Goal: Task Accomplishment & Management: Complete application form

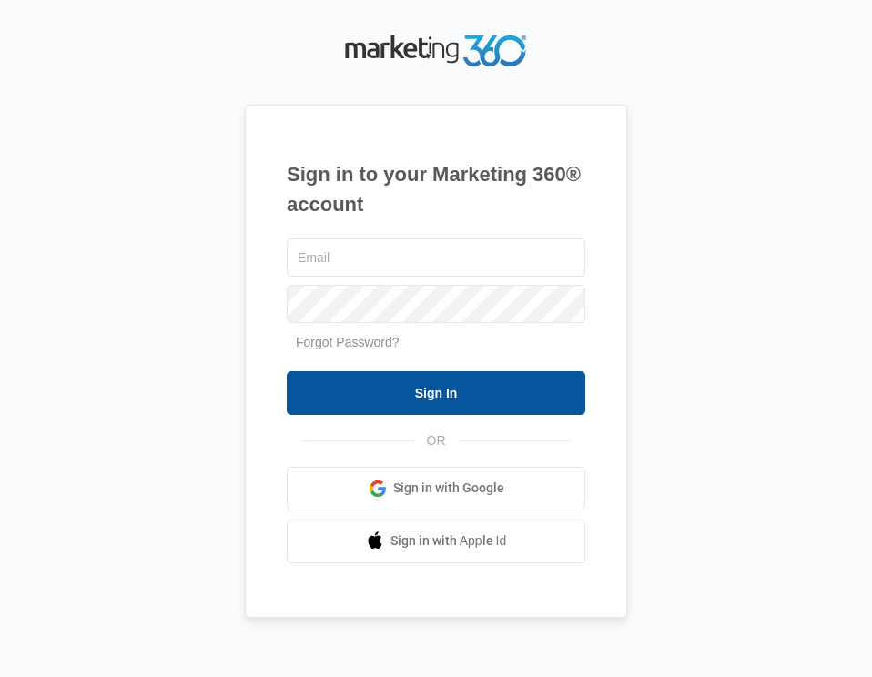
type input "[EMAIL_ADDRESS][DOMAIN_NAME]"
click at [469, 390] on input "Sign In" at bounding box center [436, 393] width 299 height 44
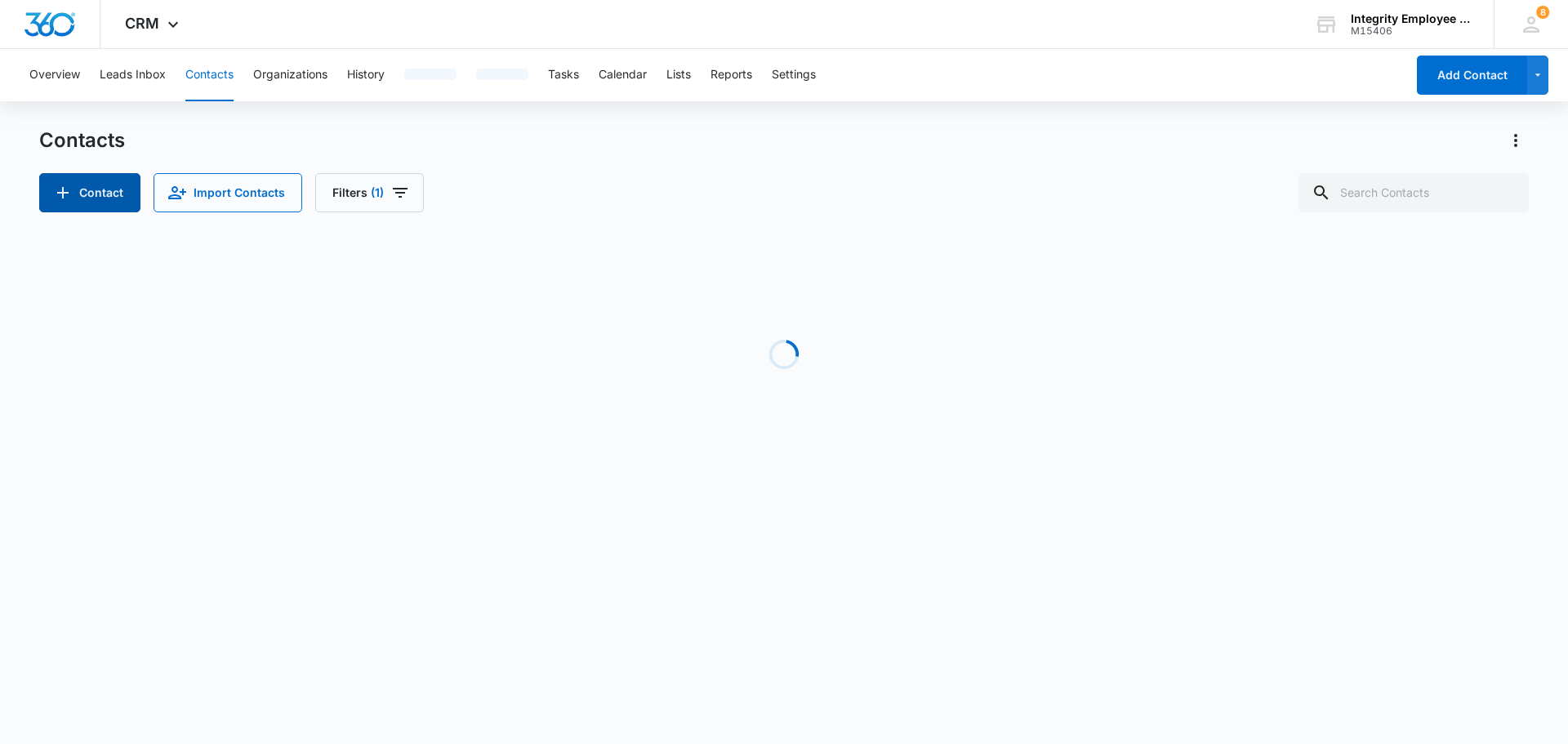
click at [94, 199] on button "Contact" at bounding box center [90, 193] width 101 height 39
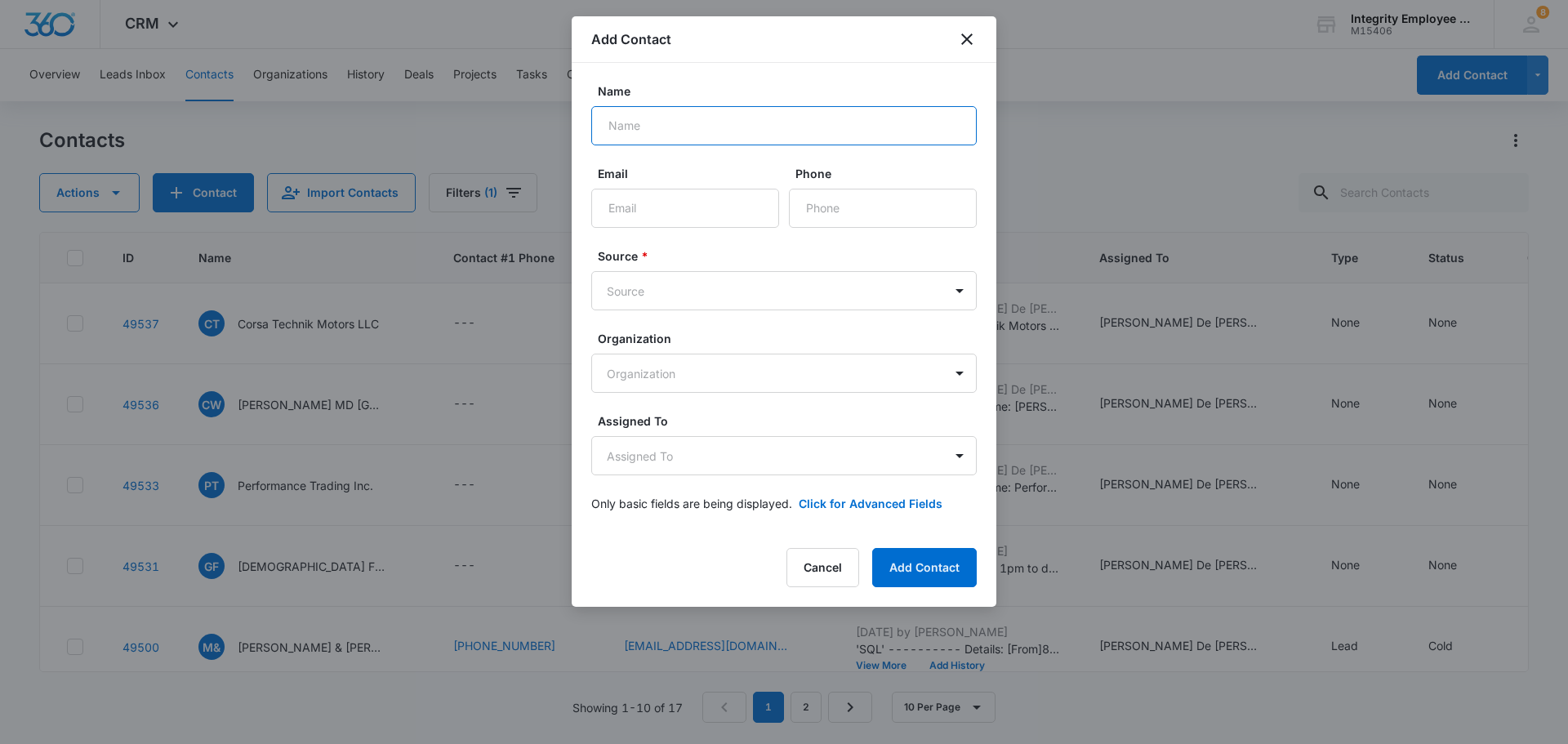
click at [634, 126] on input "Name" at bounding box center [784, 126] width 386 height 39
type input "HD Worxs LLC"
click at [650, 214] on input "Email" at bounding box center [684, 208] width 187 height 39
click at [781, 213] on input "Phone" at bounding box center [883, 208] width 187 height 39
click at [781, 216] on input "Phone" at bounding box center [883, 208] width 187 height 39
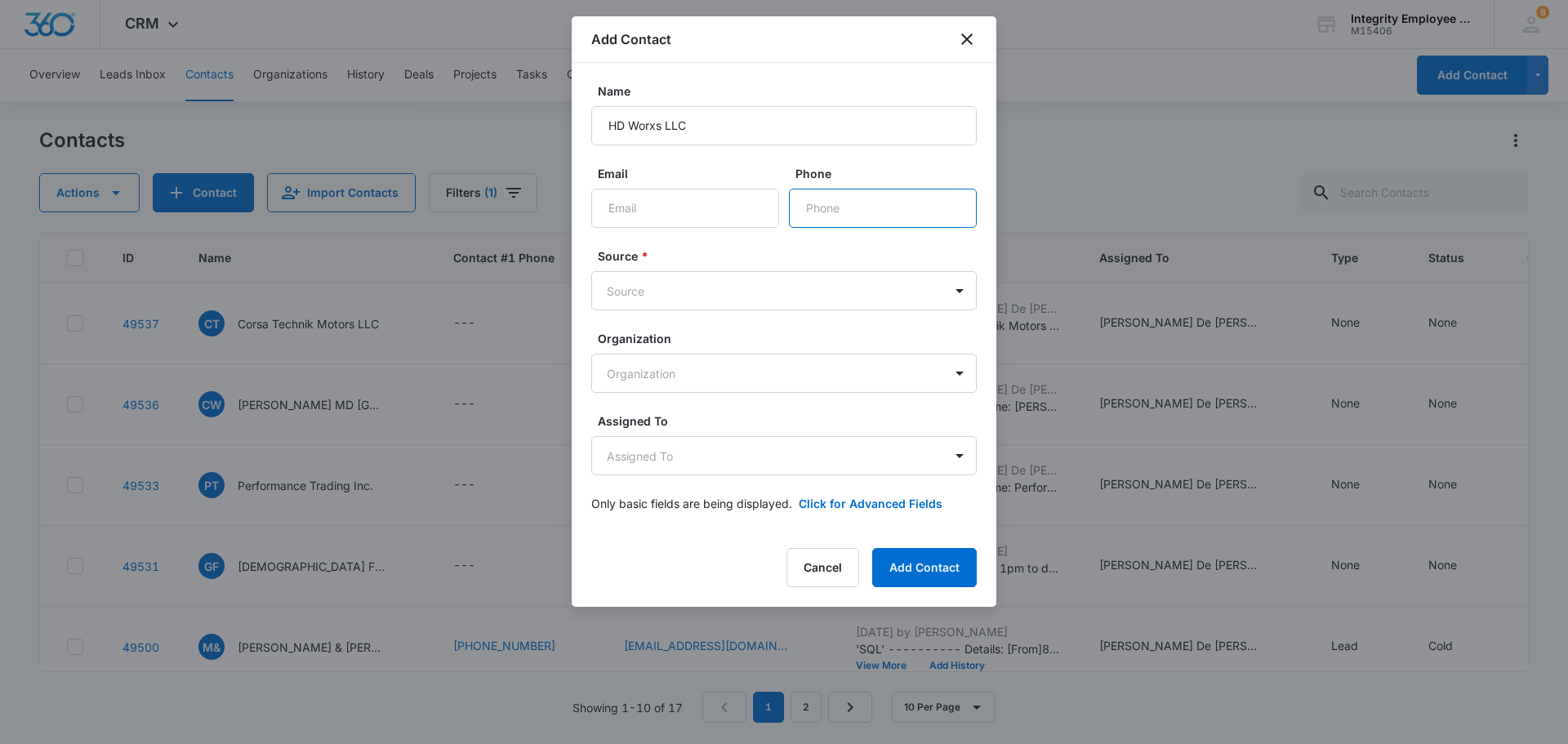
paste input "(716) 790-3396"
type input "(716) 790-3396"
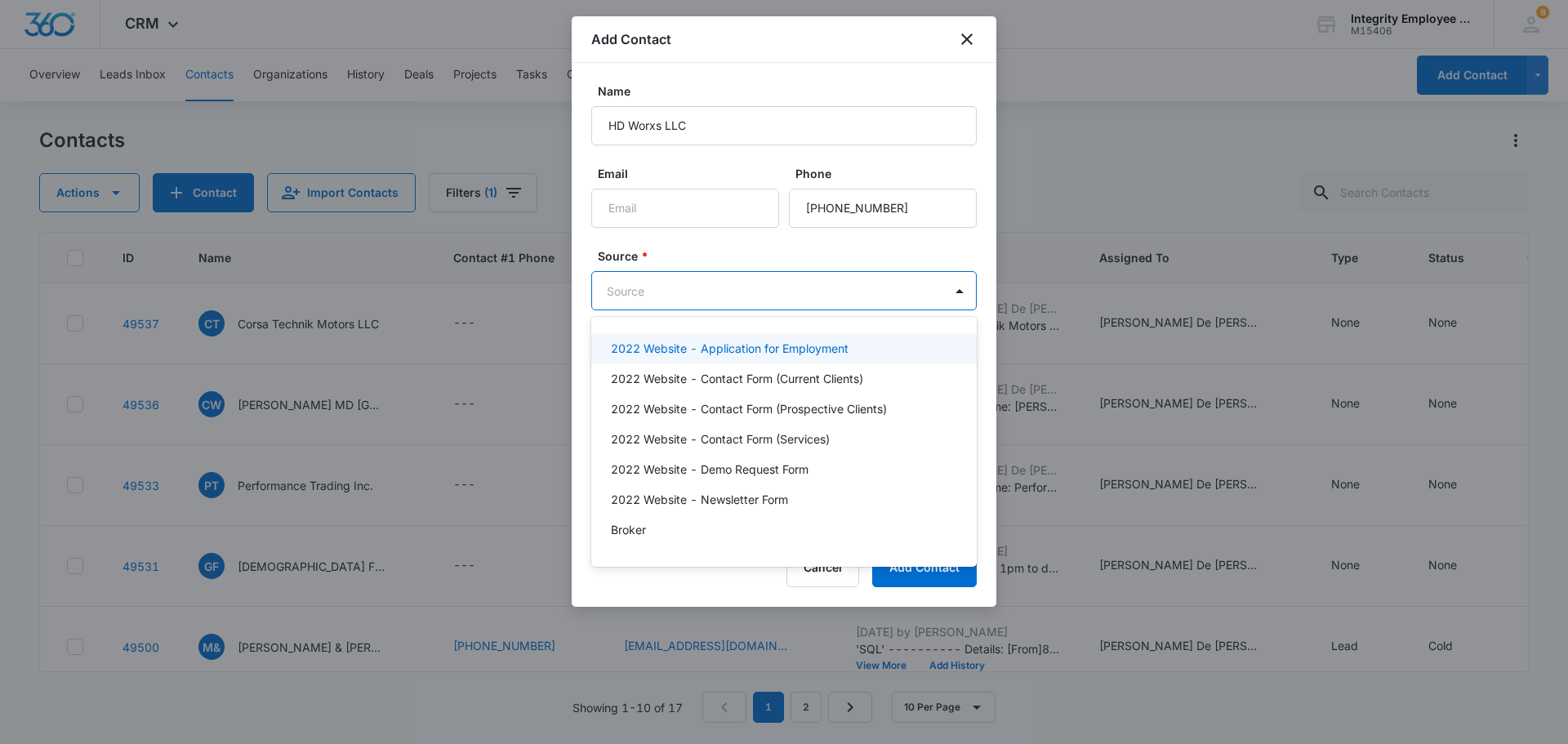
click at [781, 296] on body "CRM Apps Reputation Websites Forms CRM Email Social Shop Payments POS Content A…" at bounding box center [784, 372] width 1568 height 744
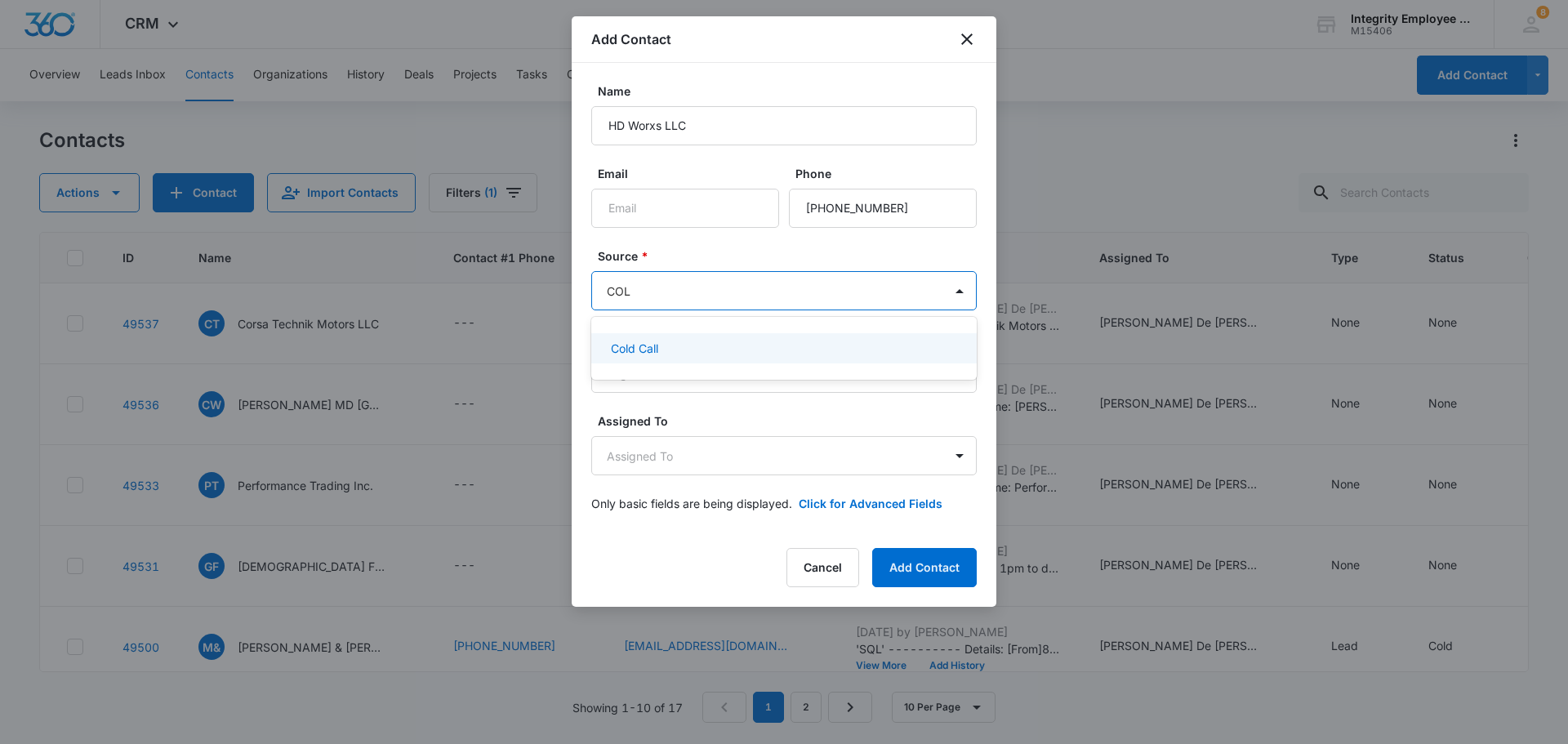
type input "COLD"
click at [607, 343] on div "Cold Call" at bounding box center [784, 348] width 386 height 31
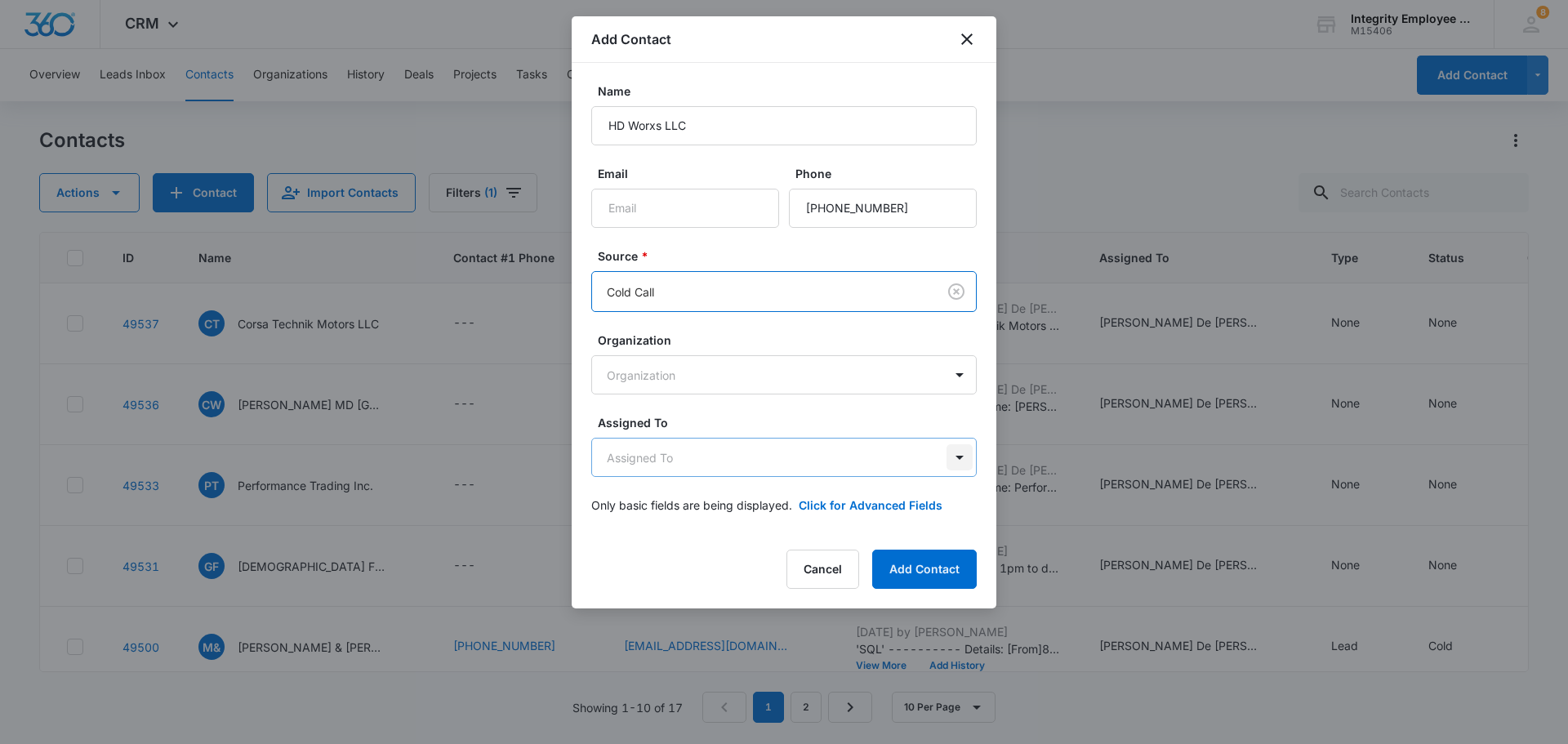
click at [781, 459] on body "CRM Apps Reputation Websites Forms CRM Email Social Shop Payments POS Content A…" at bounding box center [784, 372] width 1568 height 744
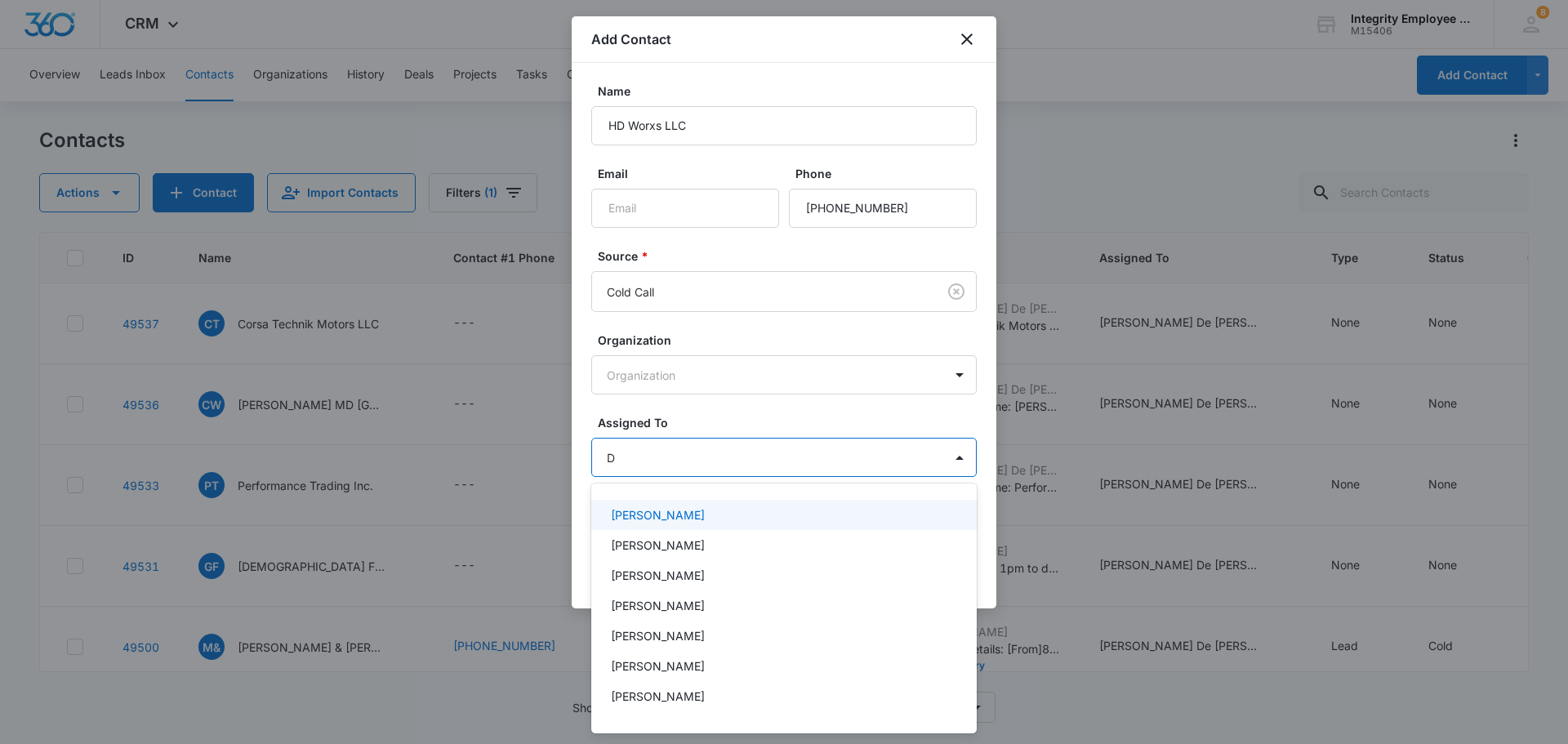
type input "DA"
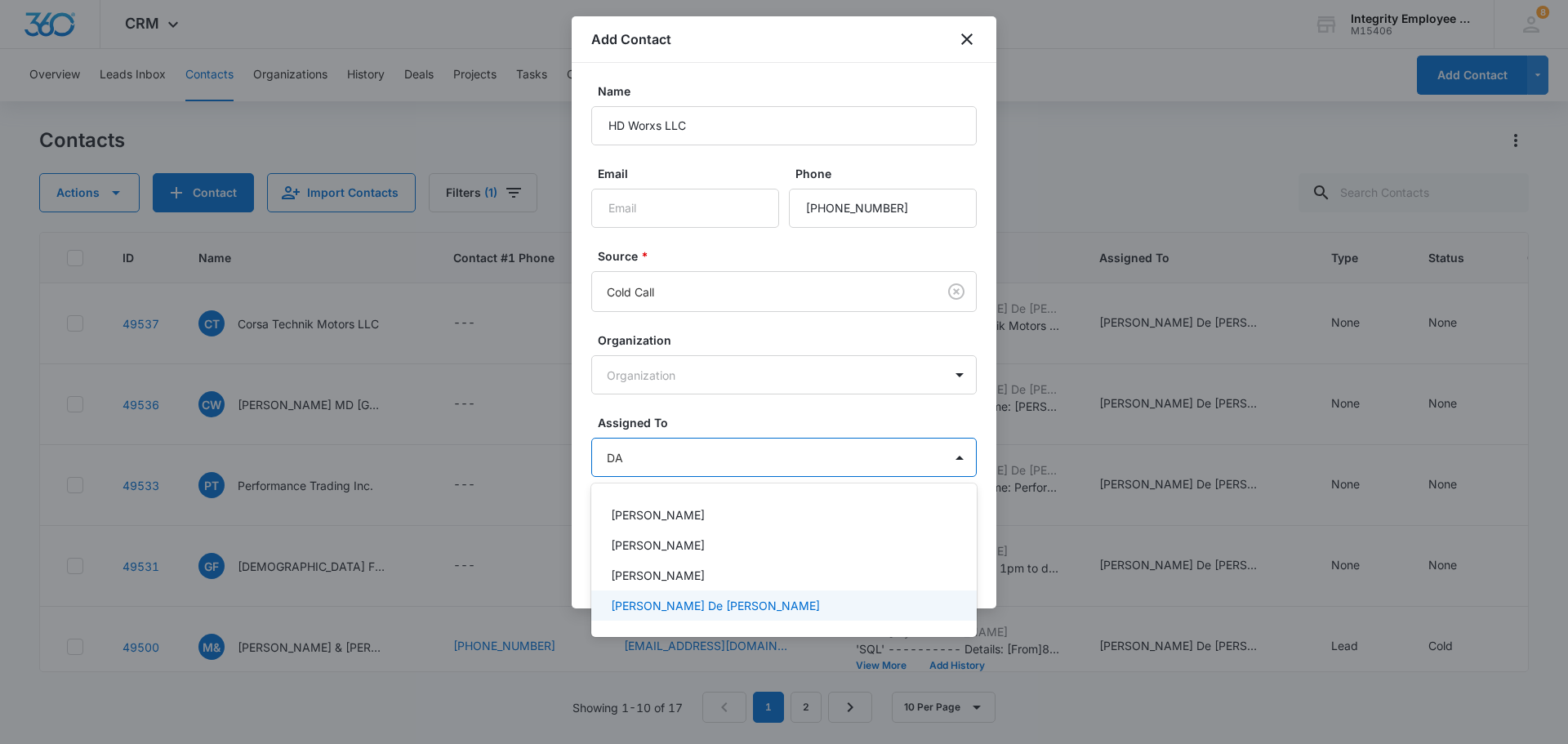
click at [662, 600] on p "Daisy De Le Vega" at bounding box center [715, 606] width 209 height 17
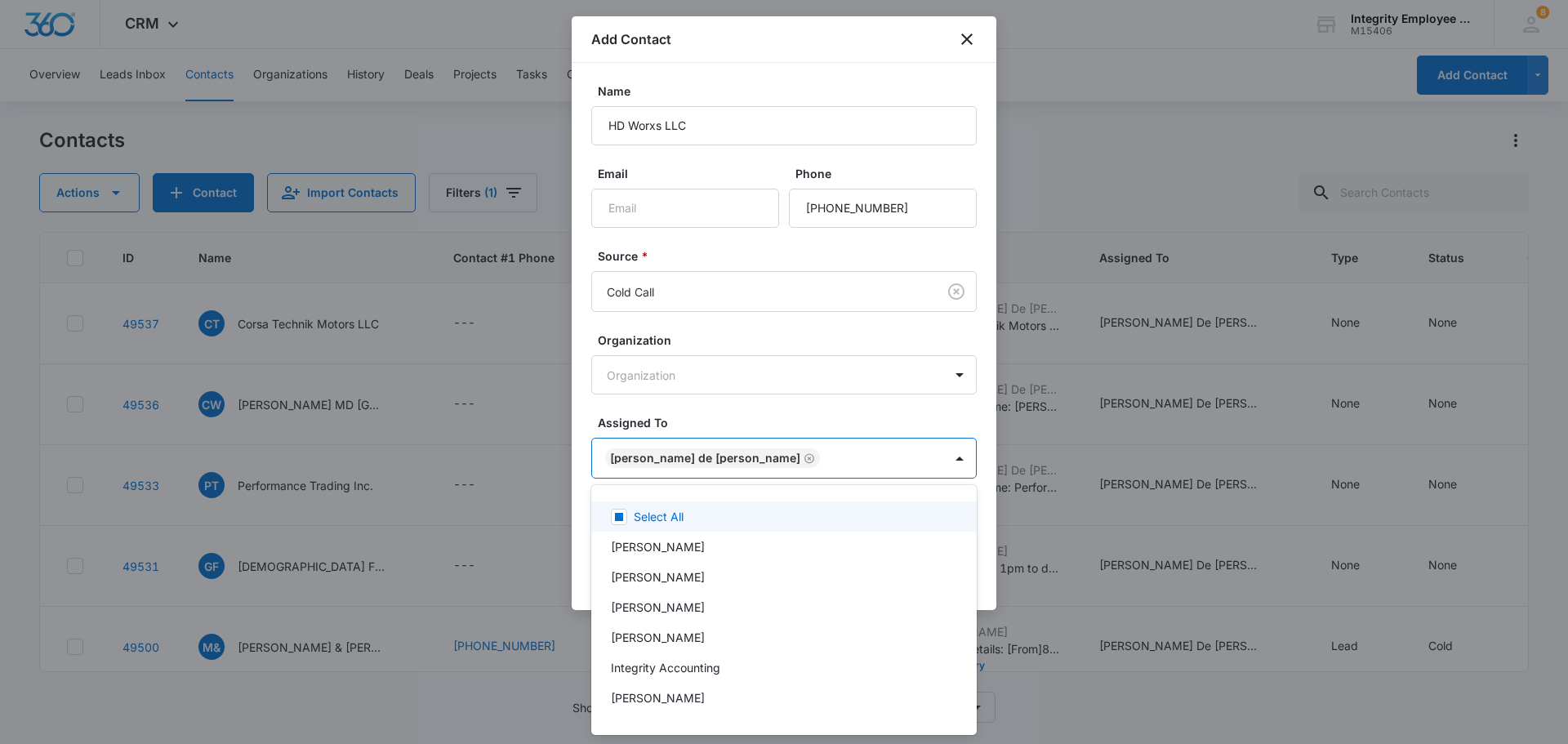
click at [781, 35] on div at bounding box center [784, 372] width 1568 height 744
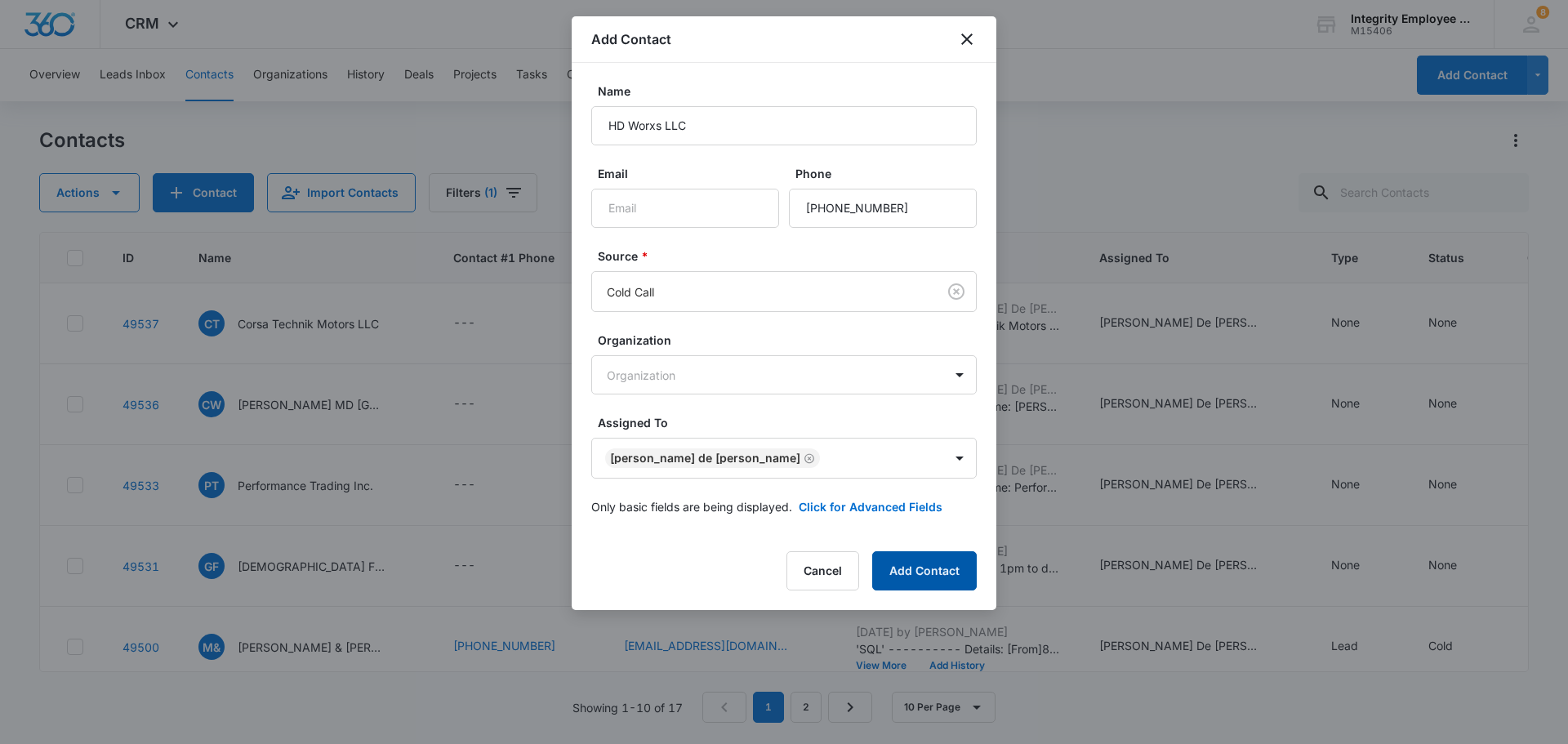
click at [781, 565] on button "Add Contact" at bounding box center [924, 572] width 105 height 39
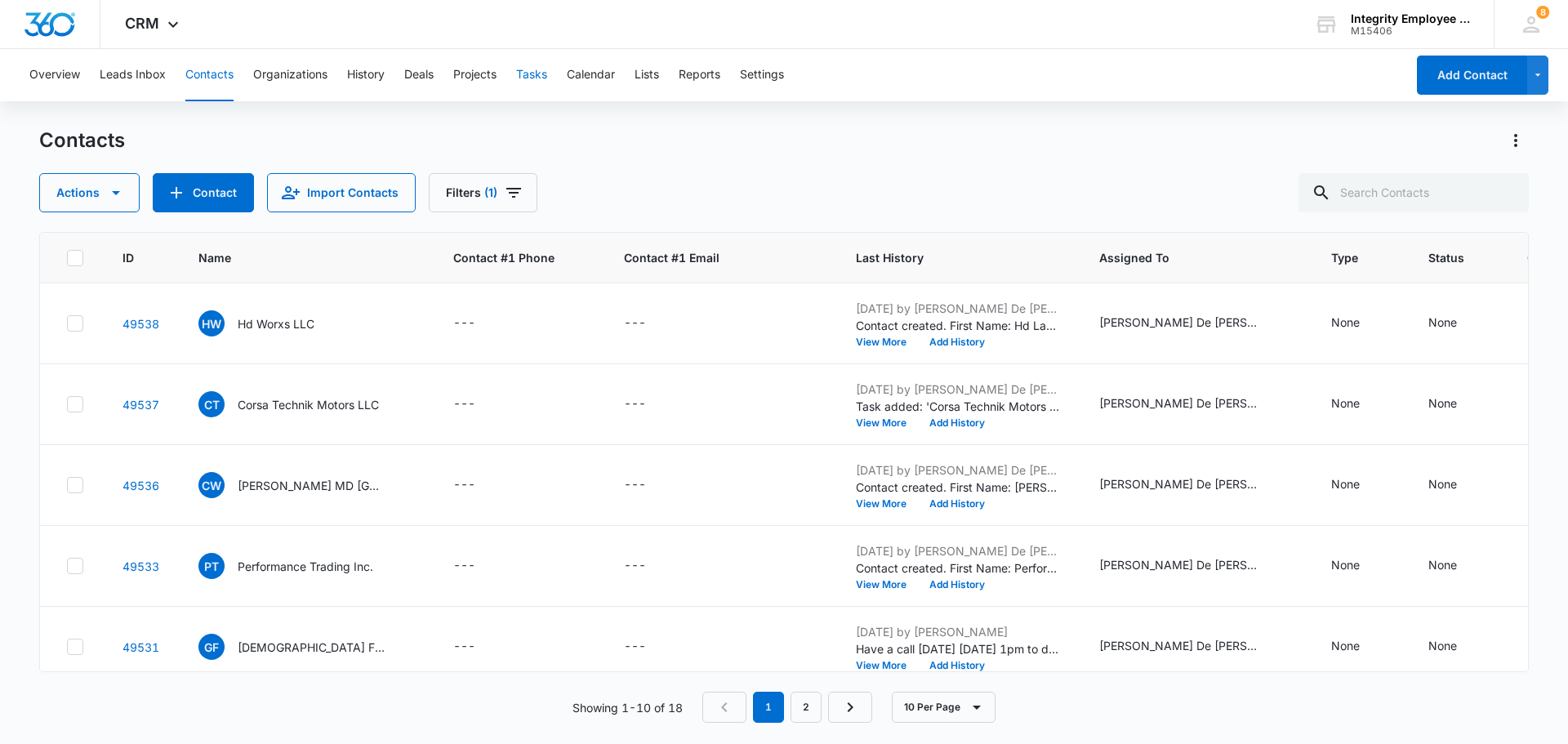
click at [534, 72] on button "Tasks" at bounding box center [531, 75] width 31 height 52
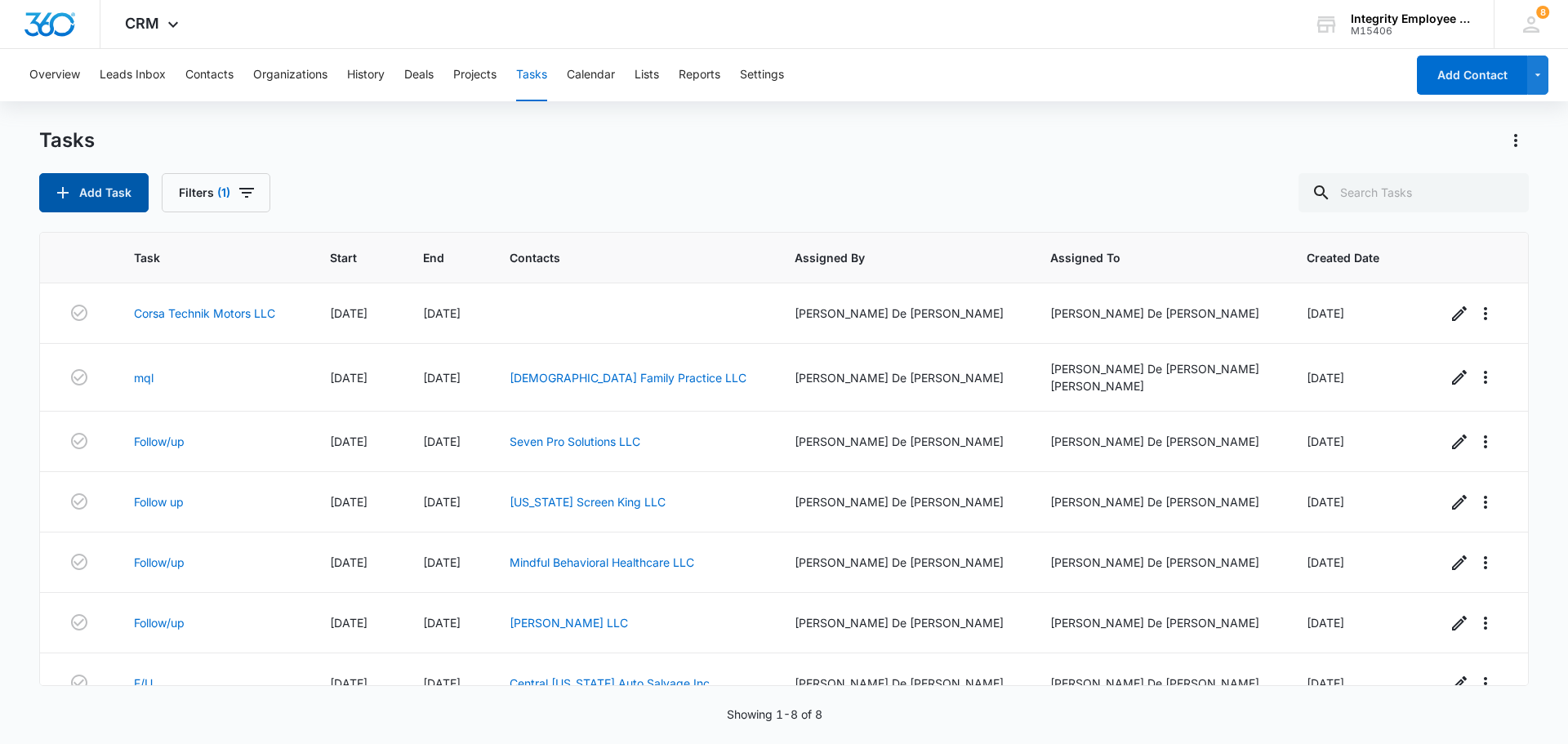
click at [106, 182] on button "Add Task" at bounding box center [94, 193] width 109 height 39
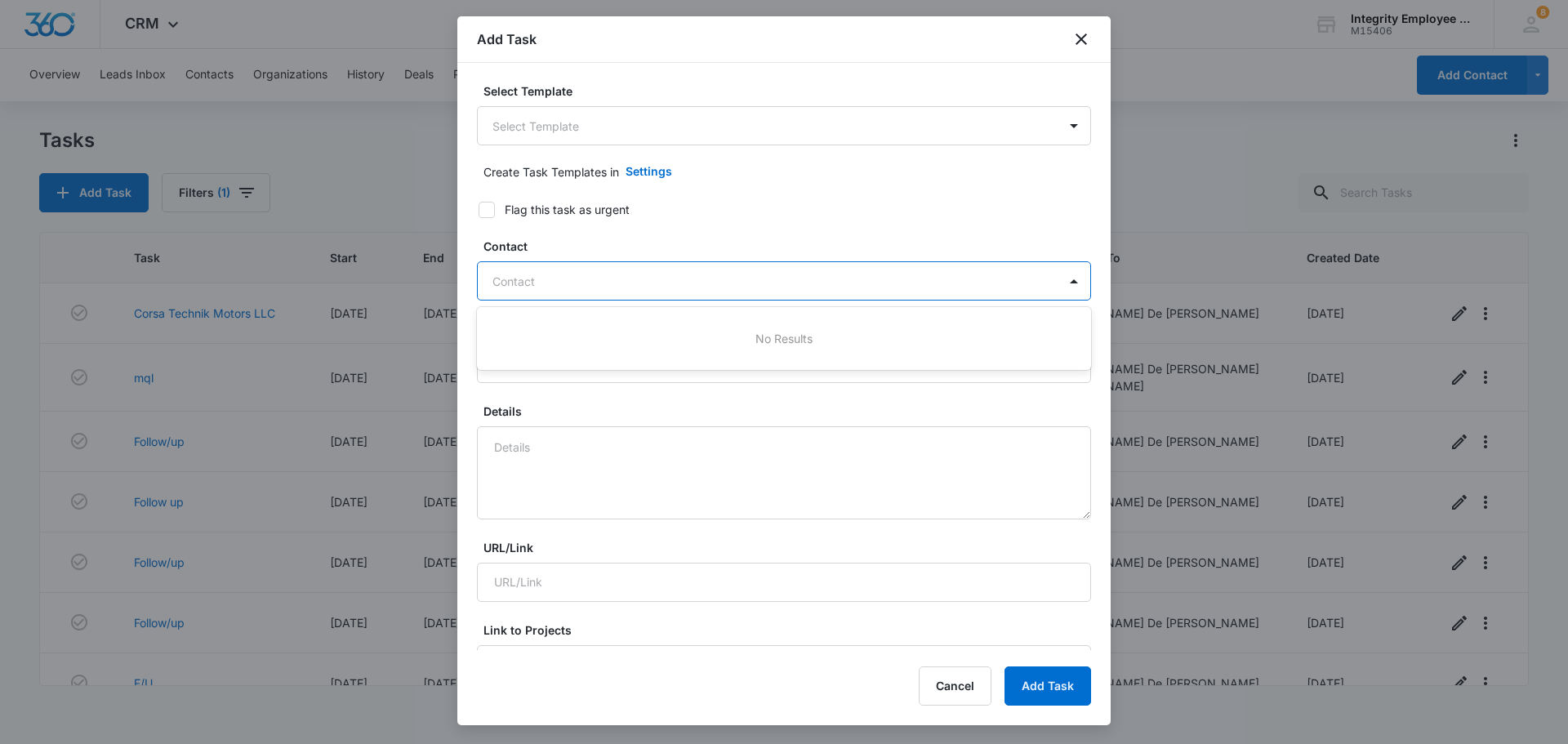
click at [596, 283] on div at bounding box center [774, 281] width 563 height 21
type input "h"
type input "HD Worxs"
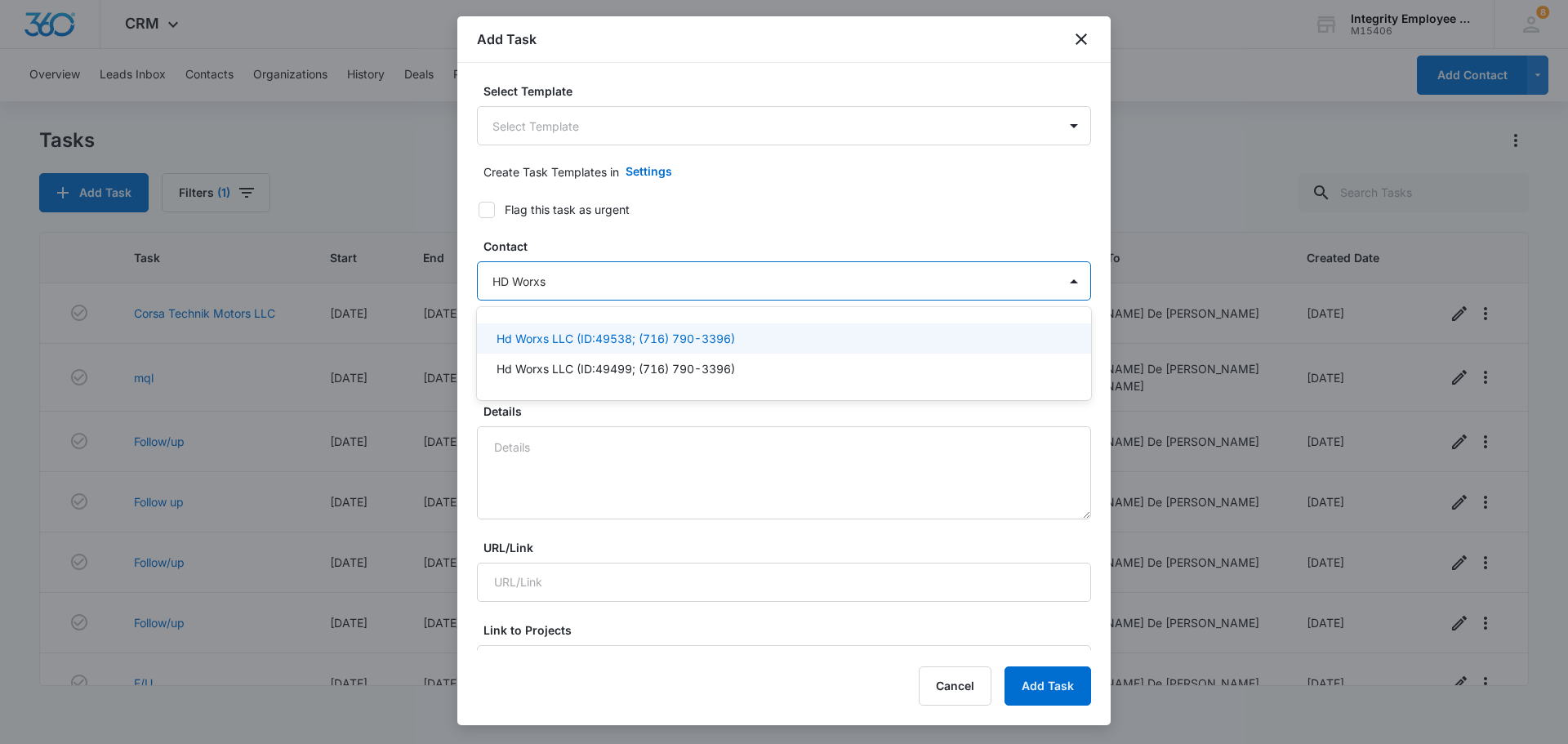
click at [613, 343] on p "Hd Worxs LLC (ID:49538; (716) 790-3396)" at bounding box center [616, 338] width 239 height 17
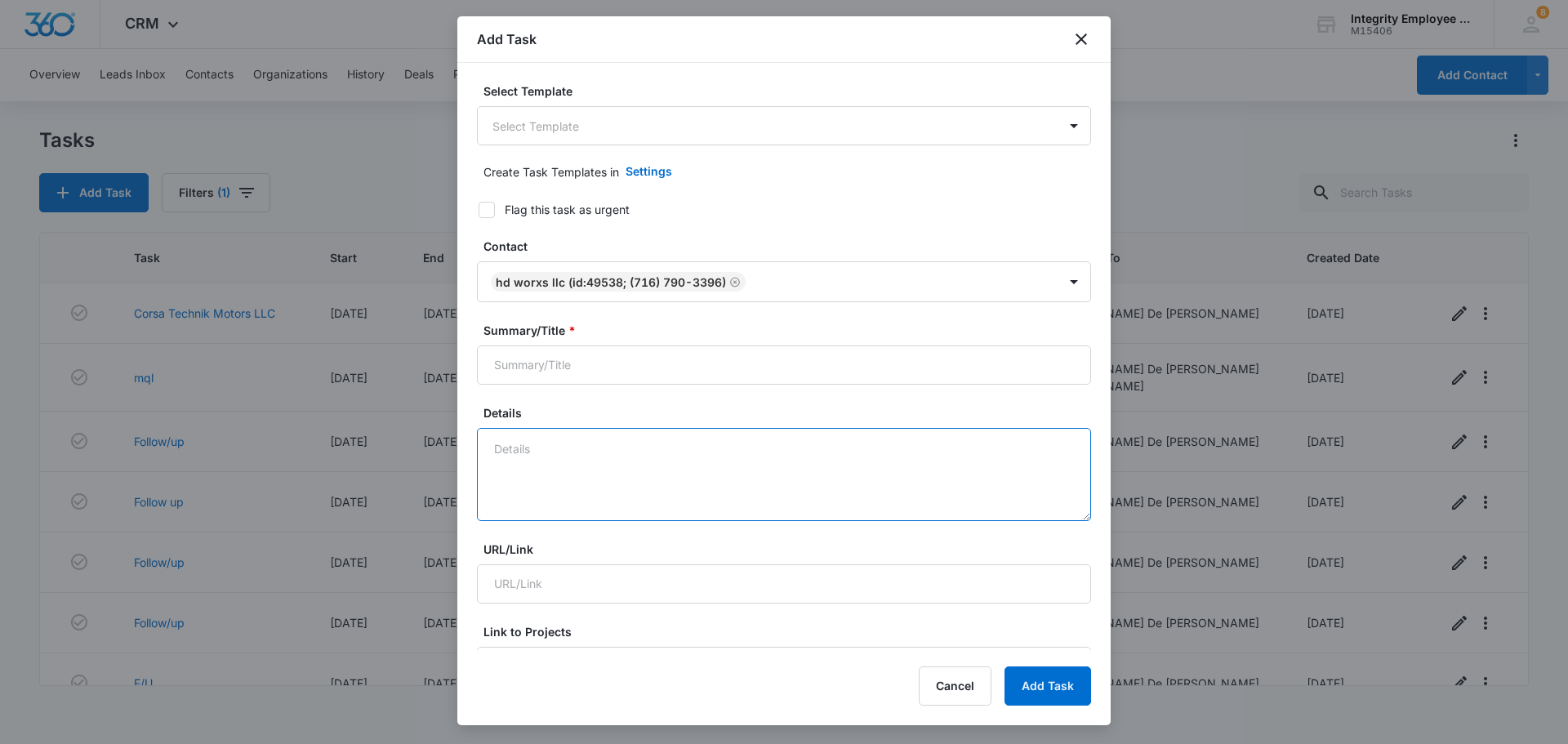
click at [595, 484] on textarea "Details" at bounding box center [784, 475] width 614 height 93
type textarea "Client is interested in a quote. code 0042 employees 2"
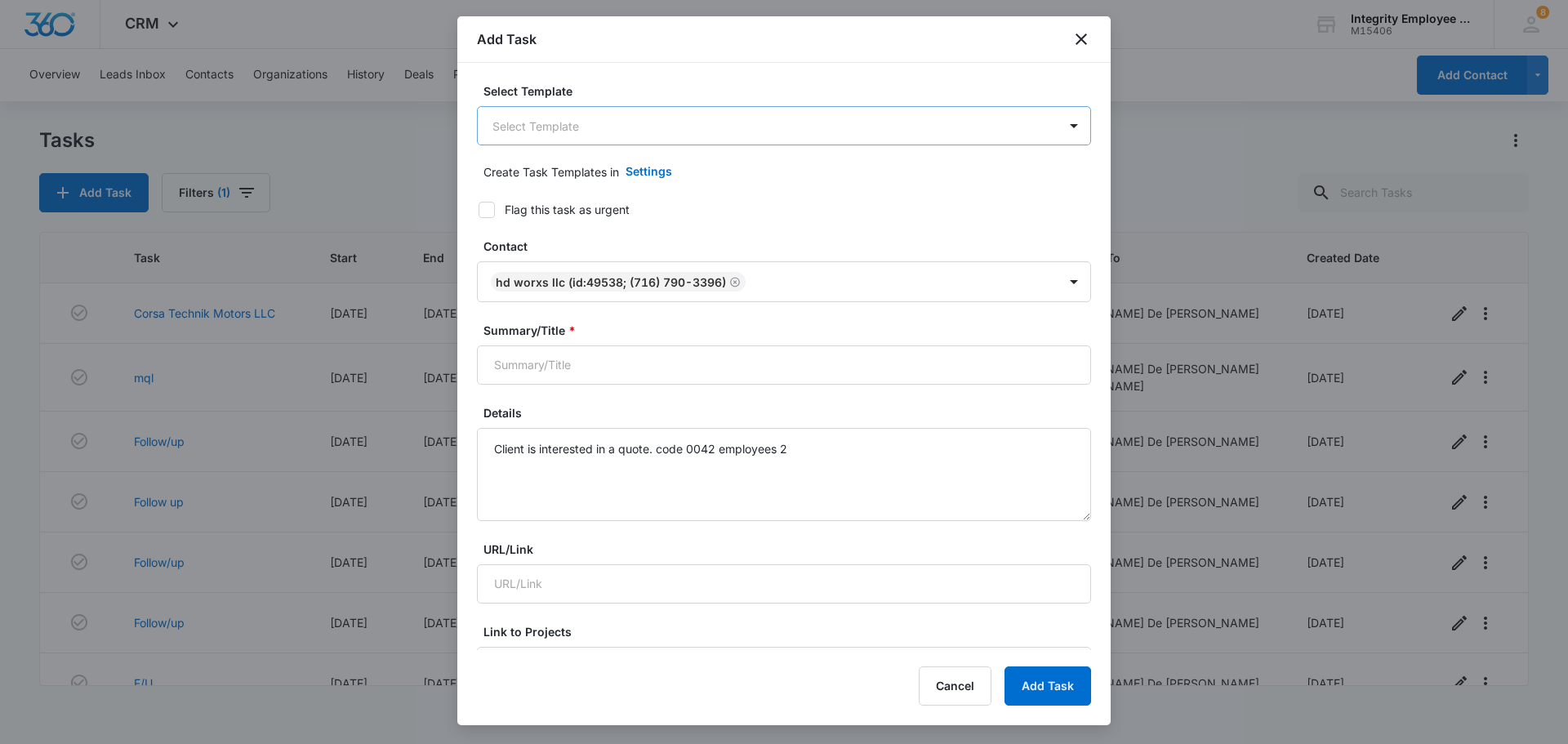
click at [781, 132] on body "CRM Apps Reputation Websites Forms CRM Email Social Shop Payments POS Content A…" at bounding box center [784, 372] width 1568 height 744
click at [781, 97] on div at bounding box center [784, 372] width 1568 height 744
type input "foll"
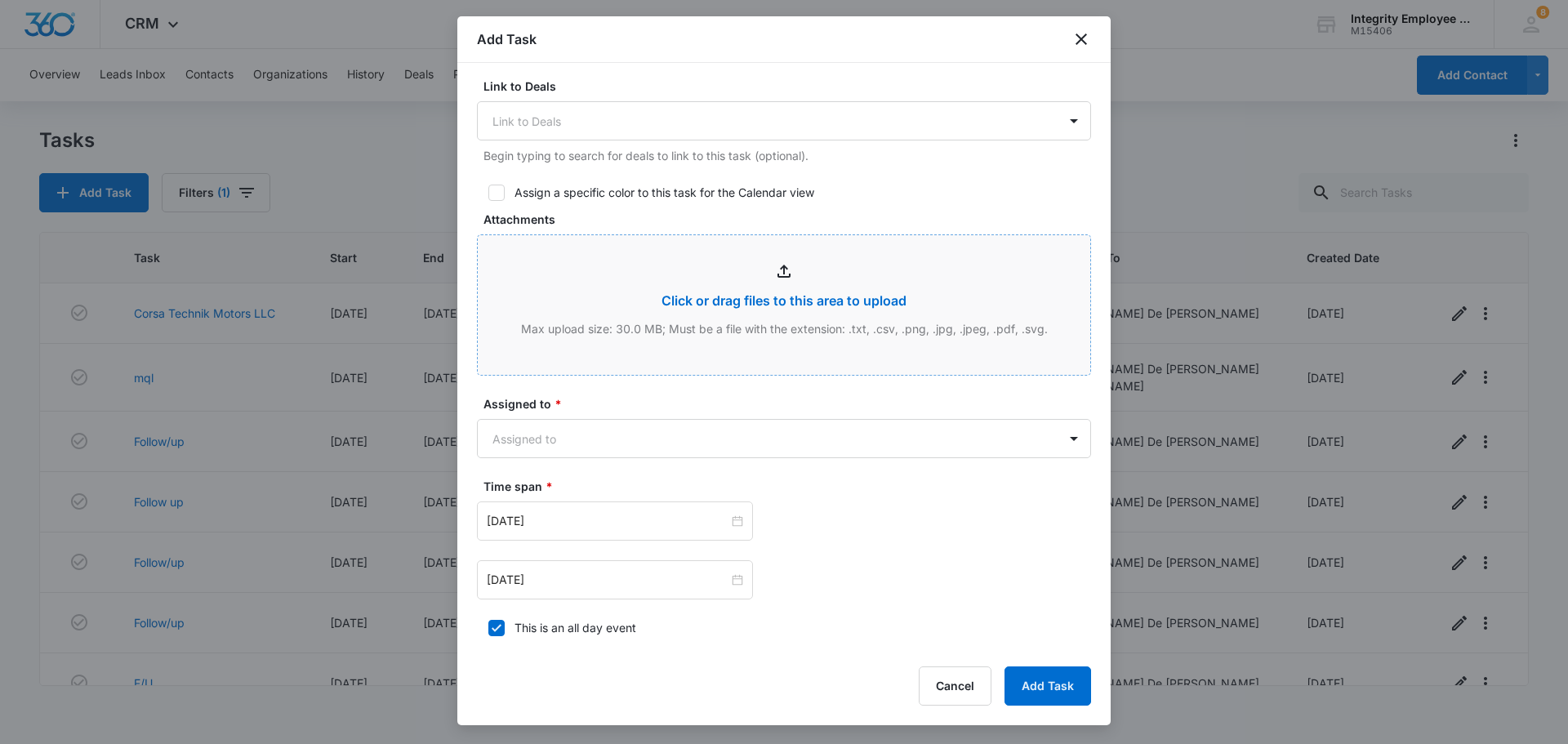
scroll to position [653, 0]
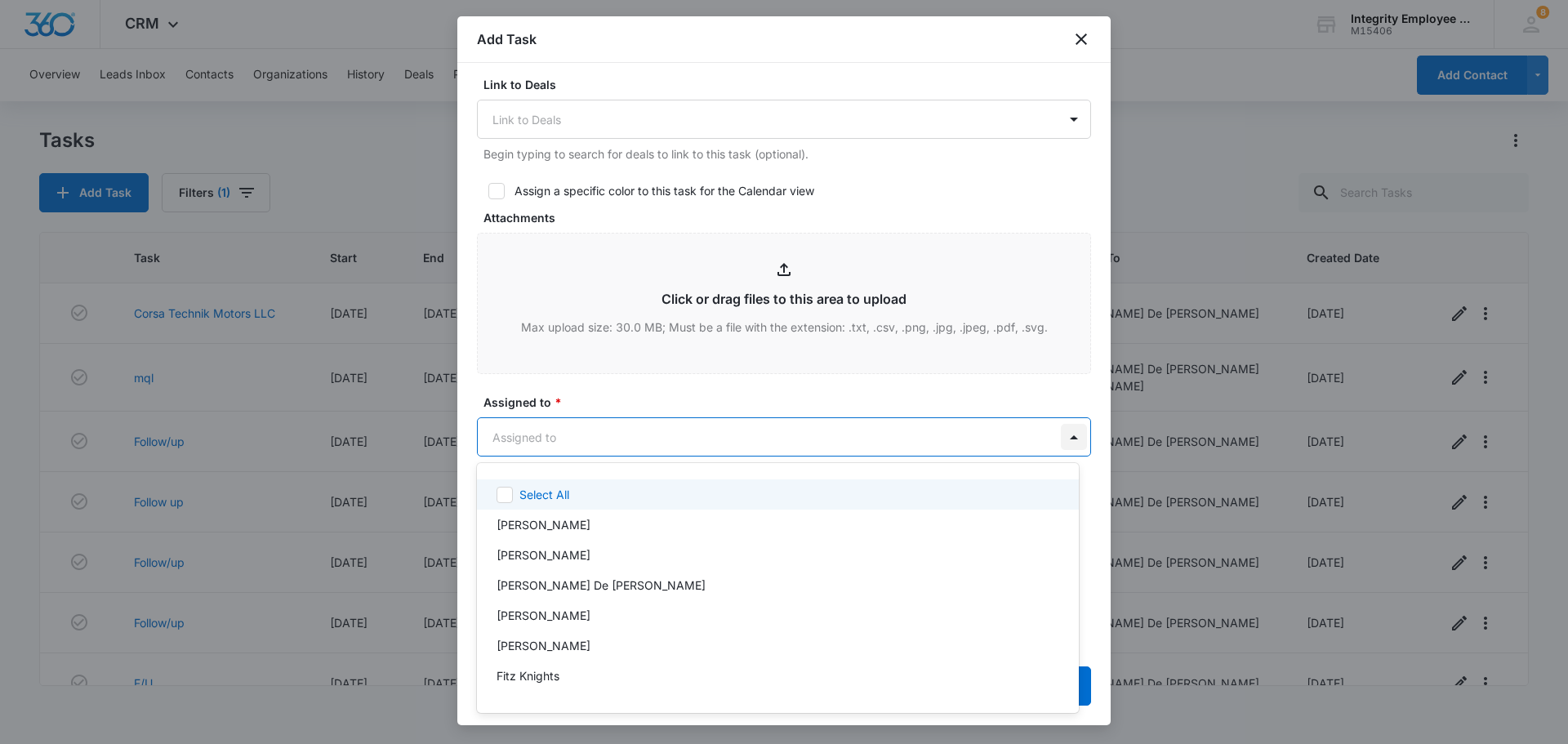
click at [781, 443] on body "CRM Apps Reputation Websites Forms CRM Email Social Shop Payments POS Content A…" at bounding box center [784, 372] width 1568 height 744
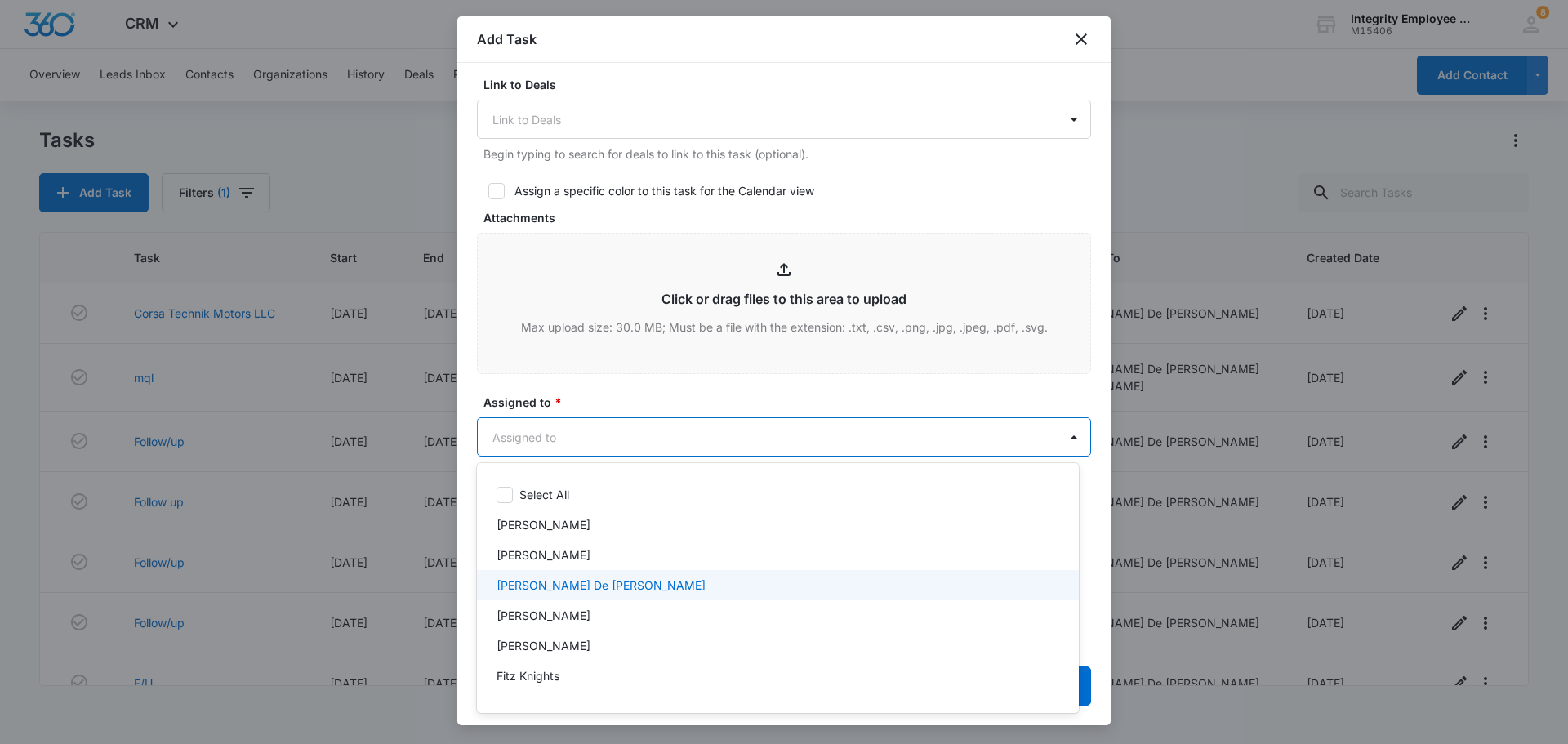
click at [567, 581] on p "Daisy De Le Vega" at bounding box center [601, 585] width 209 height 17
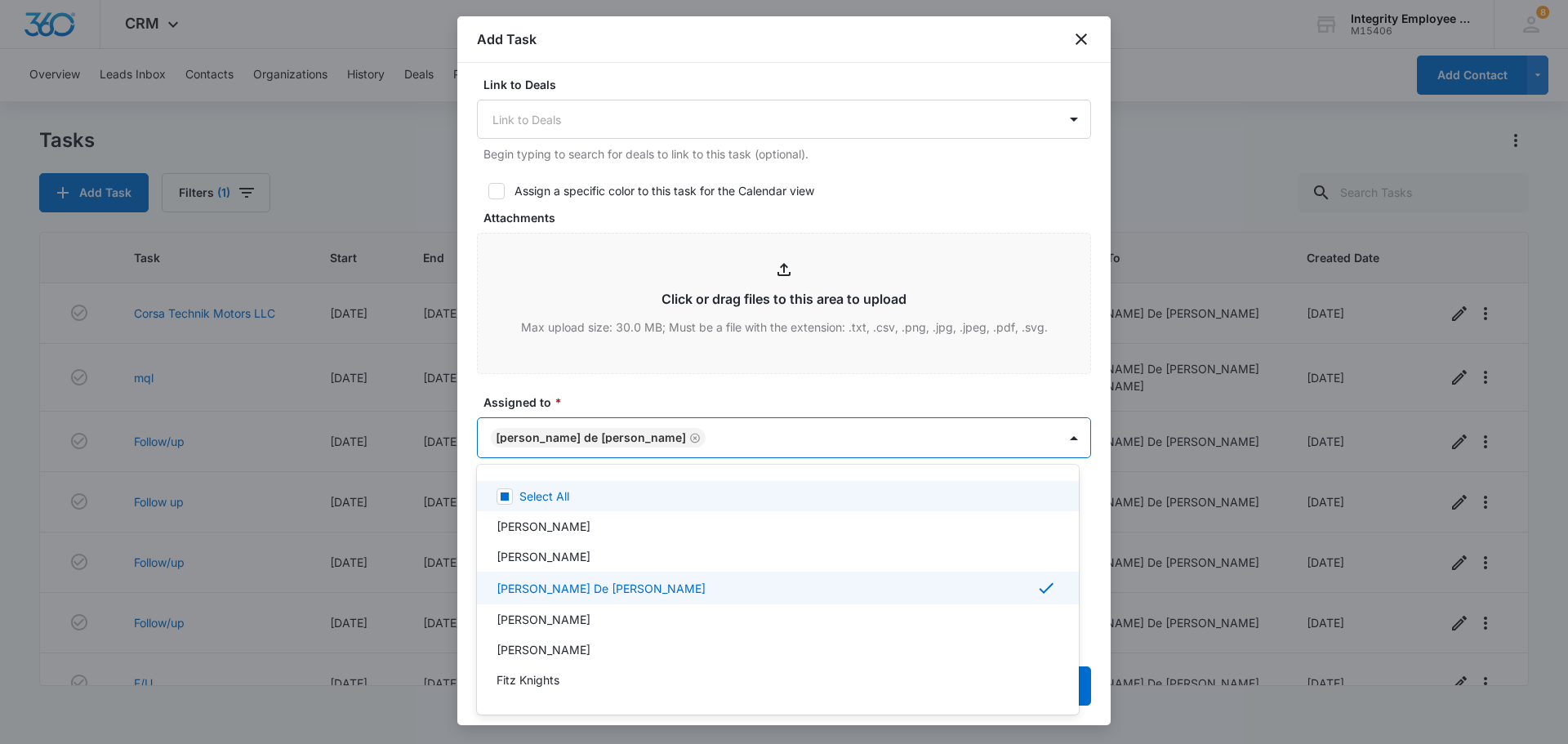
click at [781, 366] on div at bounding box center [784, 372] width 1568 height 744
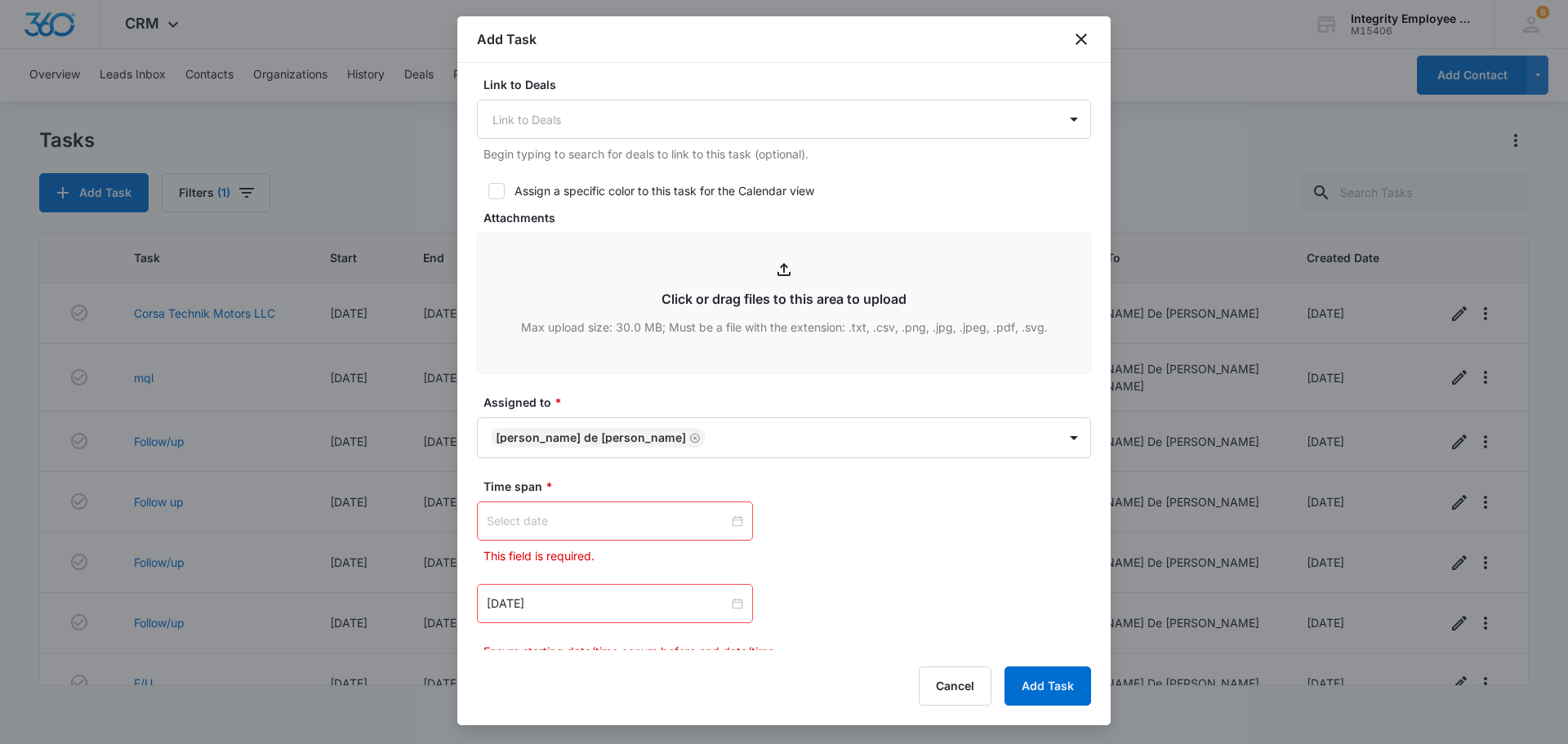
click at [736, 518] on div at bounding box center [615, 521] width 257 height 18
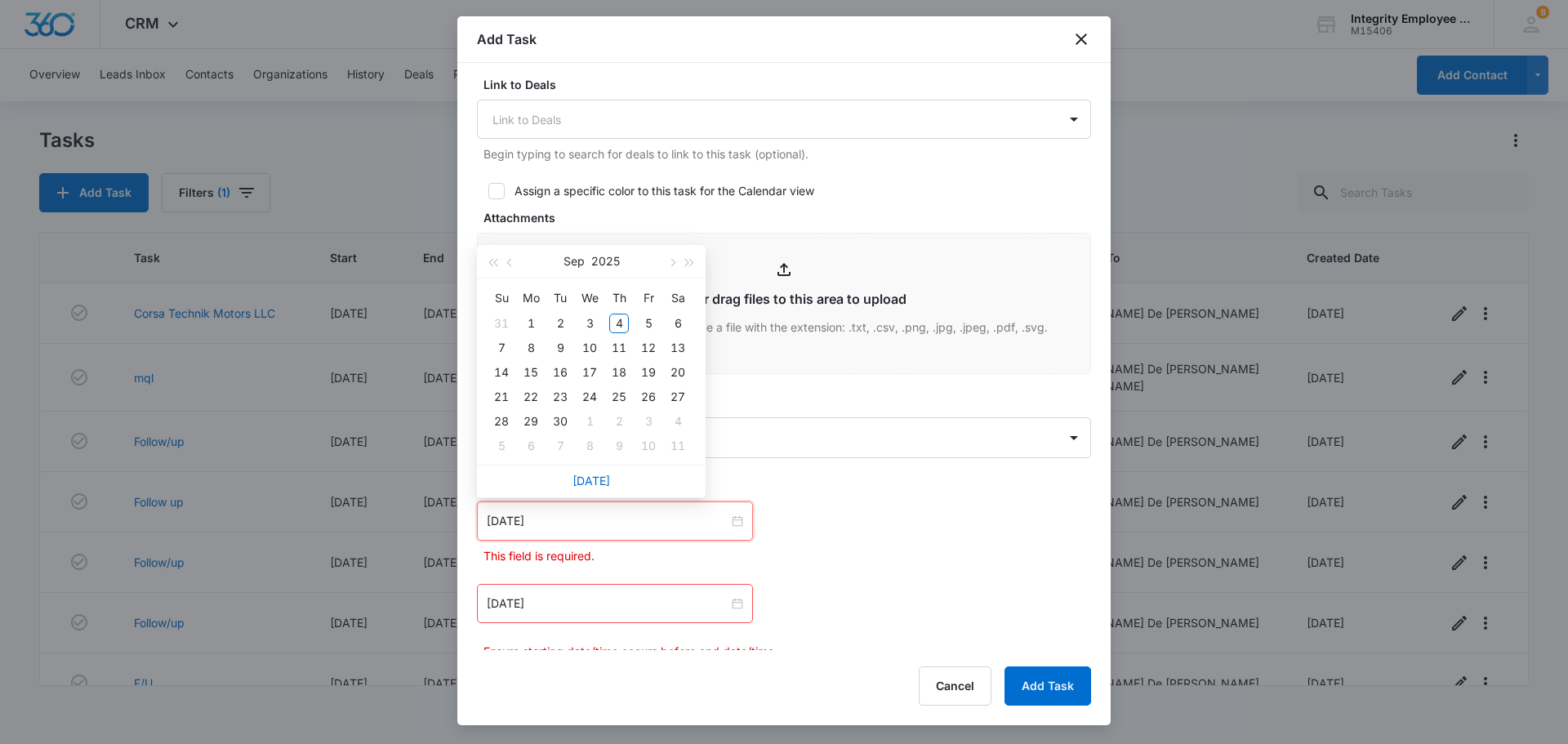
type input "Sep 19, 2025"
click at [508, 261] on span "button" at bounding box center [510, 263] width 8 height 8
type input "Aug 18, 2025"
click at [535, 398] on div "18" at bounding box center [531, 398] width 20 height 20
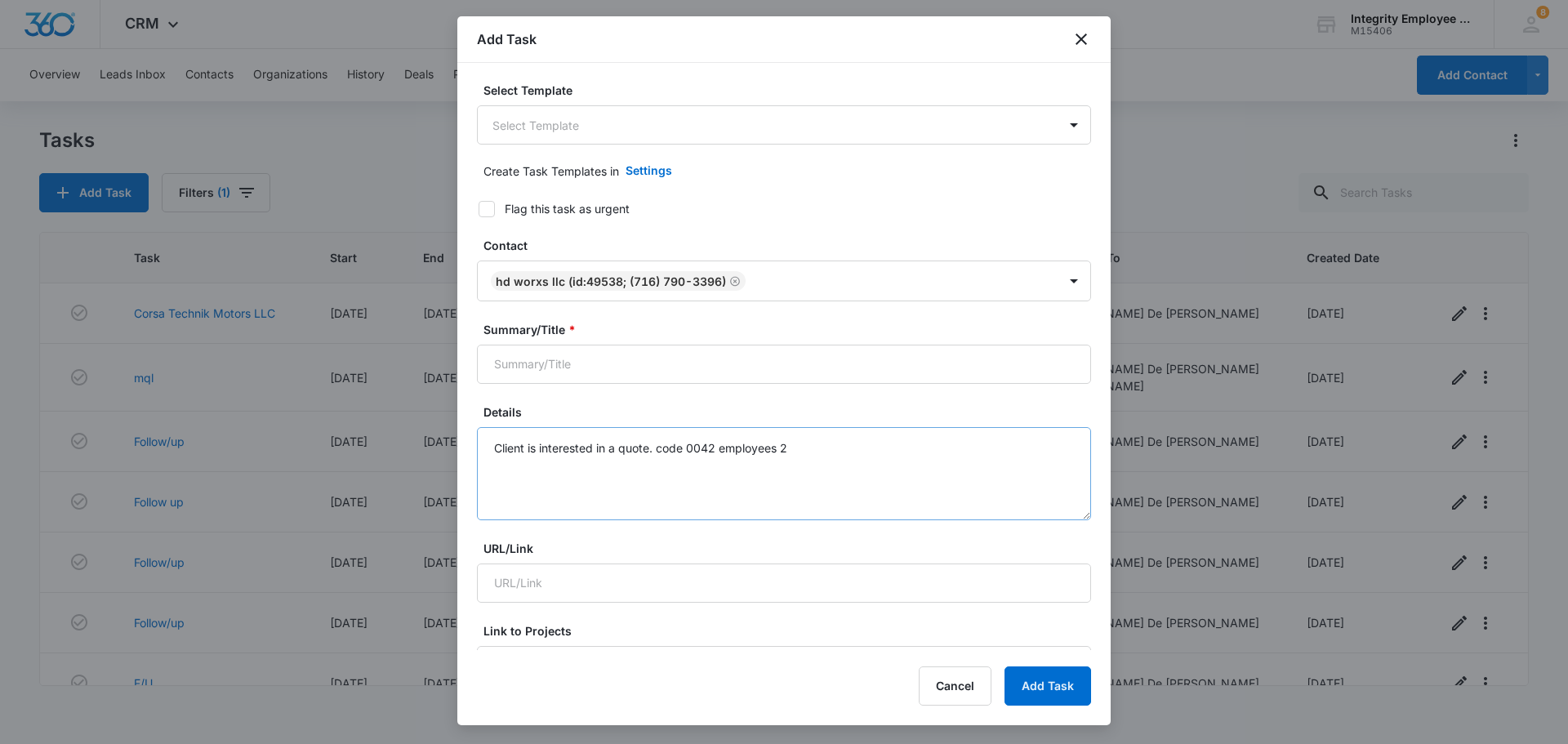
scroll to position [0, 0]
click at [538, 363] on input "Summary/Title *" at bounding box center [784, 365] width 614 height 39
click at [590, 372] on input "Follow uo" at bounding box center [784, 365] width 614 height 39
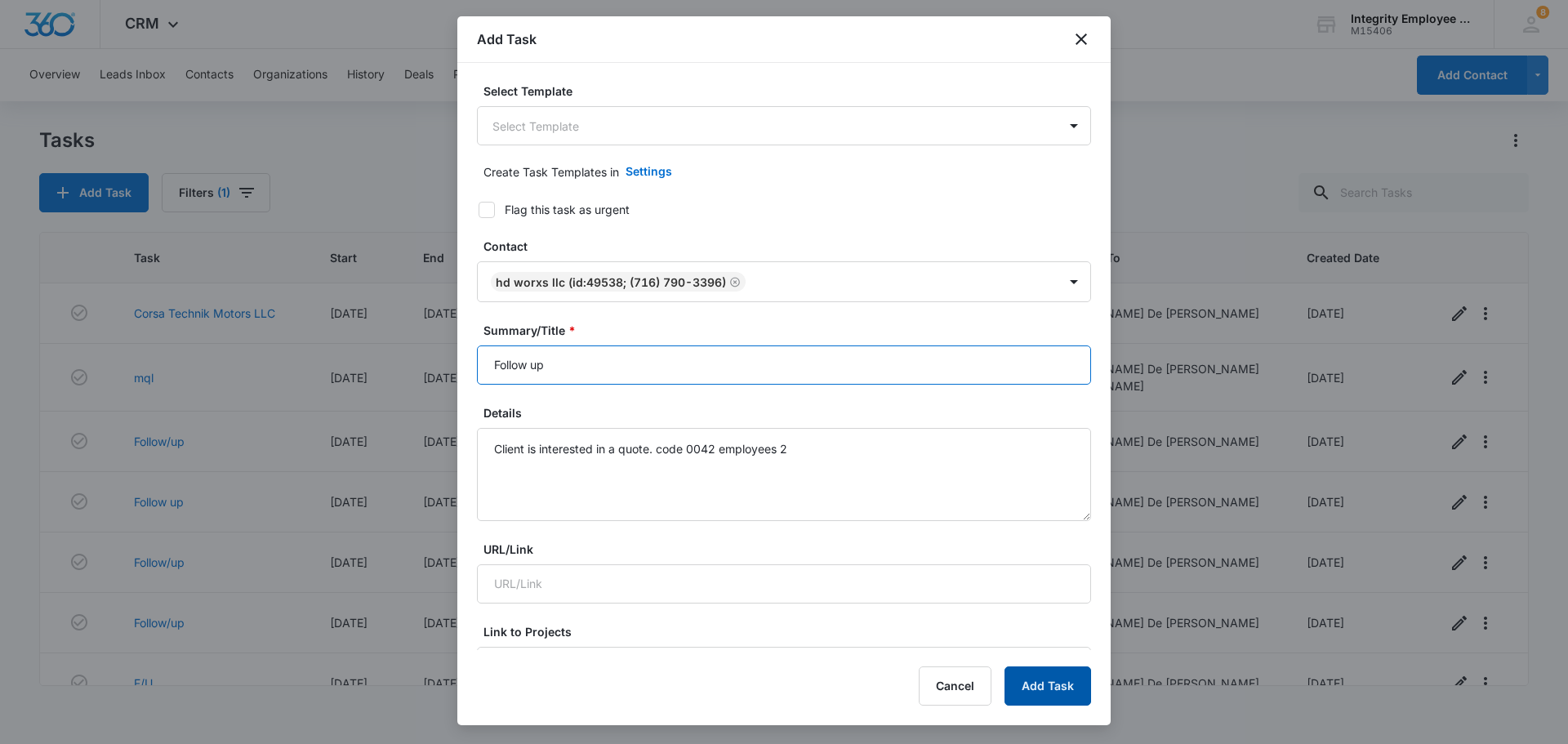
type input "Follow up"
click at [781, 608] on button "Add Task" at bounding box center [1048, 687] width 87 height 39
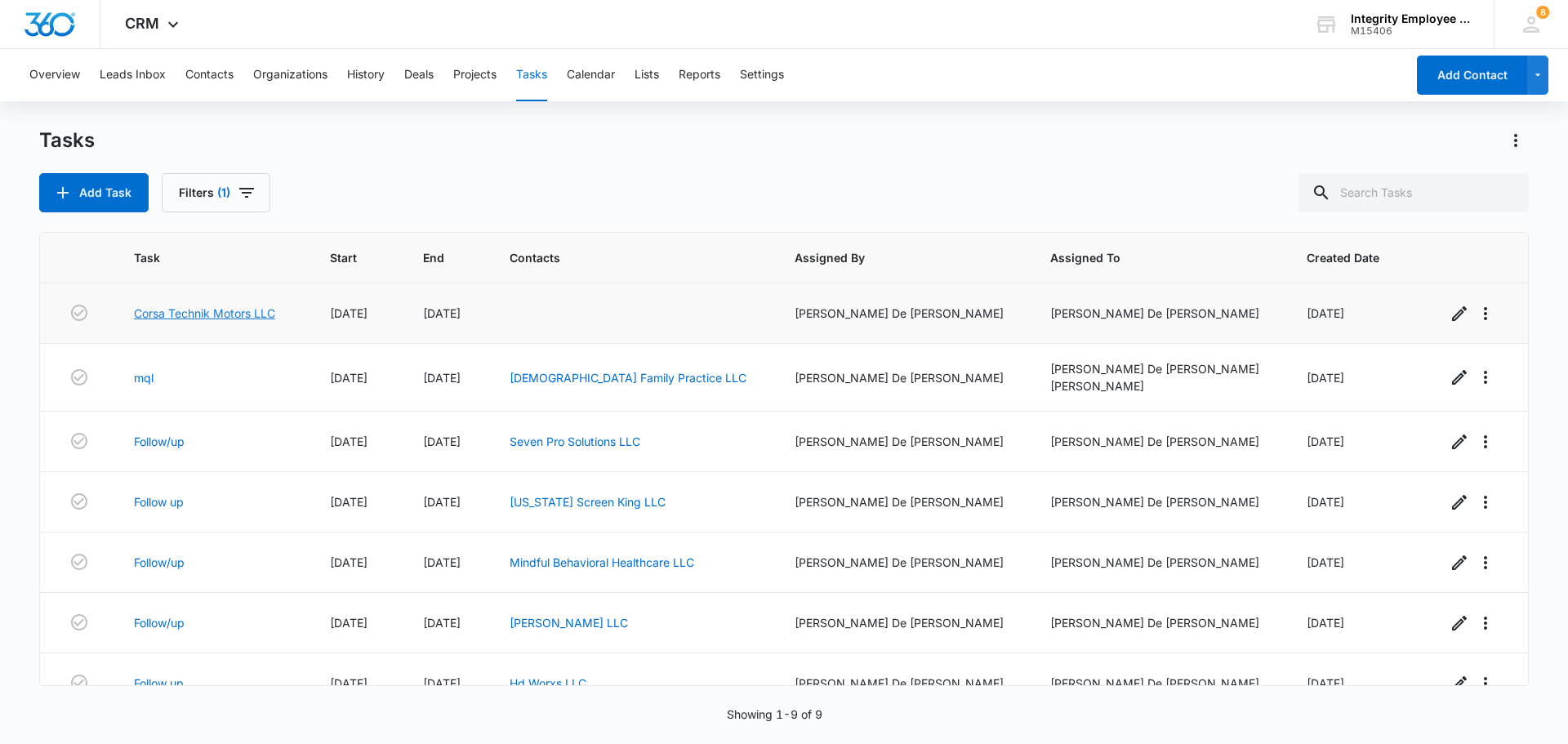
click at [274, 312] on link "Corsa Technik Motors LLC" at bounding box center [205, 313] width 142 height 17
click at [781, 316] on icon "button" at bounding box center [1459, 313] width 14 height 14
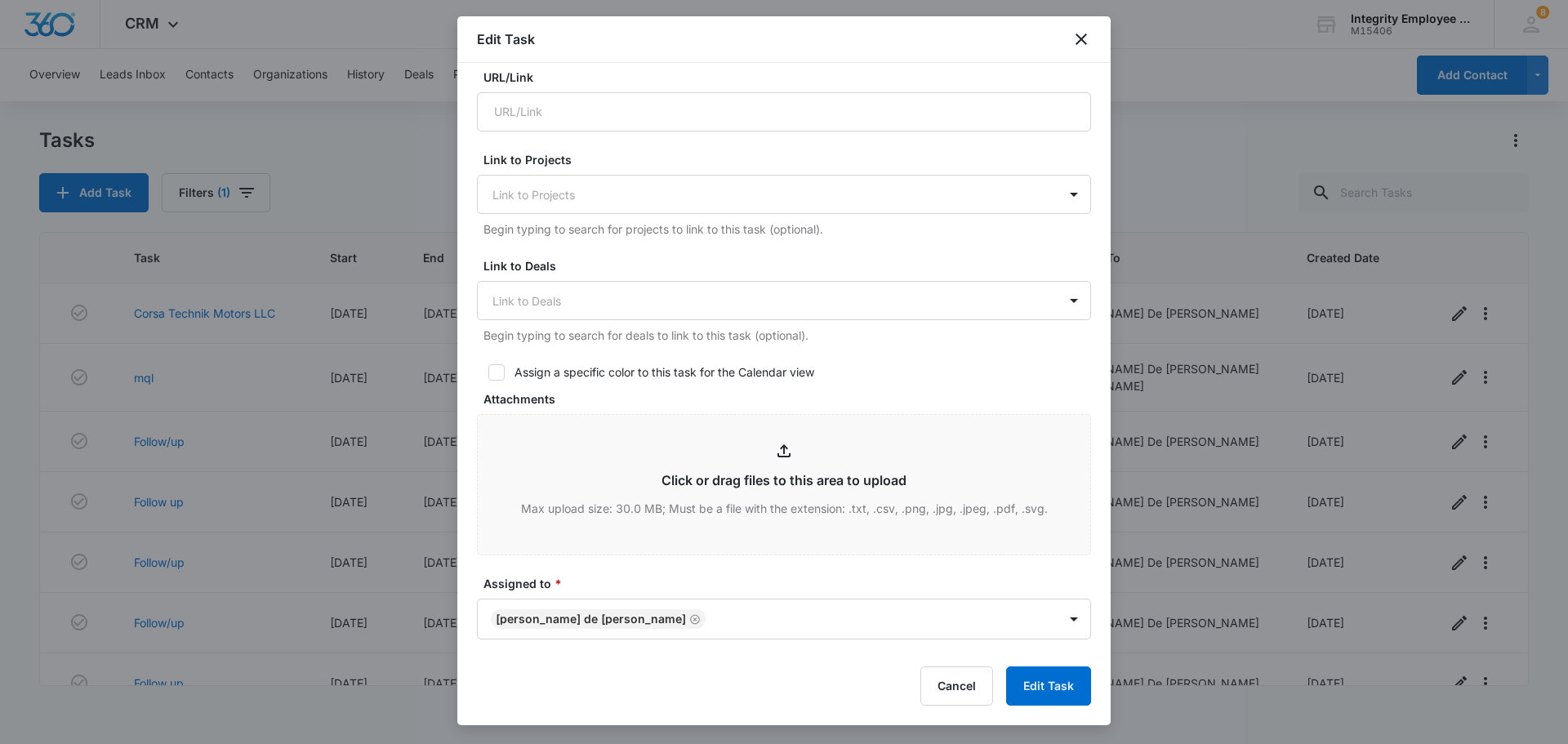
scroll to position [572, 0]
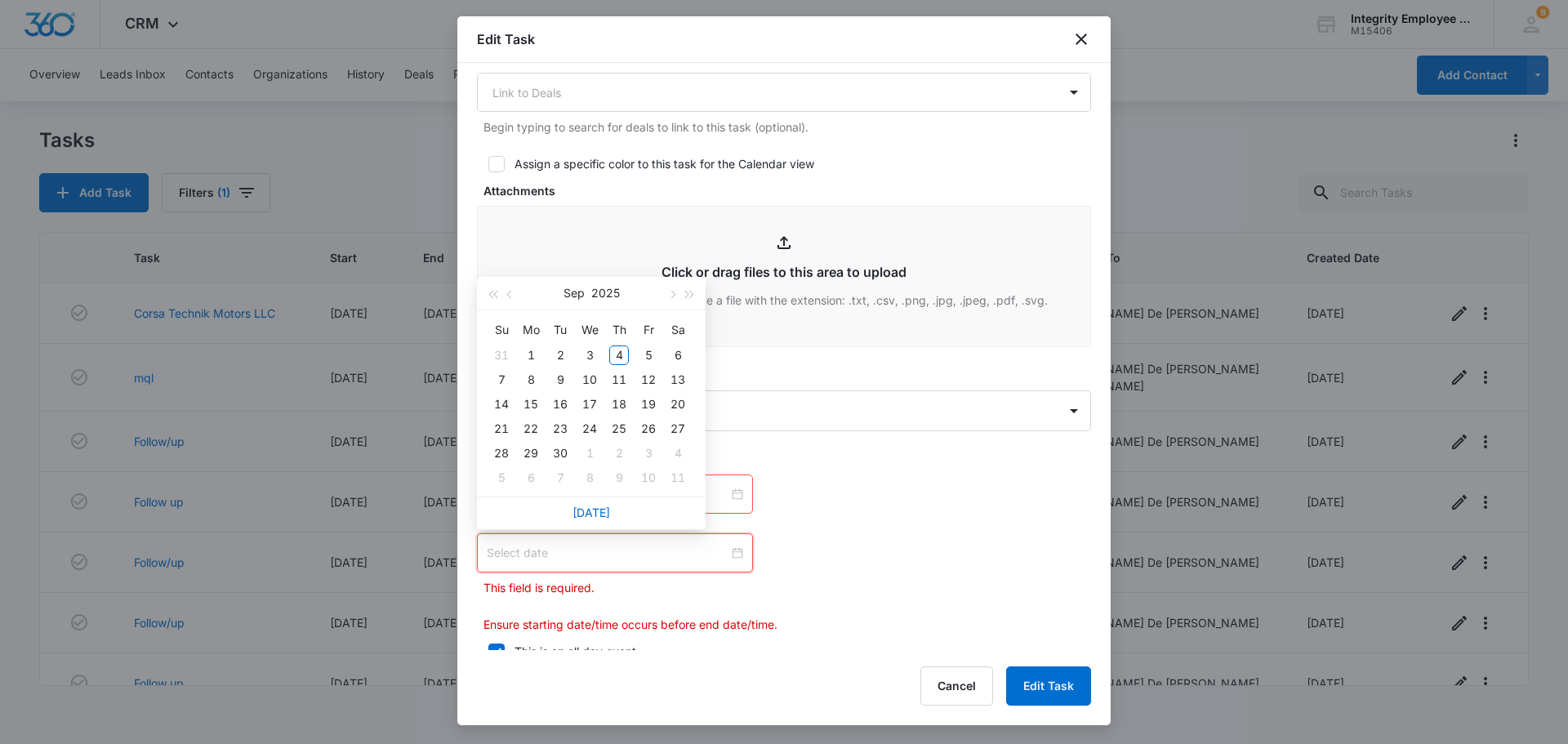
click at [723, 553] on input at bounding box center [608, 553] width 242 height 18
type input "Sep 5, 2025"
click at [508, 294] on span "button" at bounding box center [510, 294] width 8 height 8
type input "Aug 26, 2025"
click at [571, 451] on td "26" at bounding box center [560, 453] width 30 height 24
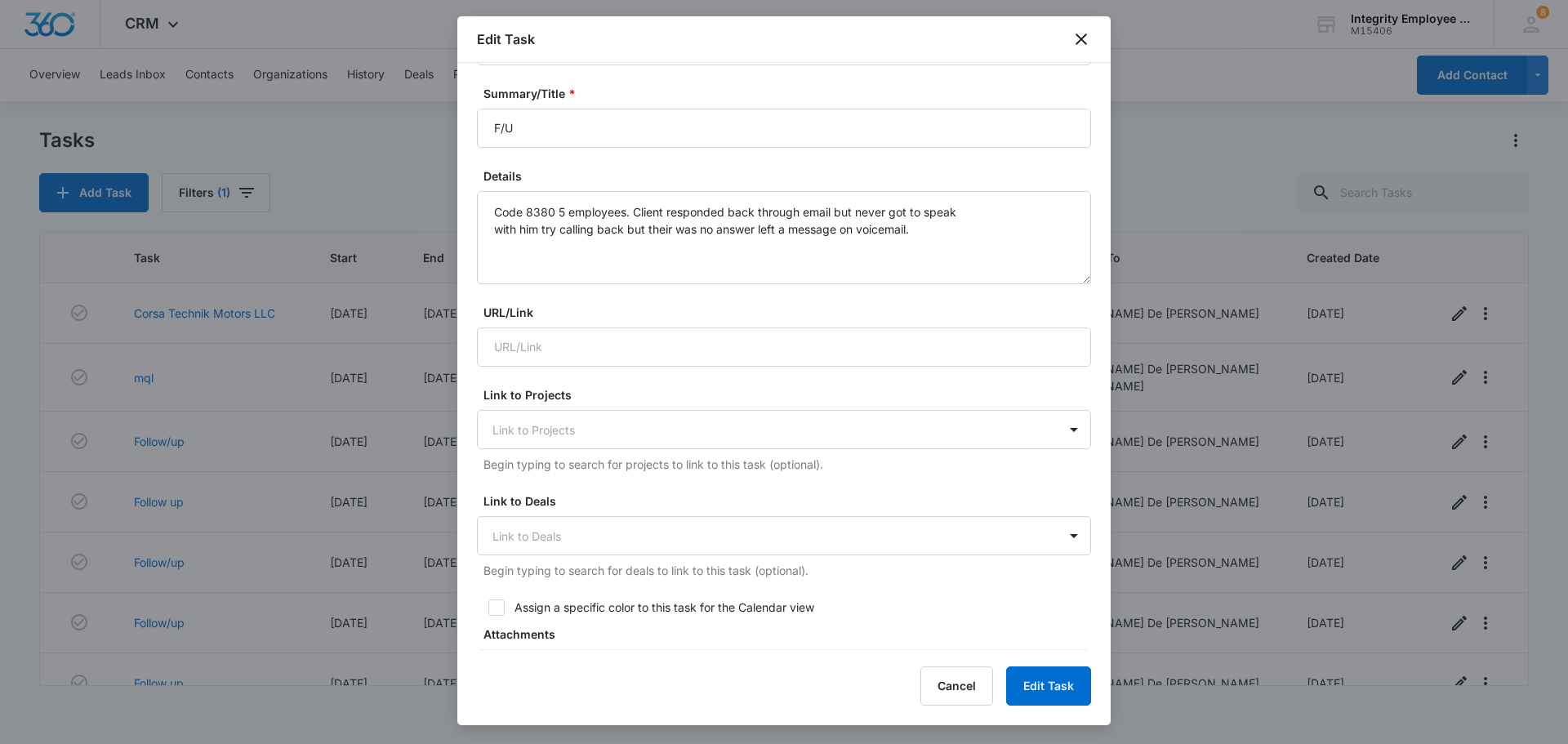
scroll to position [0, 0]
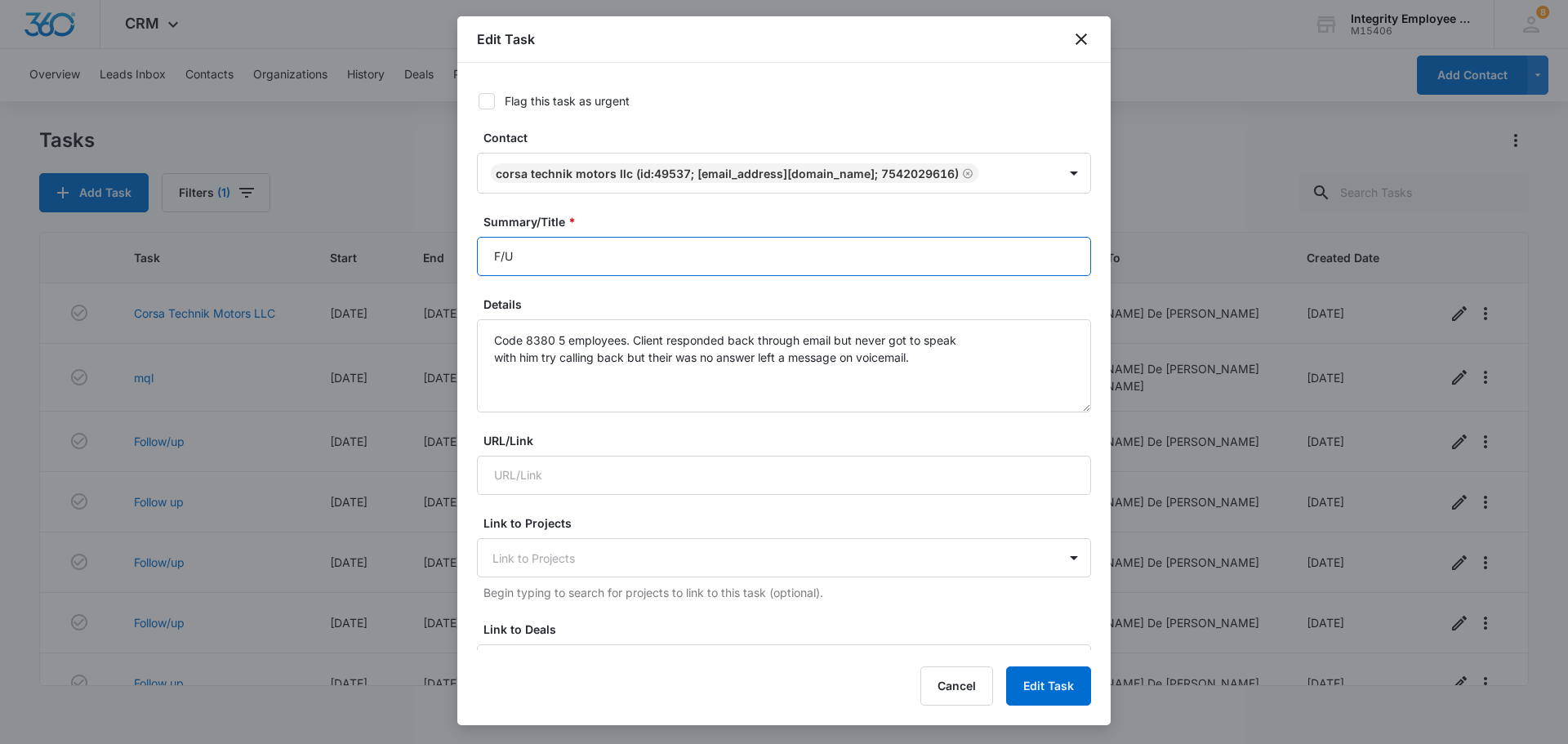
click at [557, 255] on input "F/U" at bounding box center [784, 257] width 614 height 39
click at [781, 608] on button "Edit Task" at bounding box center [1049, 687] width 85 height 39
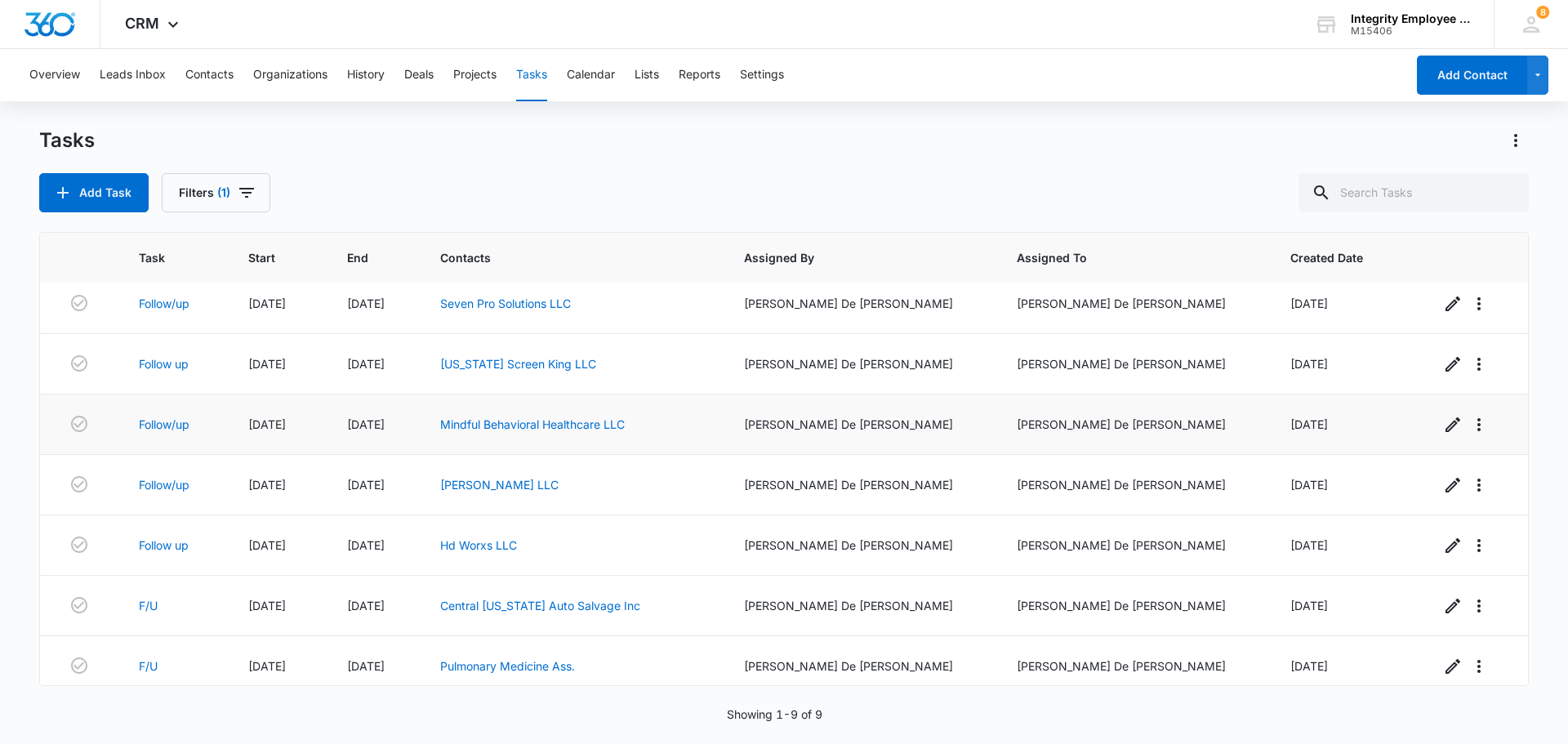
scroll to position [149, 0]
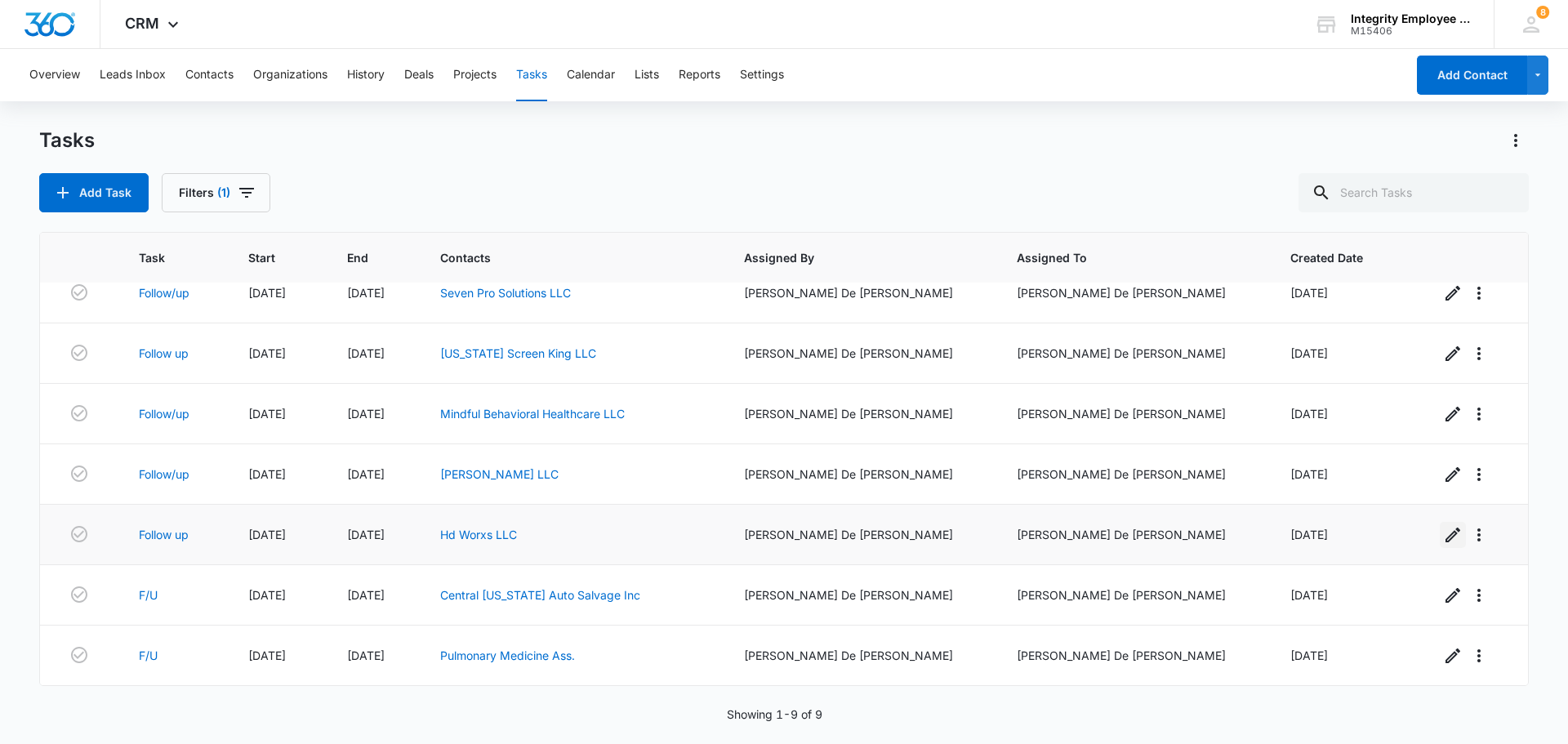
click at [781, 535] on icon "button" at bounding box center [1453, 535] width 20 height 20
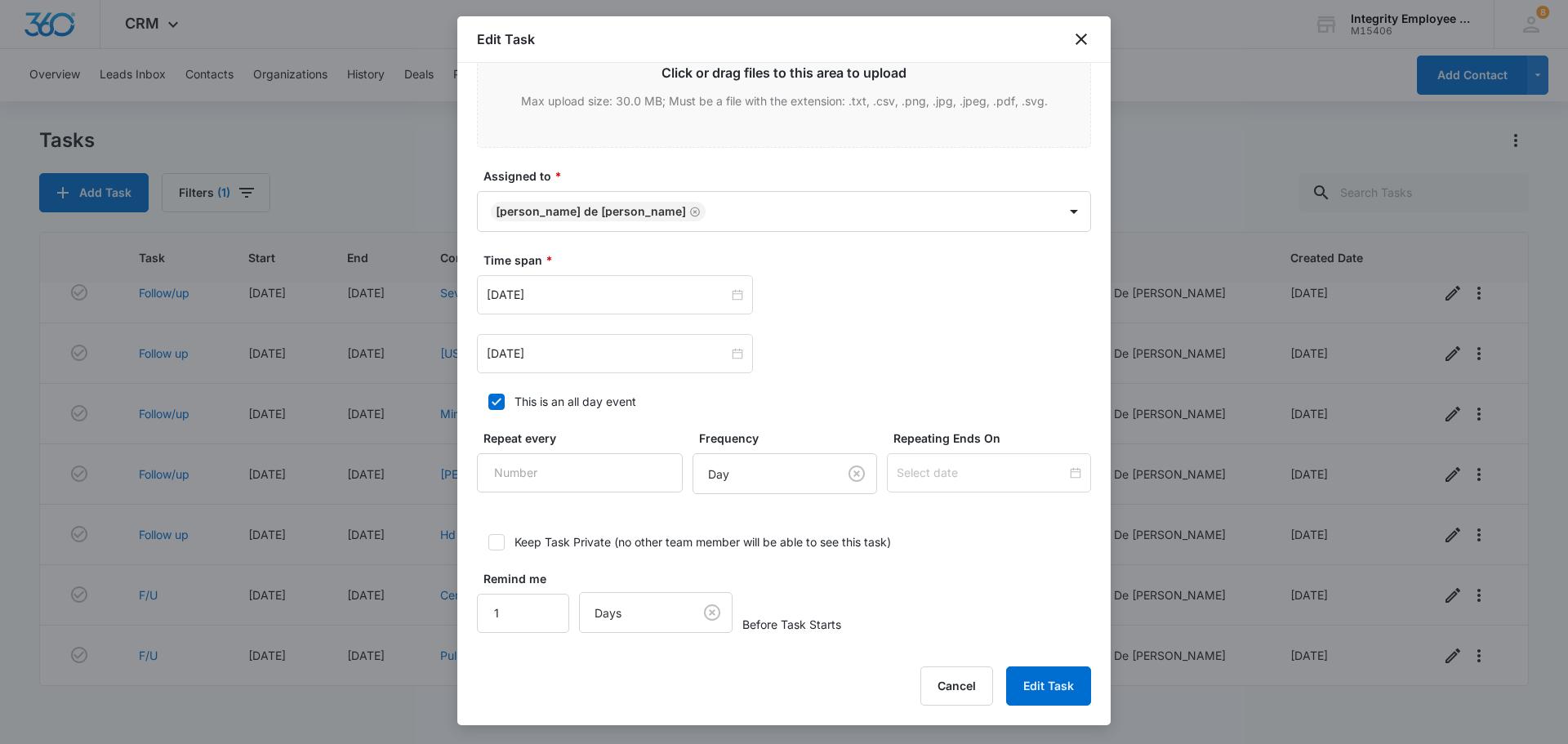
scroll to position [774, 0]
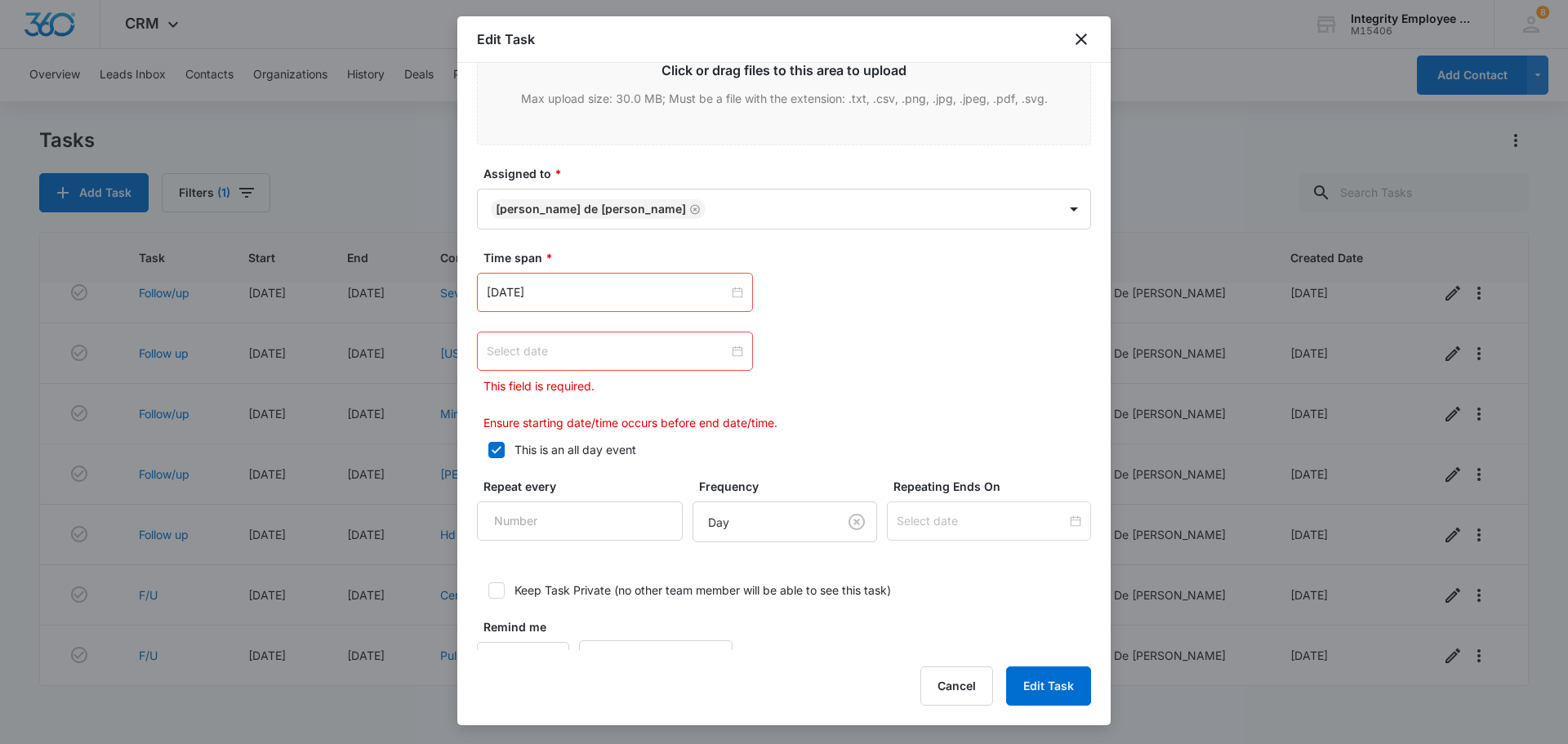
click at [732, 352] on div at bounding box center [615, 352] width 257 height 18
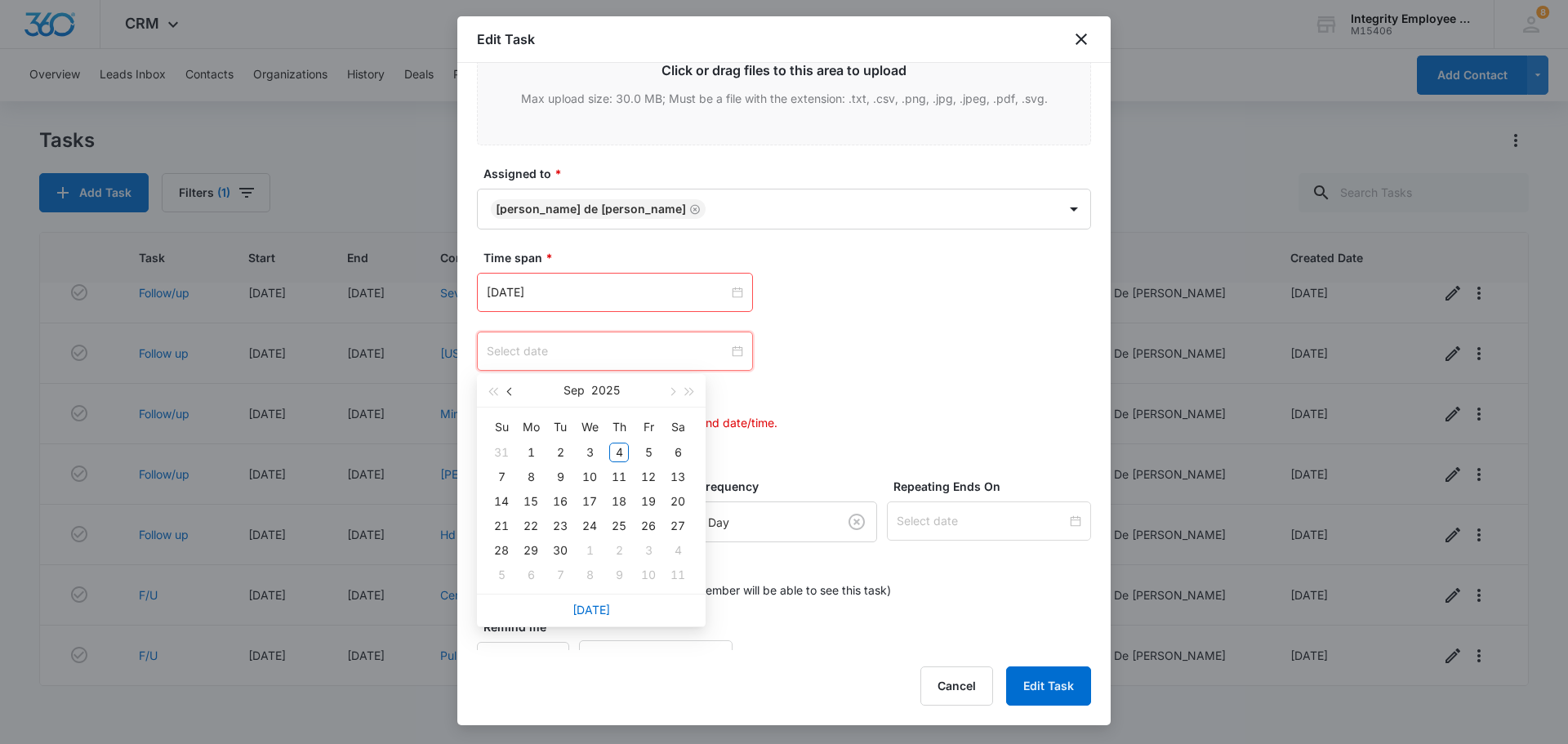
click at [508, 390] on span "button" at bounding box center [510, 391] width 8 height 8
type input "Aug 18, 2025"
click at [536, 523] on div "18" at bounding box center [531, 526] width 20 height 20
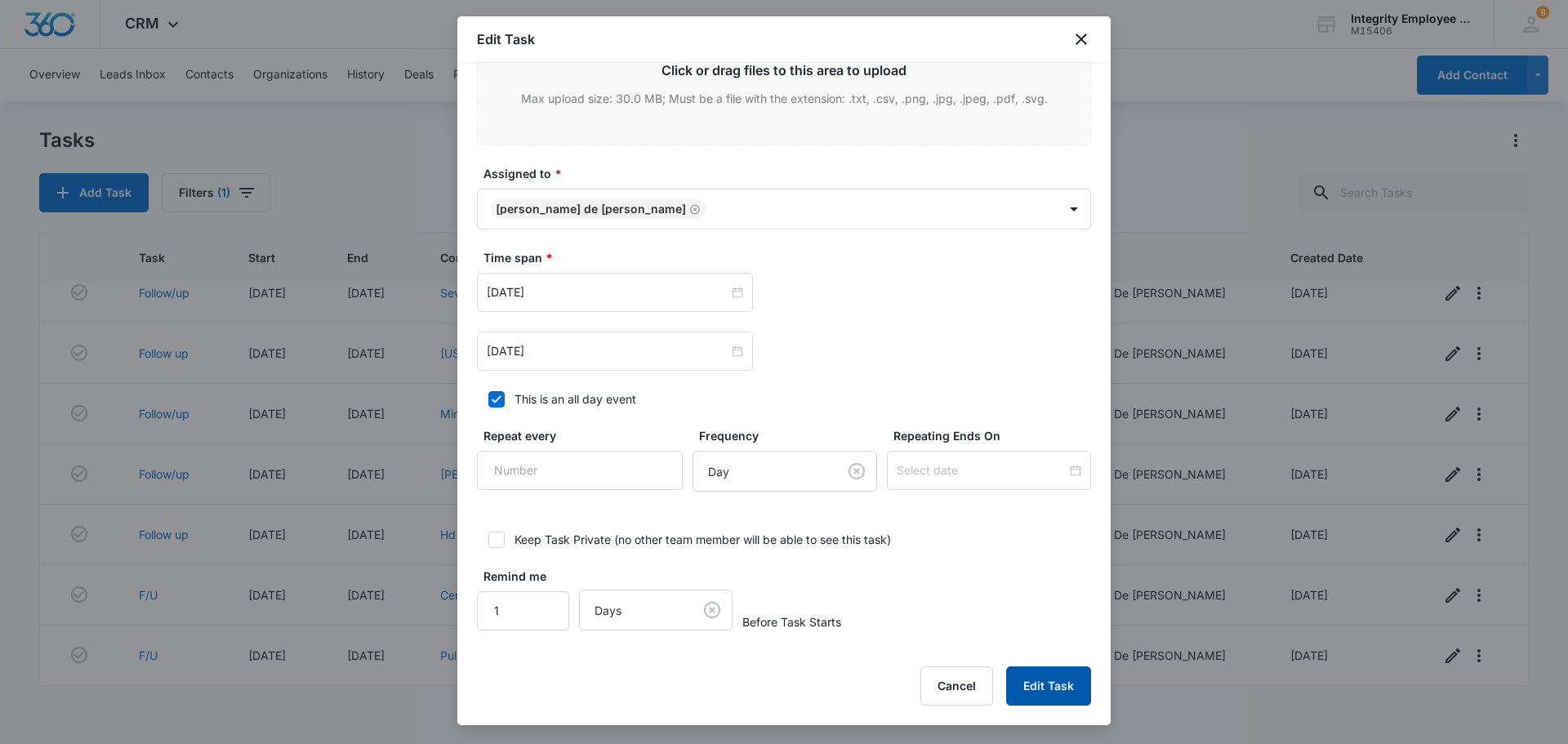
click at [781, 608] on button "Edit Task" at bounding box center [1049, 687] width 85 height 39
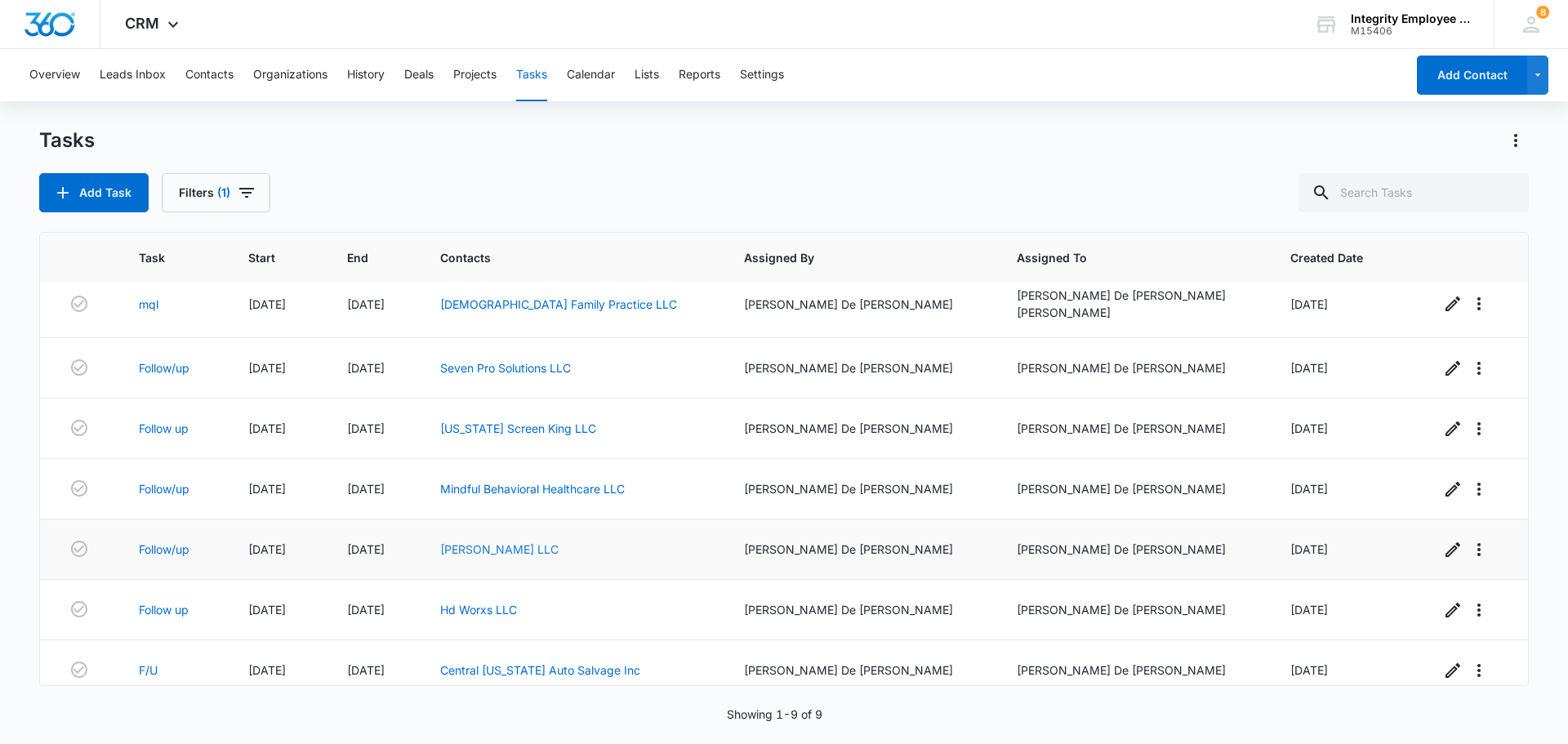
scroll to position [149, 0]
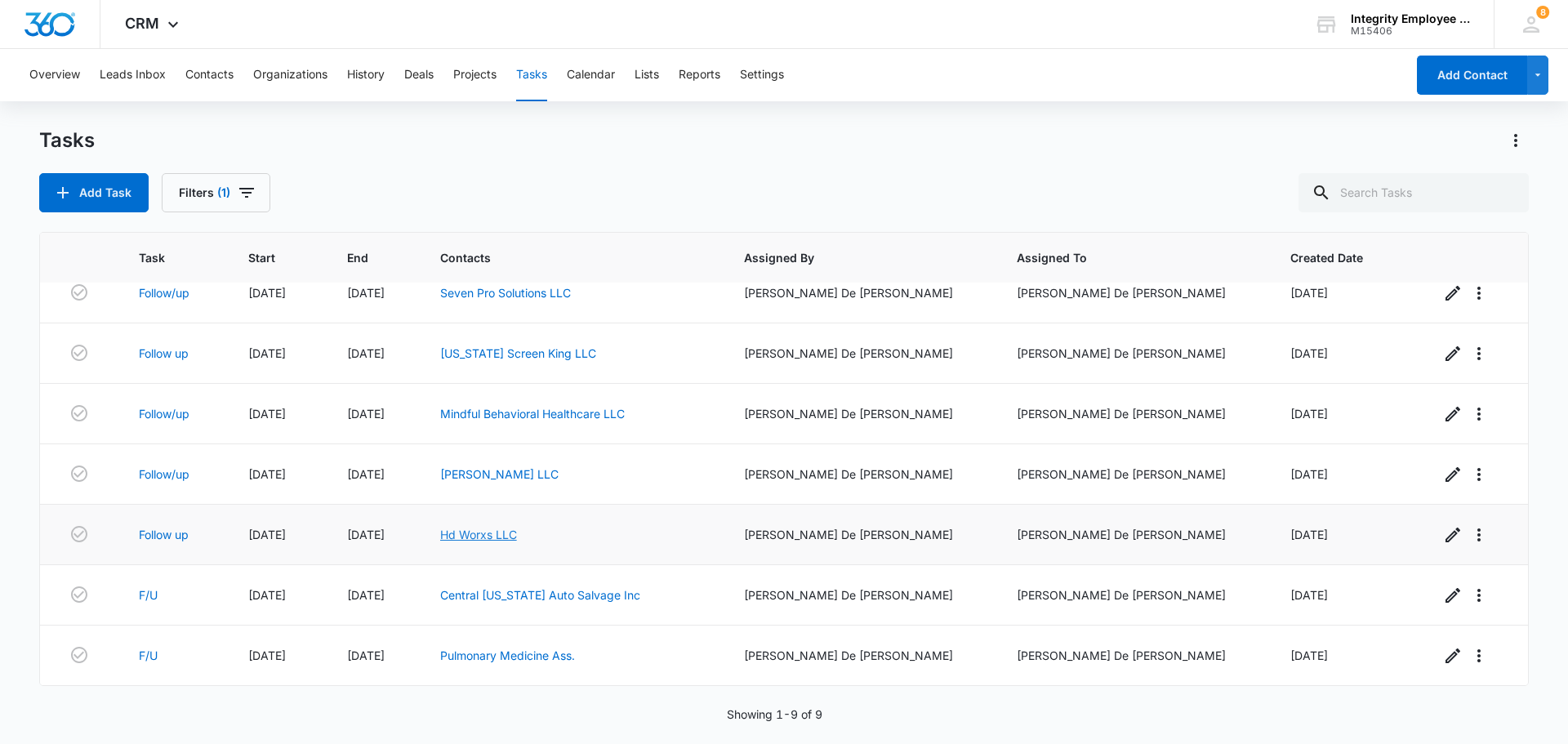
click at [517, 534] on link "Hd Worxs LLC" at bounding box center [479, 534] width 77 height 13
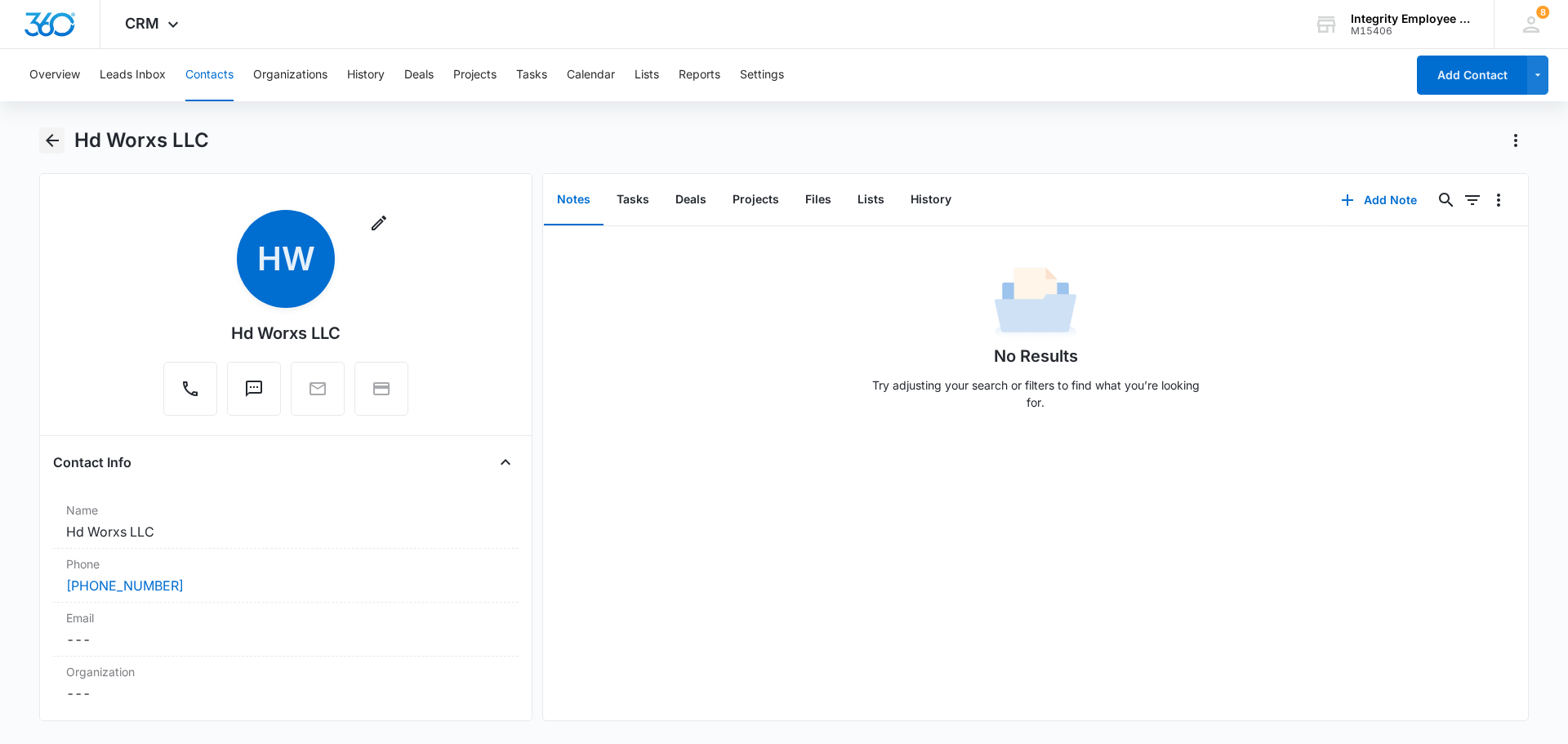
click at [55, 142] on icon "Back" at bounding box center [52, 140] width 13 height 13
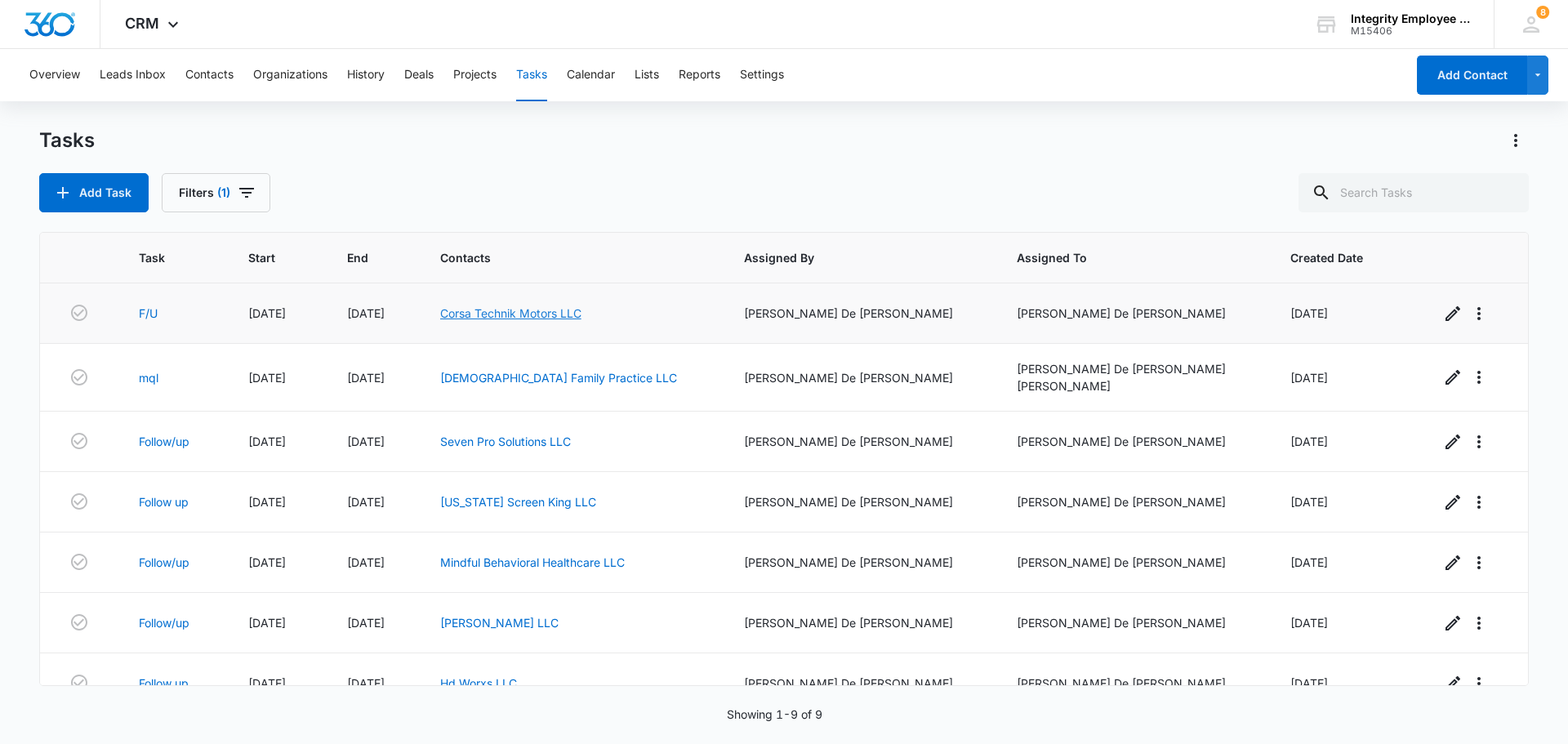
click at [581, 312] on link "Corsa Technik Motors LLC" at bounding box center [511, 312] width 142 height 13
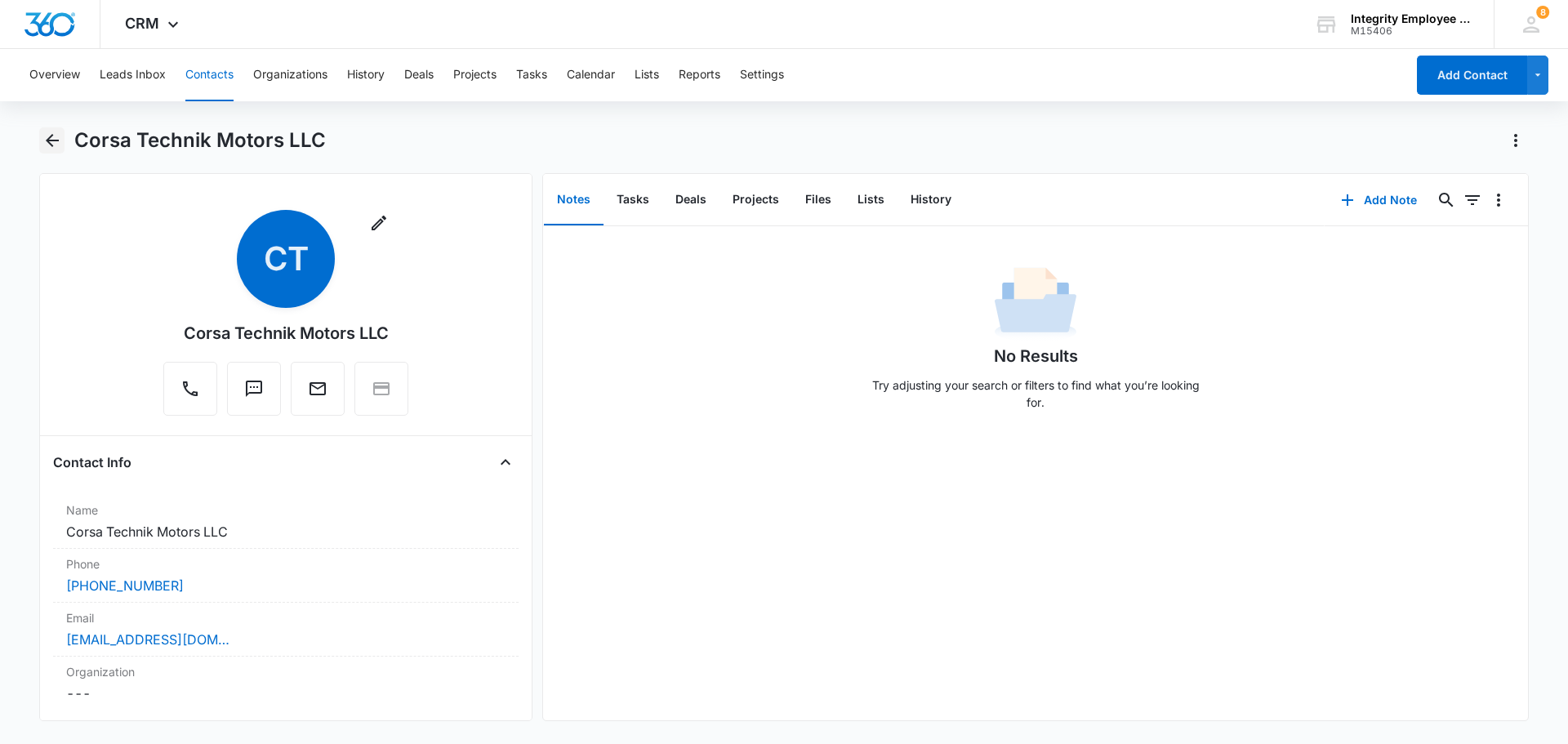
click at [53, 139] on icon "Back" at bounding box center [52, 141] width 20 height 20
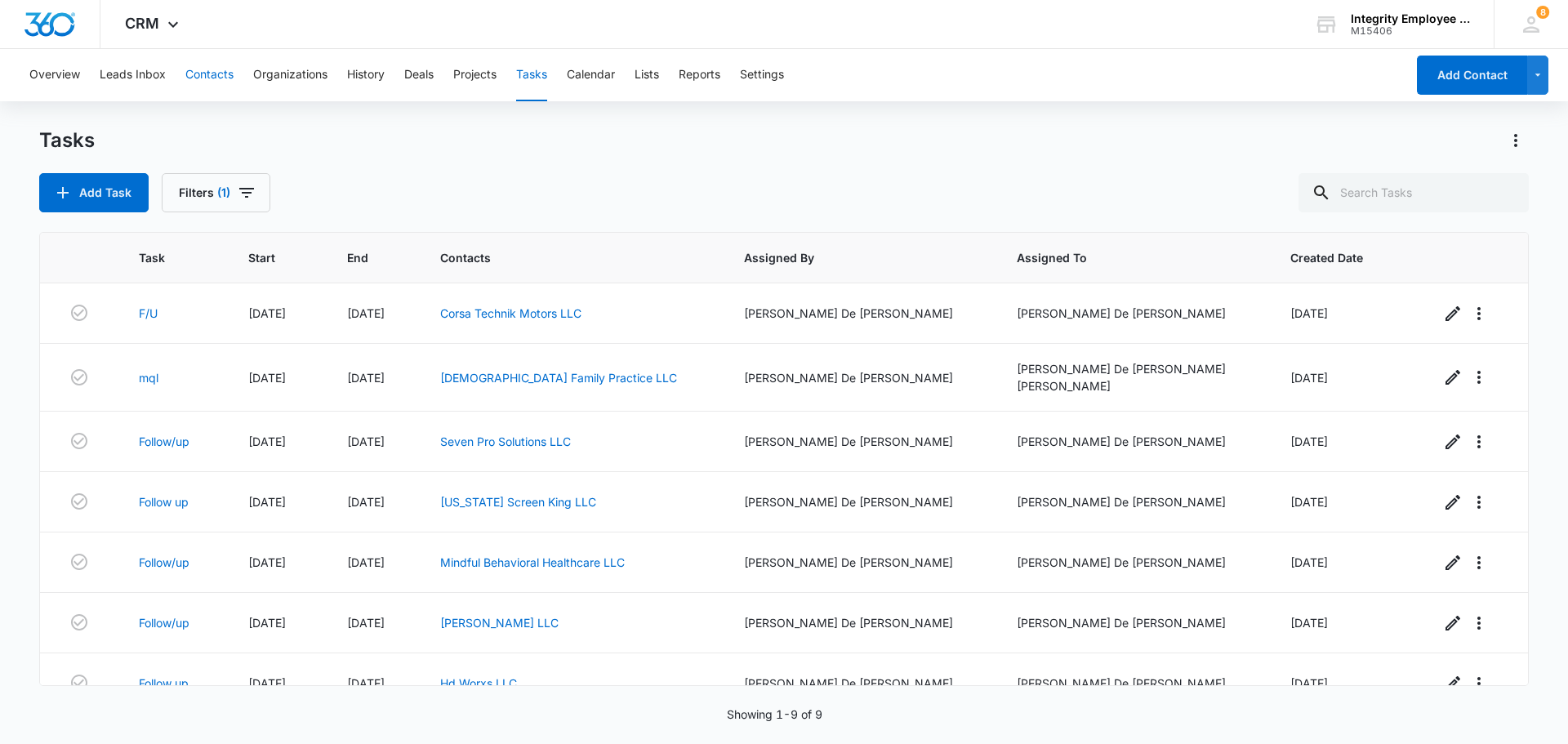
click at [224, 77] on button "Contacts" at bounding box center [210, 75] width 48 height 52
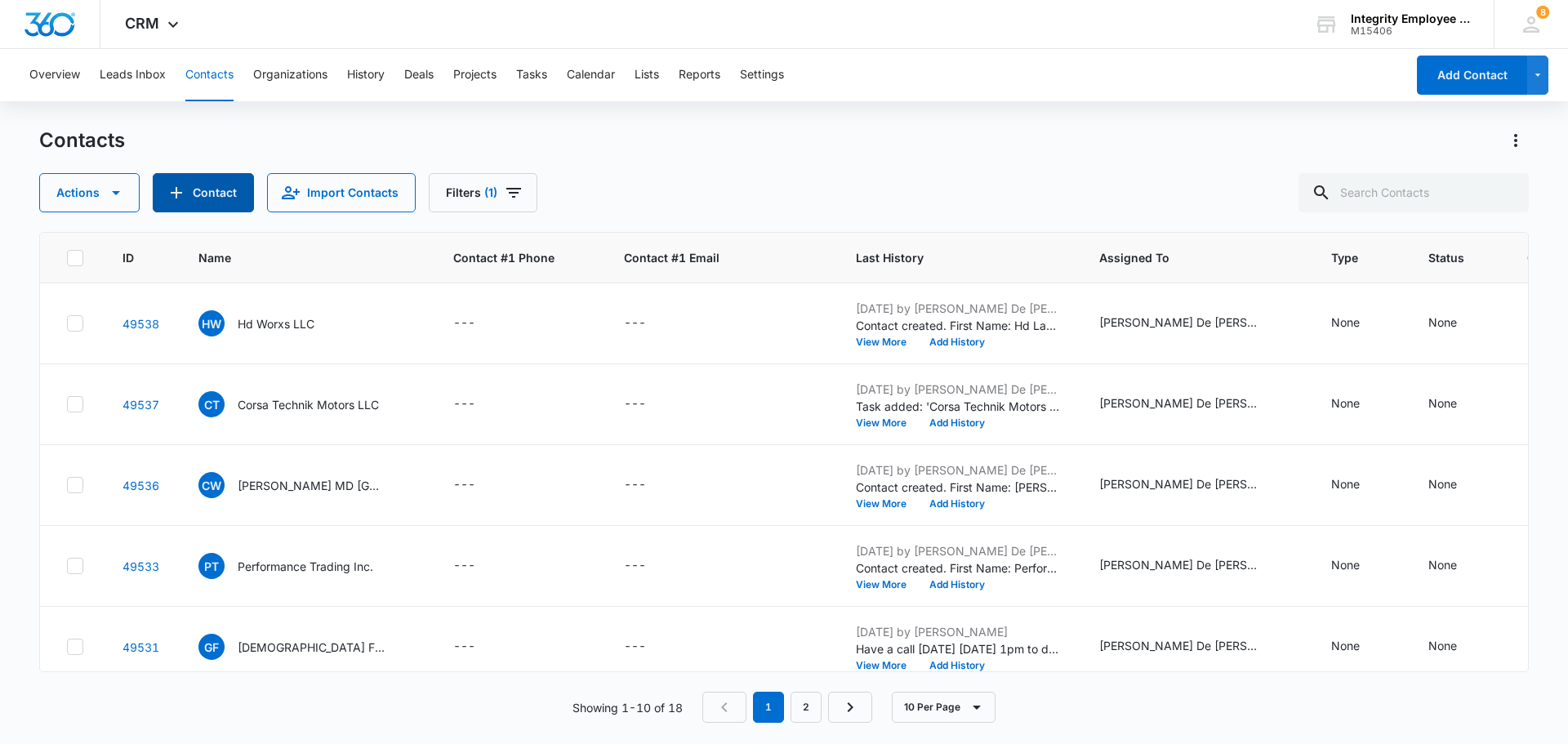
click at [177, 187] on icon "Add Contact" at bounding box center [177, 193] width 20 height 20
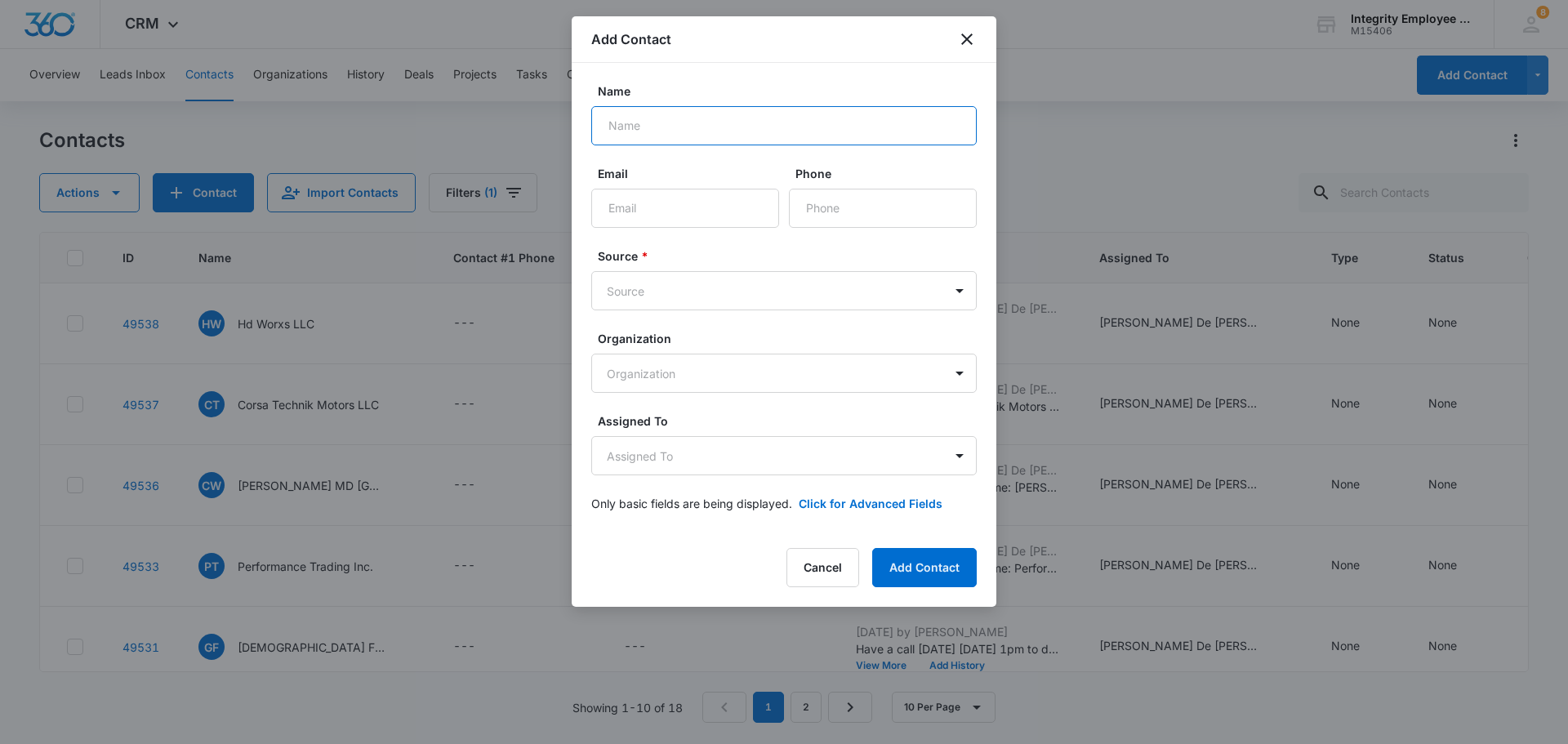
click at [616, 121] on input "Name" at bounding box center [784, 126] width 386 height 39
type input "n"
type input "NGR Drywall & Framing Inc."
click at [624, 207] on input "Email" at bounding box center [684, 208] width 187 height 39
paste input "ngrdrywall@gmail.com"
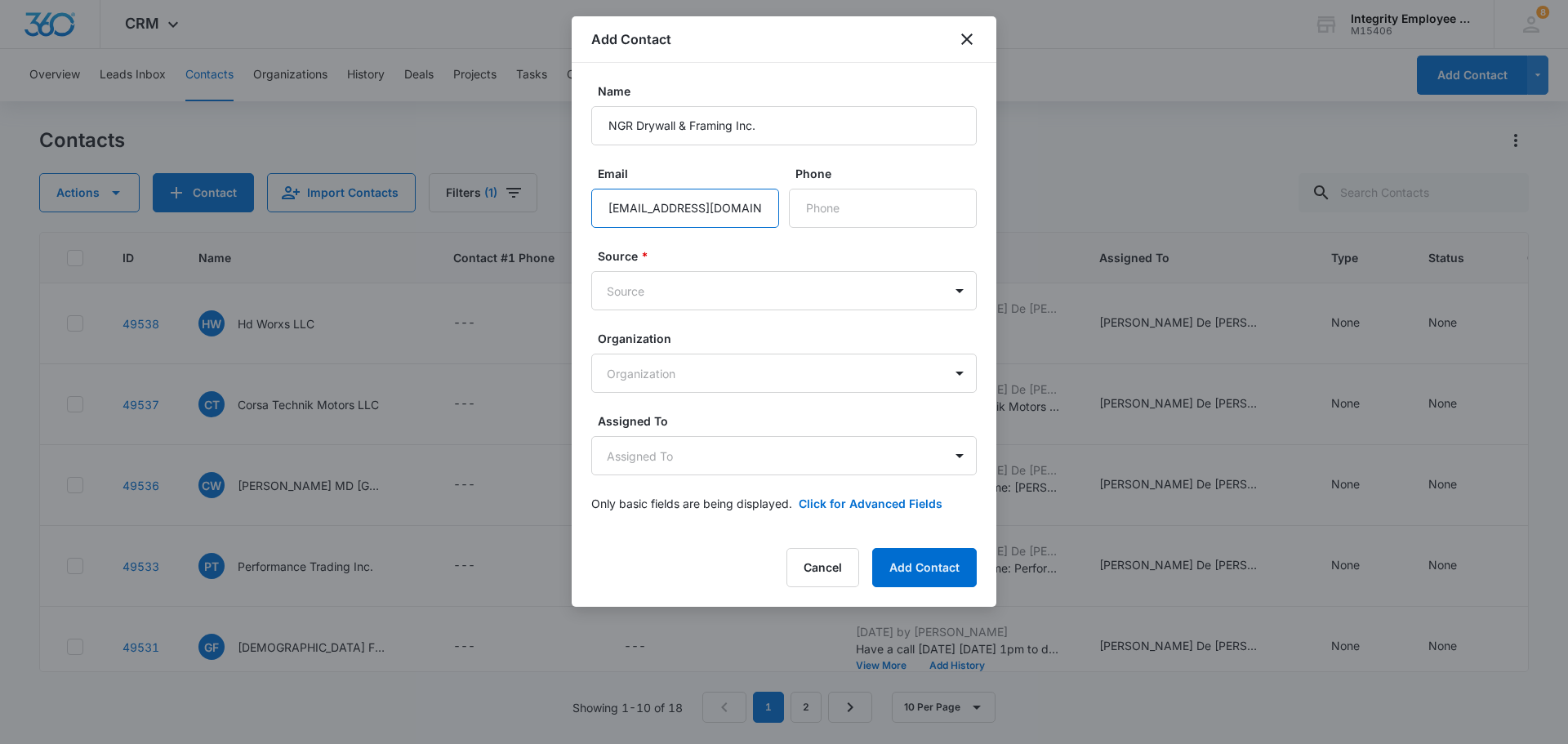
type input "ngrdrywall@gmail.com"
click at [781, 214] on input "Phone" at bounding box center [883, 208] width 187 height 39
paste input "(239) 248-2831"
type input "(239) 248-2831"
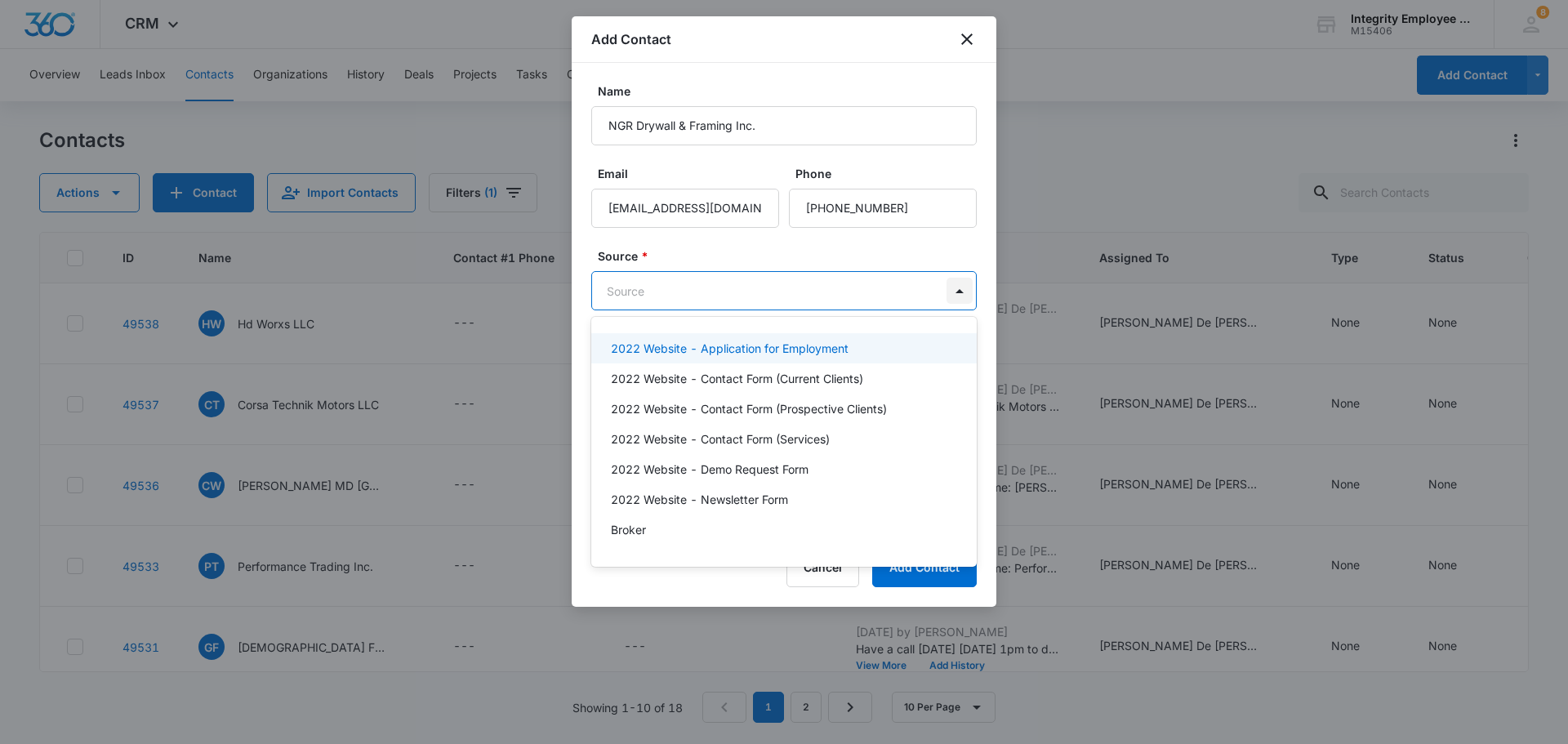
click at [781, 287] on body "CRM Apps Reputation Websites Forms CRM Email Social Shop Payments POS Content A…" at bounding box center [784, 372] width 1568 height 744
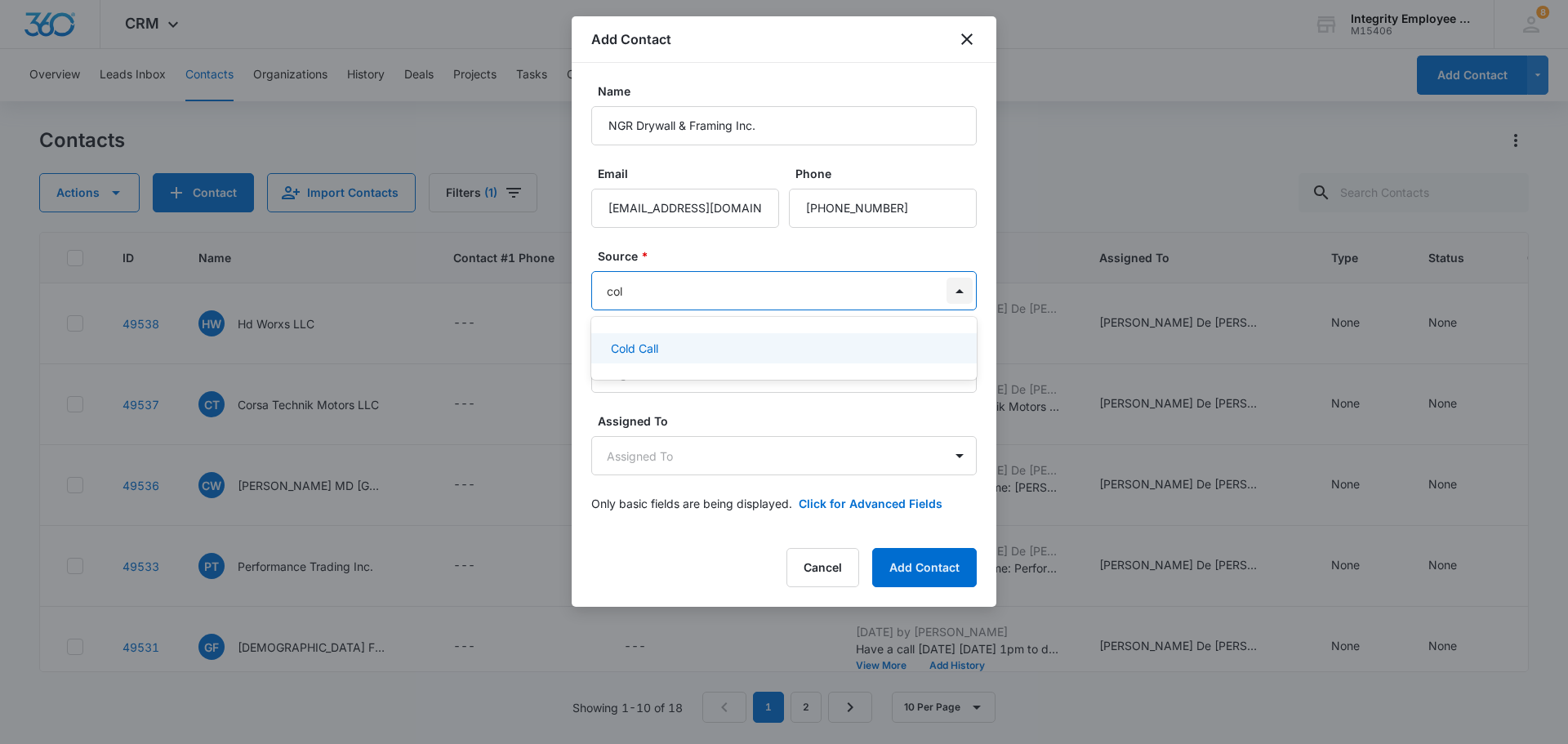
type input "cold"
click at [634, 354] on p "Cold Call" at bounding box center [634, 348] width 48 height 17
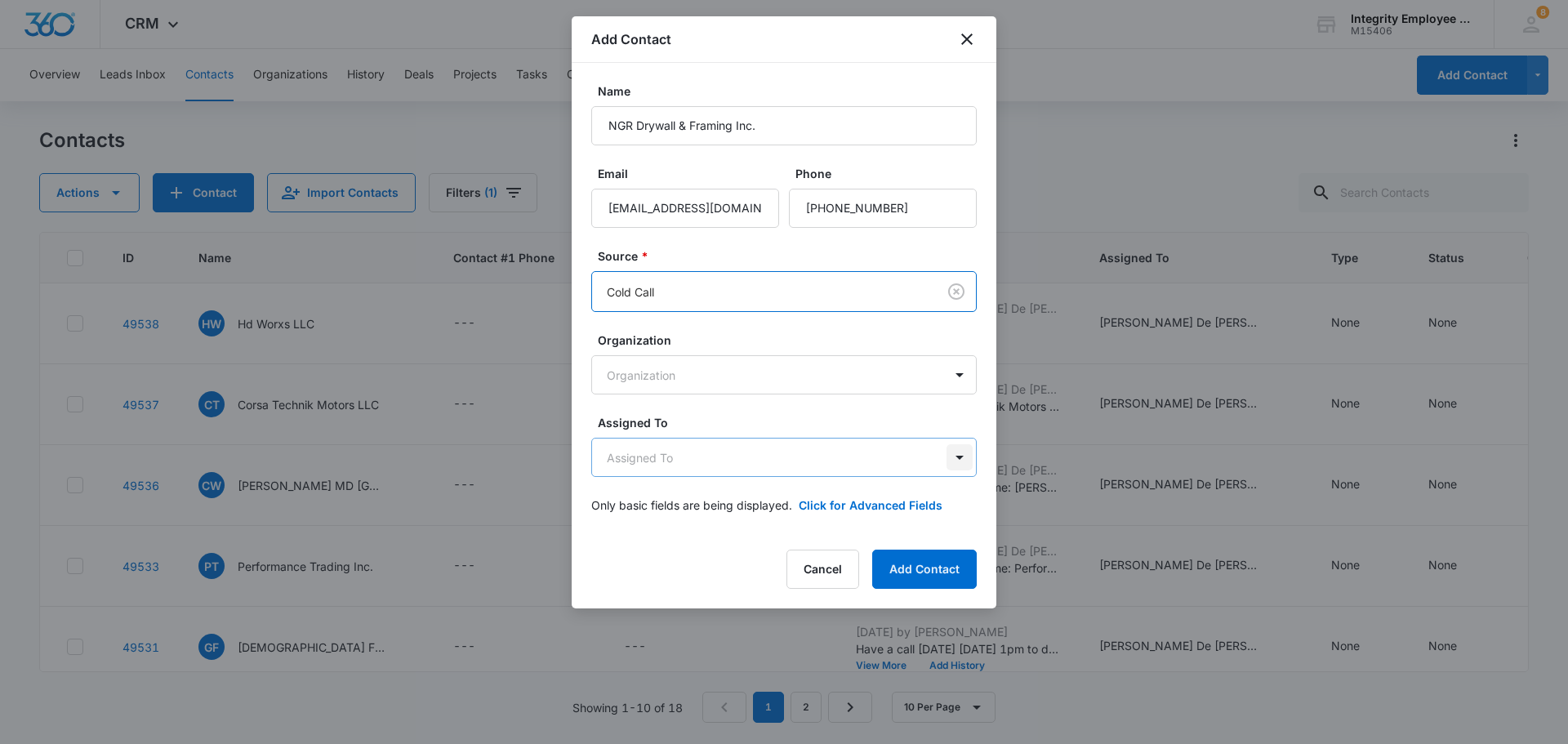
click at [781, 462] on body "CRM Apps Reputation Websites Forms CRM Email Social Shop Payments POS Content A…" at bounding box center [784, 372] width 1568 height 744
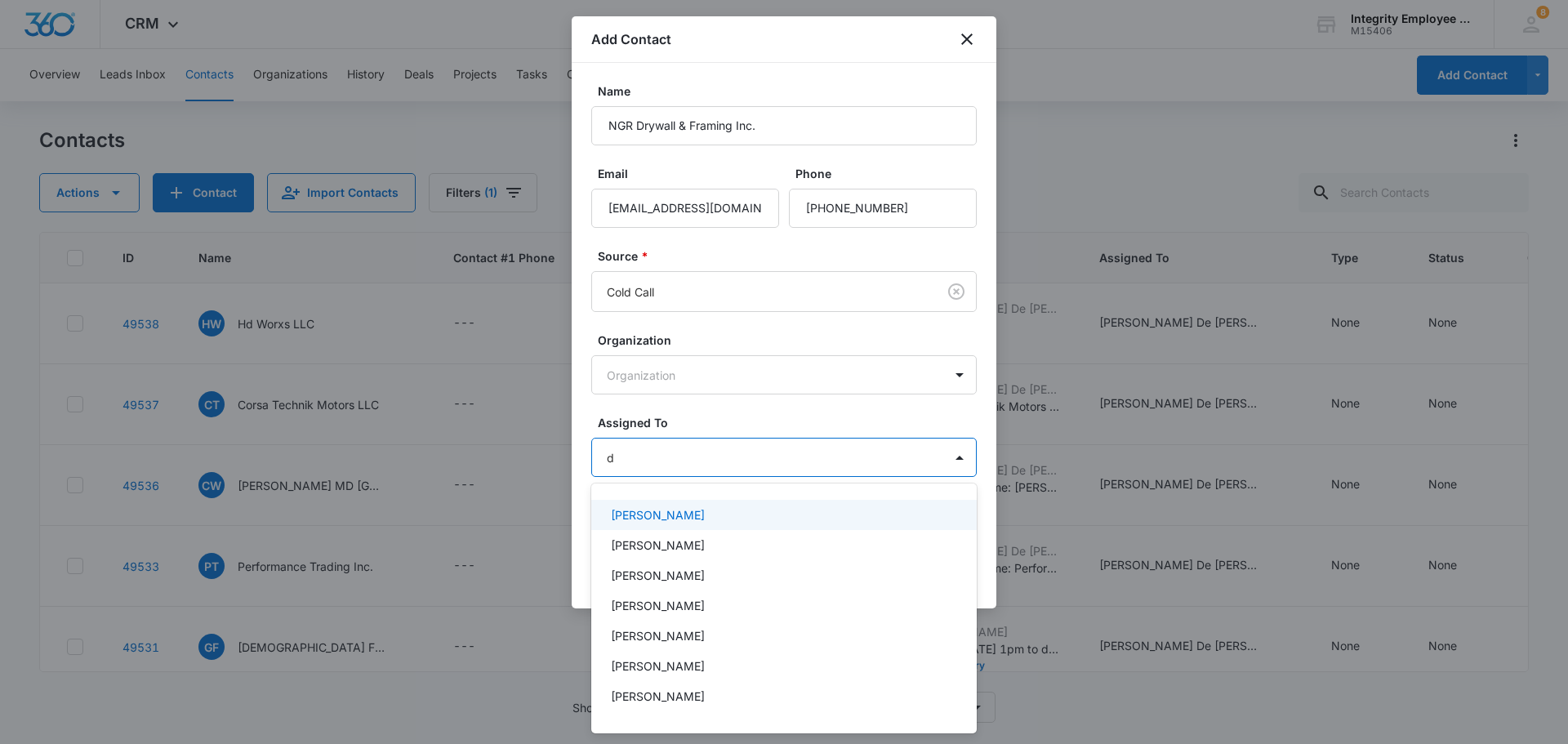
type input "da"
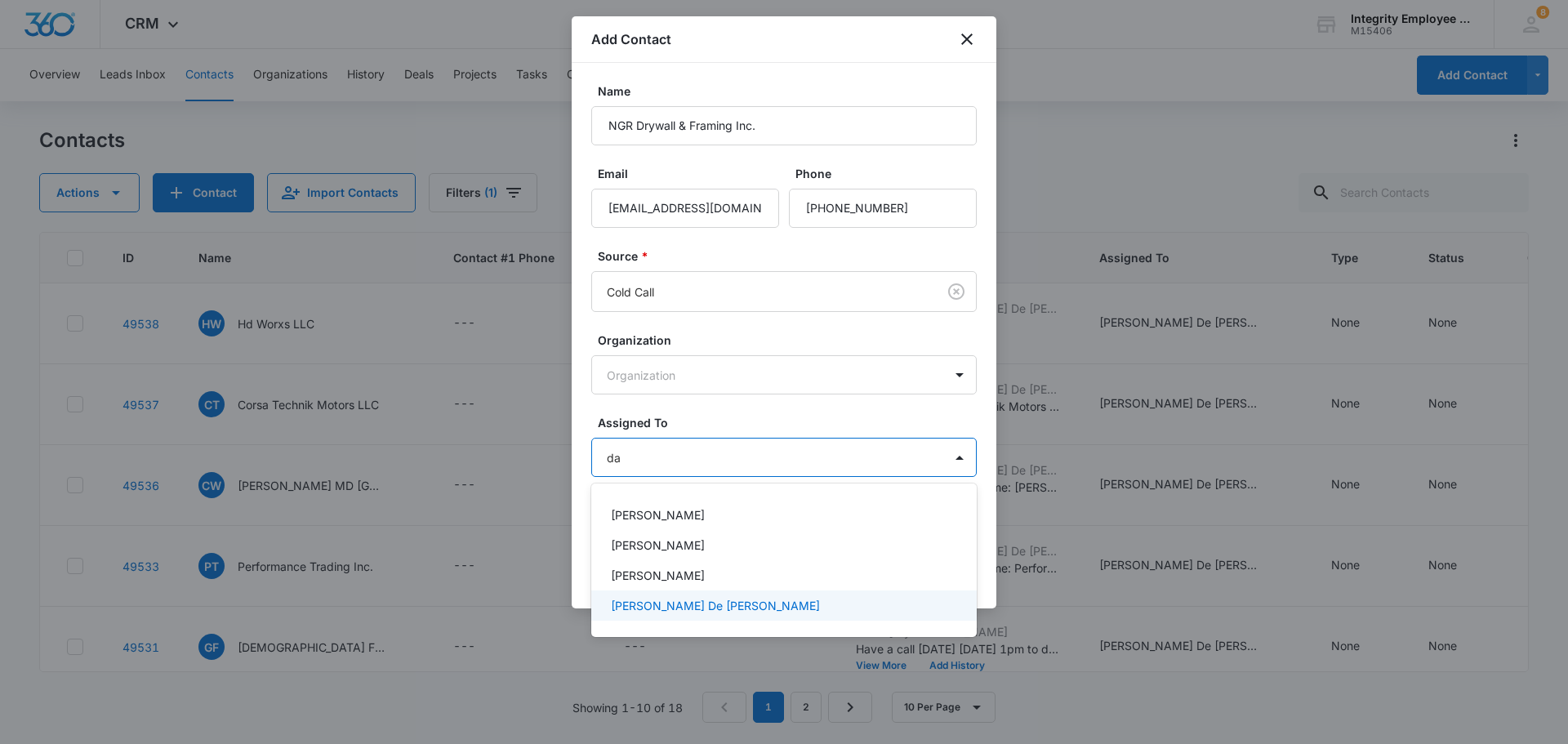
click at [663, 608] on p "Daisy De Le Vega" at bounding box center [715, 606] width 209 height 17
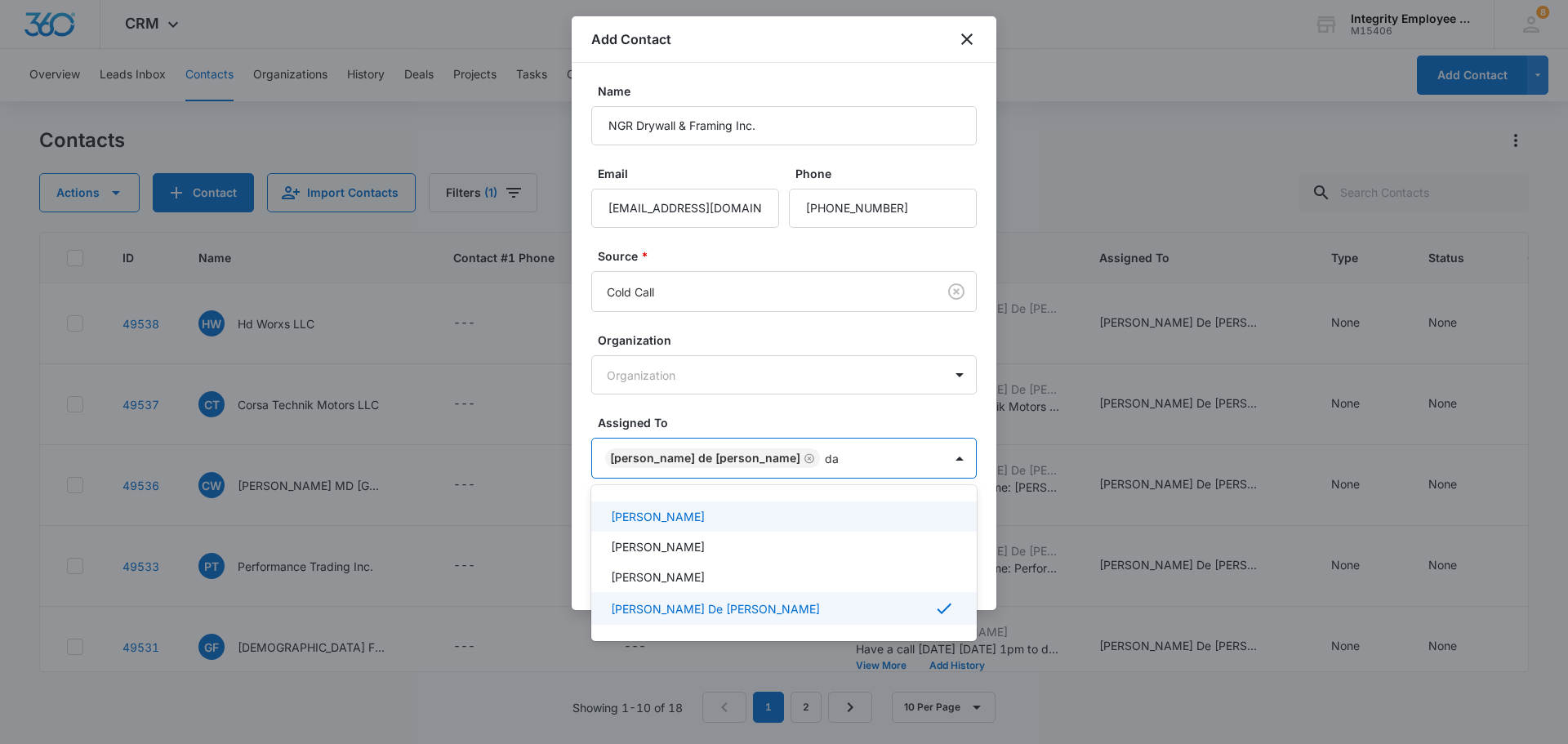
type input "dan"
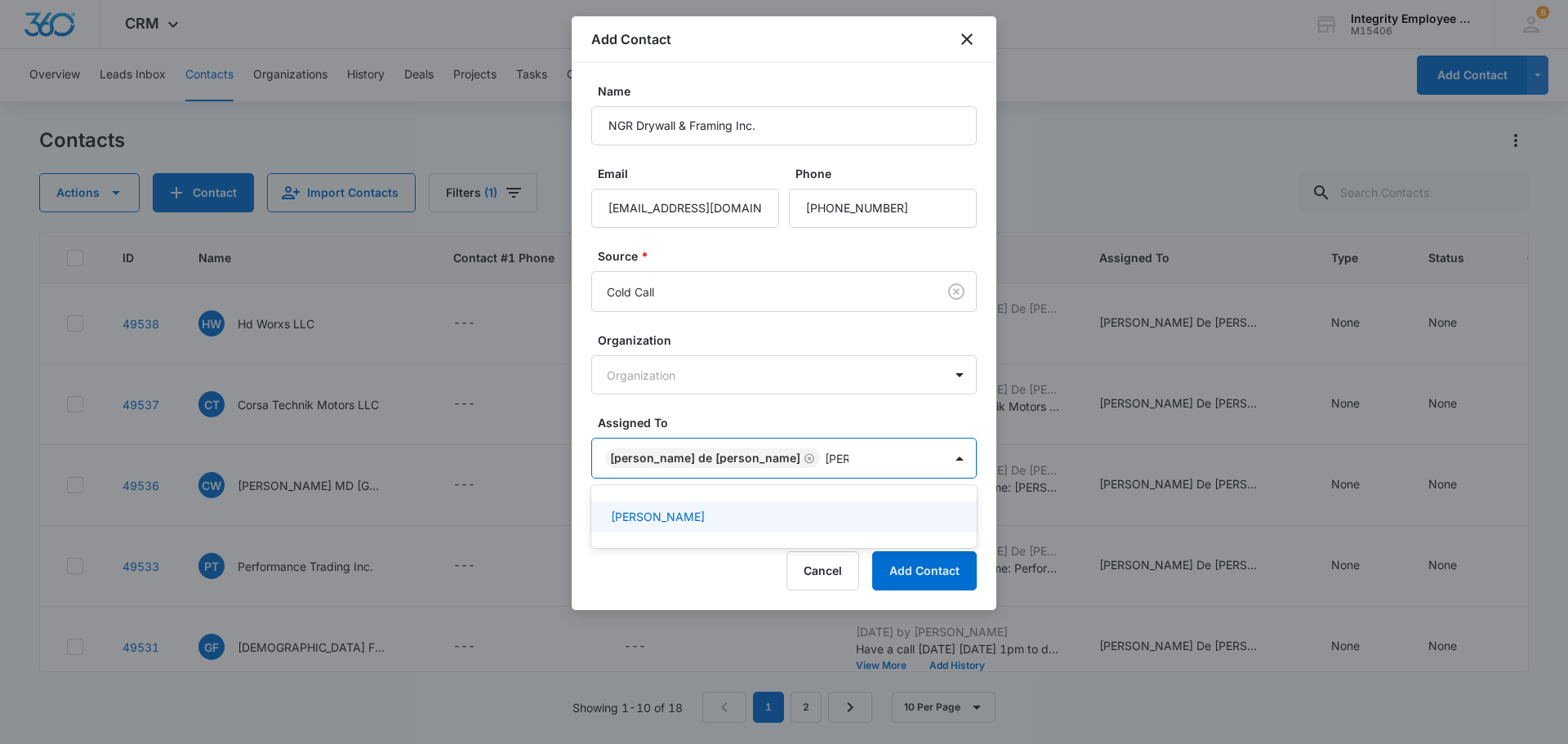
click at [670, 522] on p "Dan Valentino" at bounding box center [658, 516] width 94 height 17
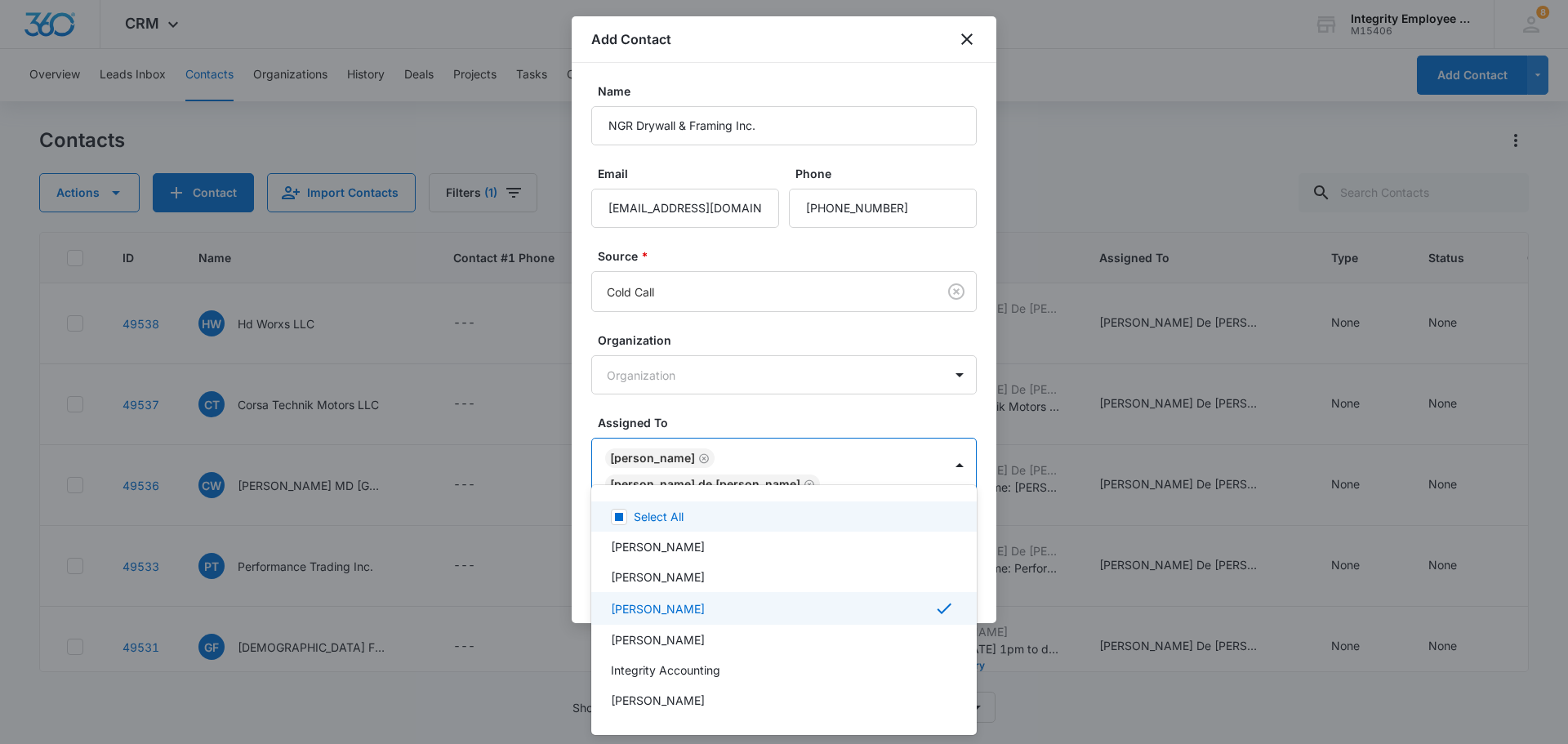
click at [781, 47] on div at bounding box center [784, 372] width 1568 height 744
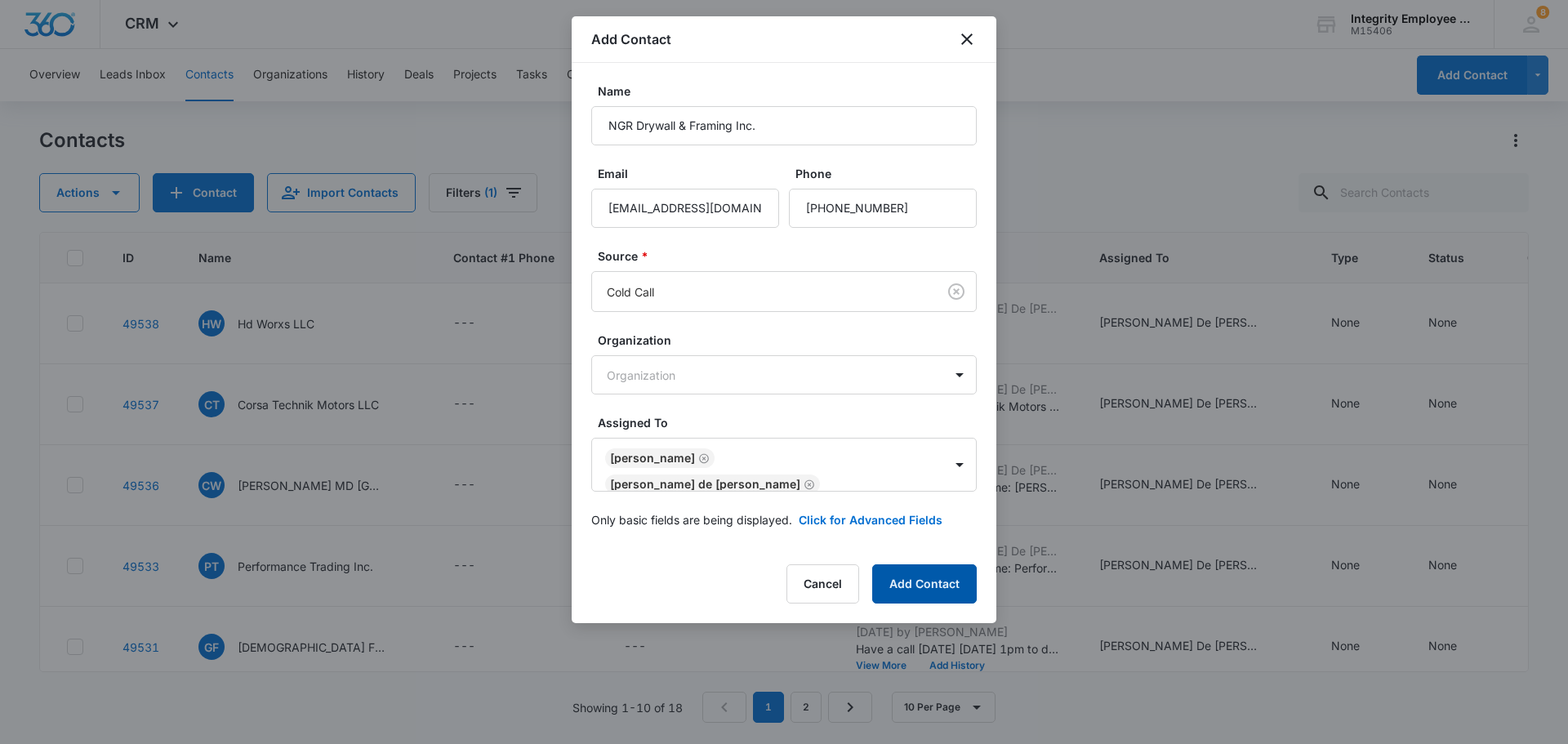
click at [781, 567] on button "Add Contact" at bounding box center [924, 584] width 105 height 39
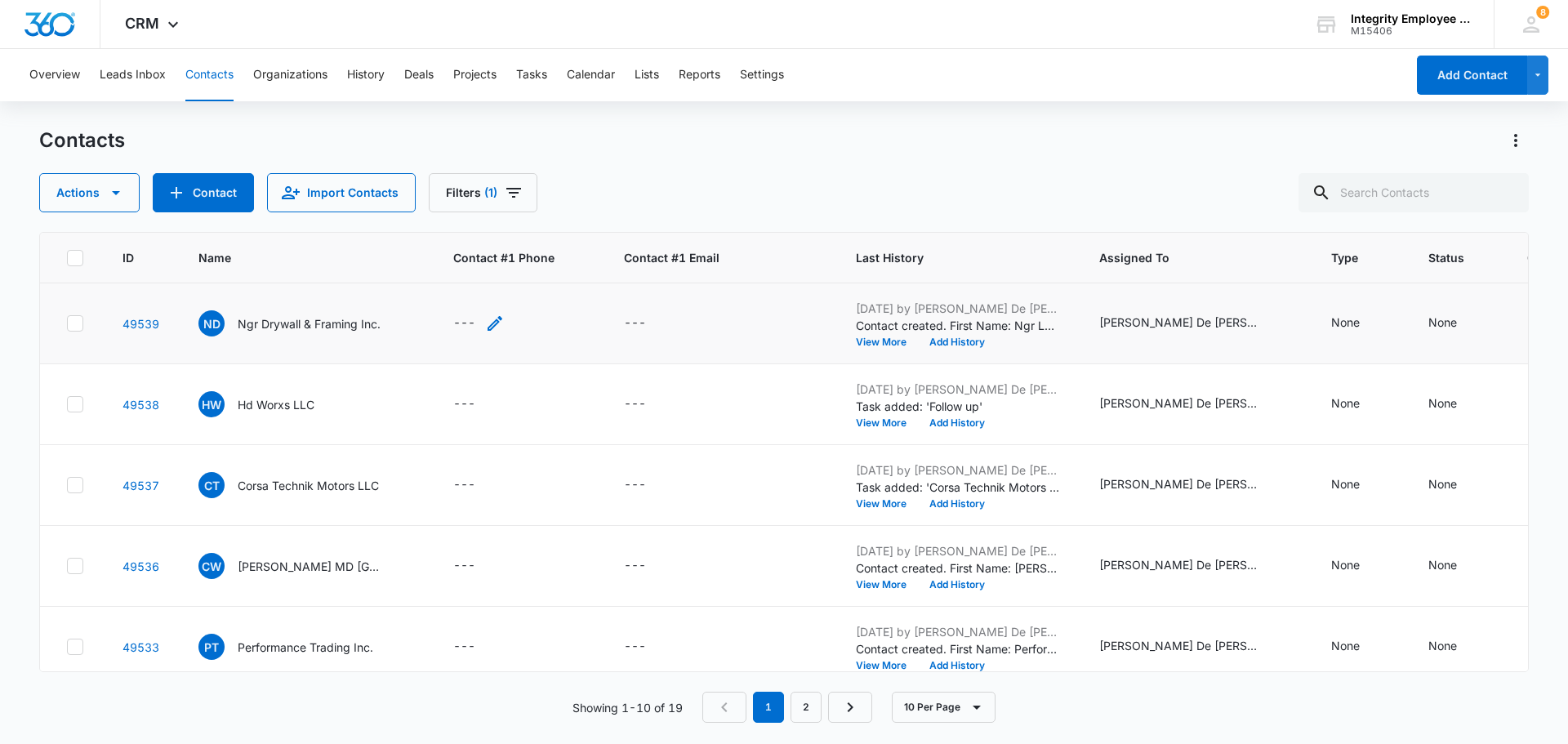
click at [468, 324] on div "---" at bounding box center [464, 324] width 22 height 20
click at [781, 59] on div "Overview Leads Inbox Contacts Organizations History Deals Projects Tasks Calend…" at bounding box center [712, 75] width 1386 height 52
click at [306, 320] on p "Ngr Drywall & Framing Inc." at bounding box center [309, 323] width 143 height 17
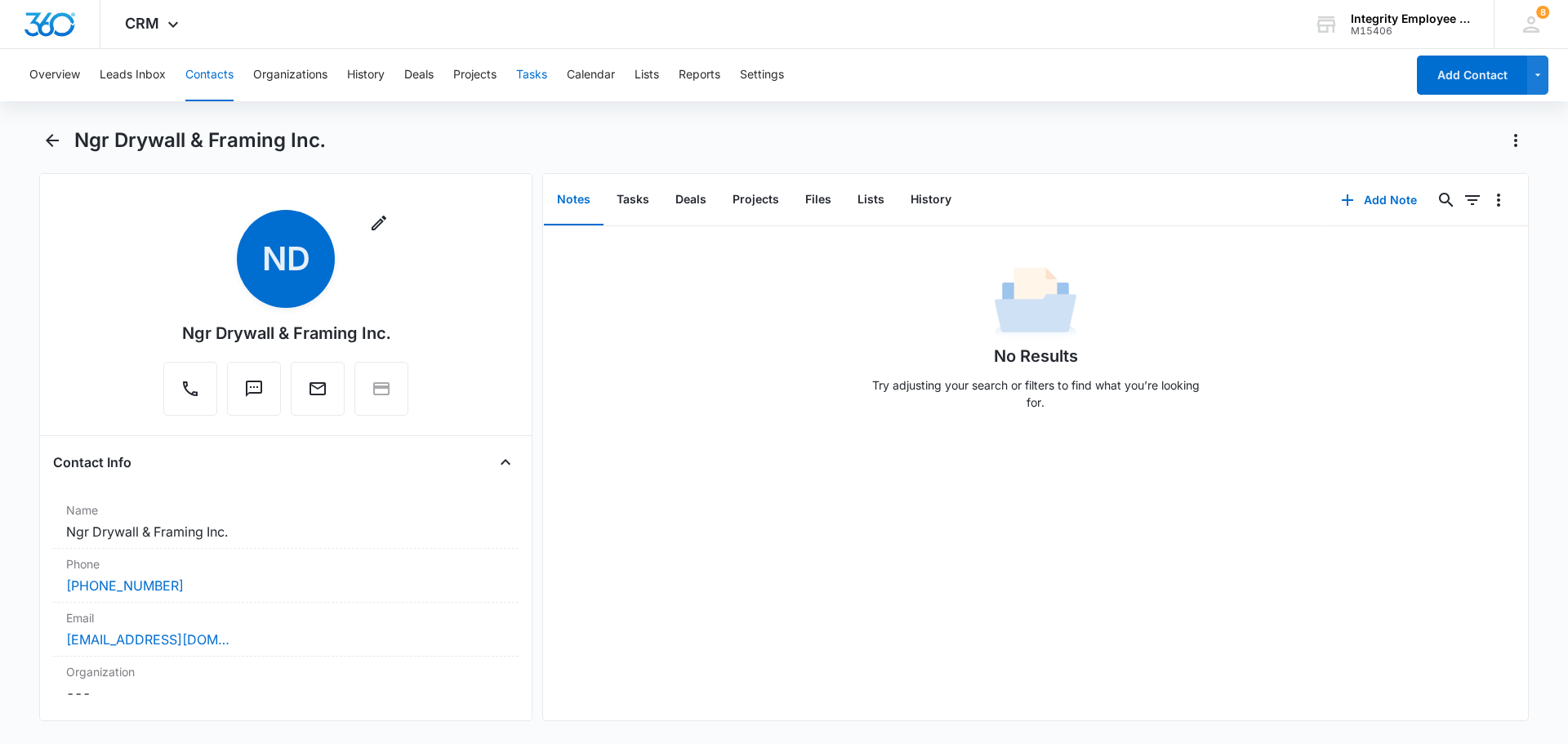
click at [527, 74] on button "Tasks" at bounding box center [531, 75] width 31 height 52
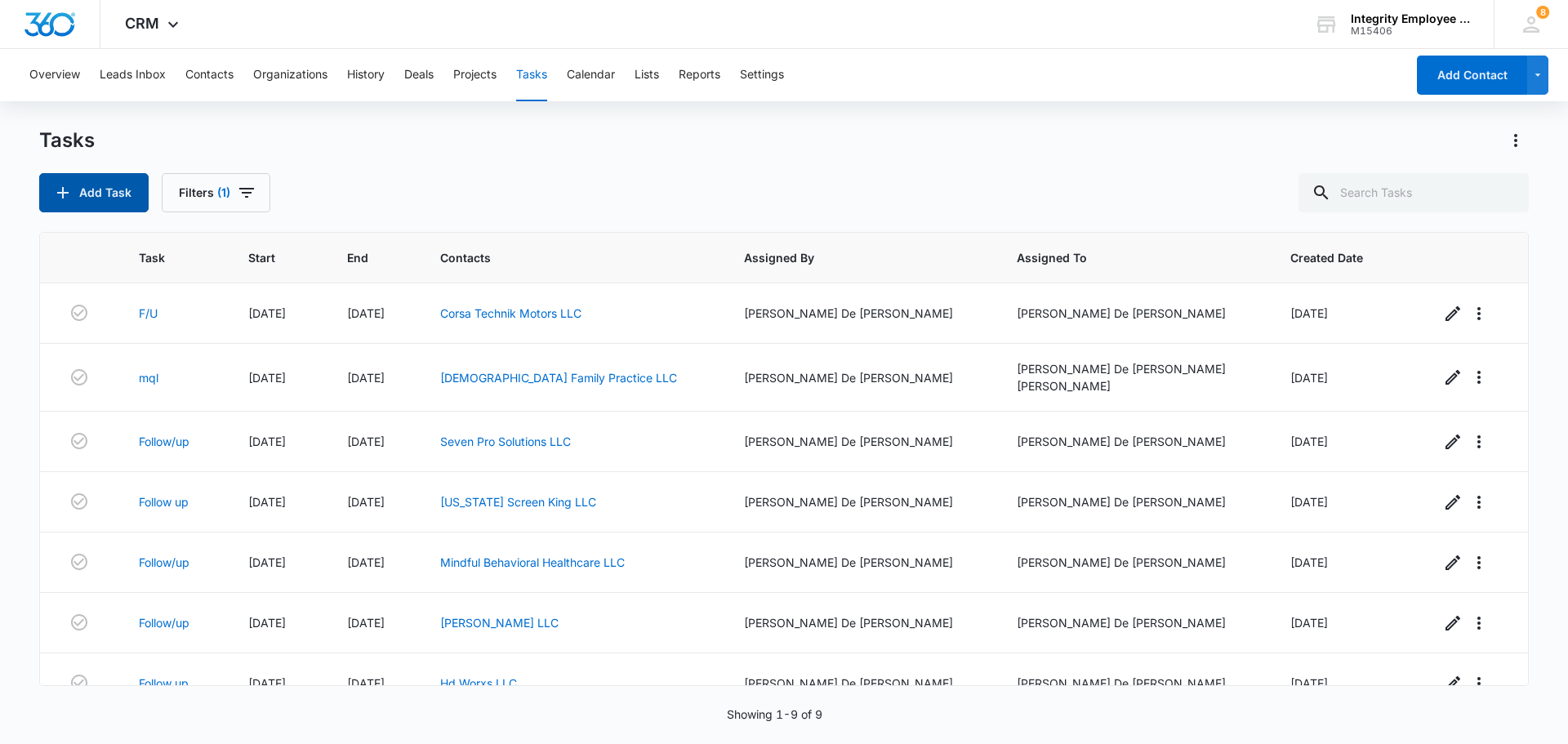
click at [107, 199] on button "Add Task" at bounding box center [94, 193] width 109 height 39
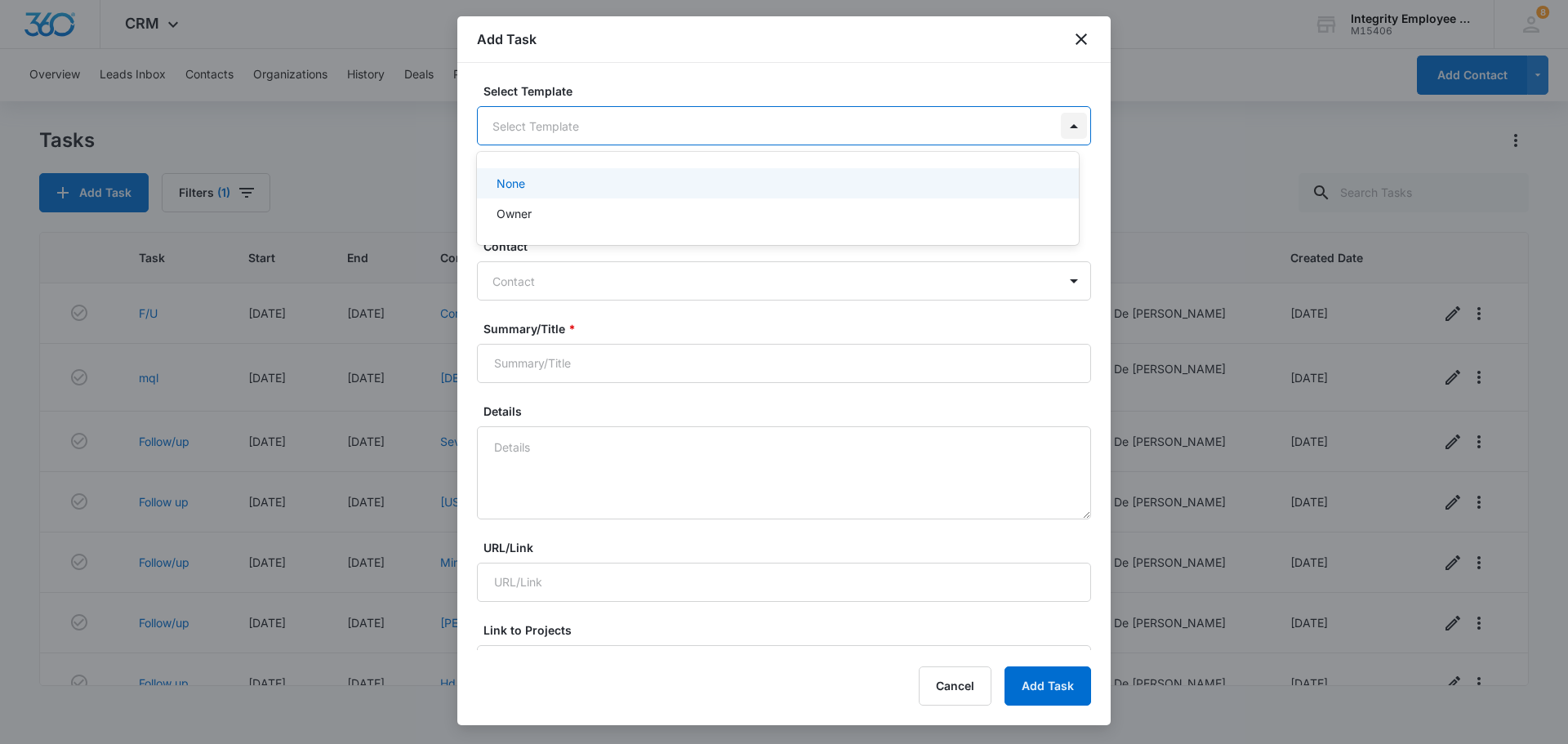
click at [781, 132] on body "CRM Apps Reputation Websites Forms CRM Email Social Shop Payments POS Content A…" at bounding box center [784, 372] width 1568 height 744
click at [625, 74] on div at bounding box center [784, 372] width 1568 height 744
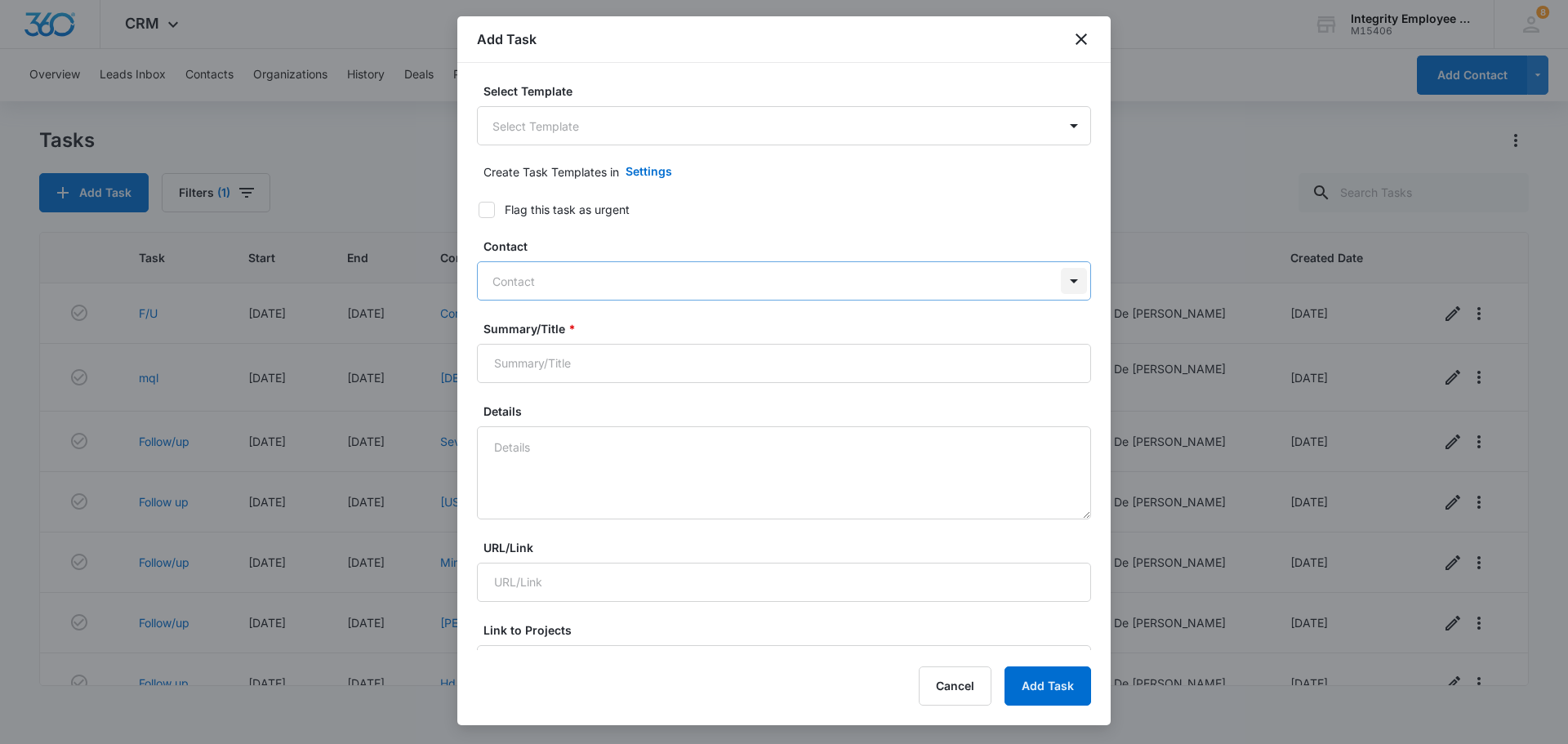
click at [781, 282] on div at bounding box center [1074, 281] width 26 height 26
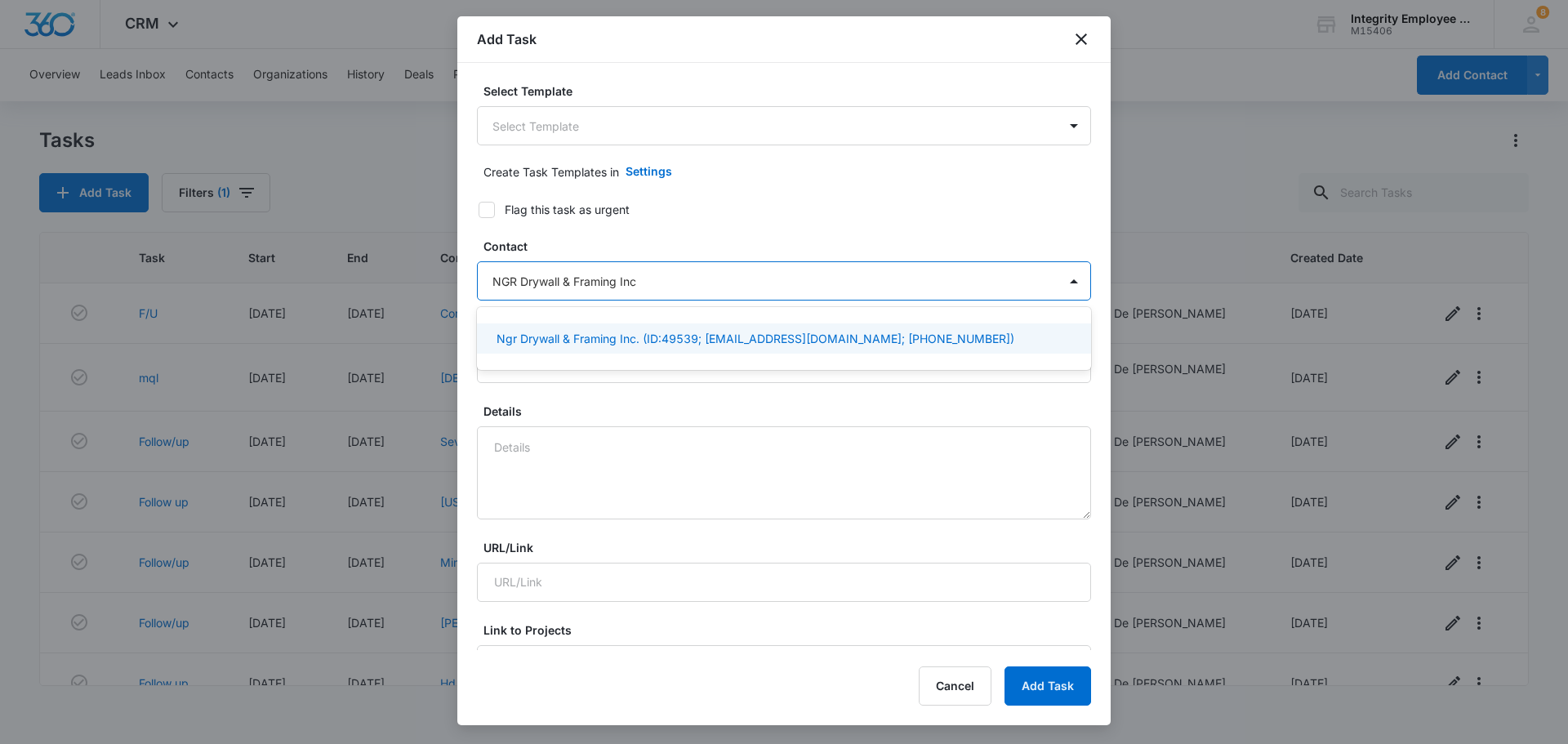
type input "NGR Drywall & Framing Inc."
click at [716, 337] on p "Ngr Drywall & Framing Inc. (ID:49539; ngrdrywall@gmail.com; (239) 248-2831)" at bounding box center [755, 338] width 518 height 17
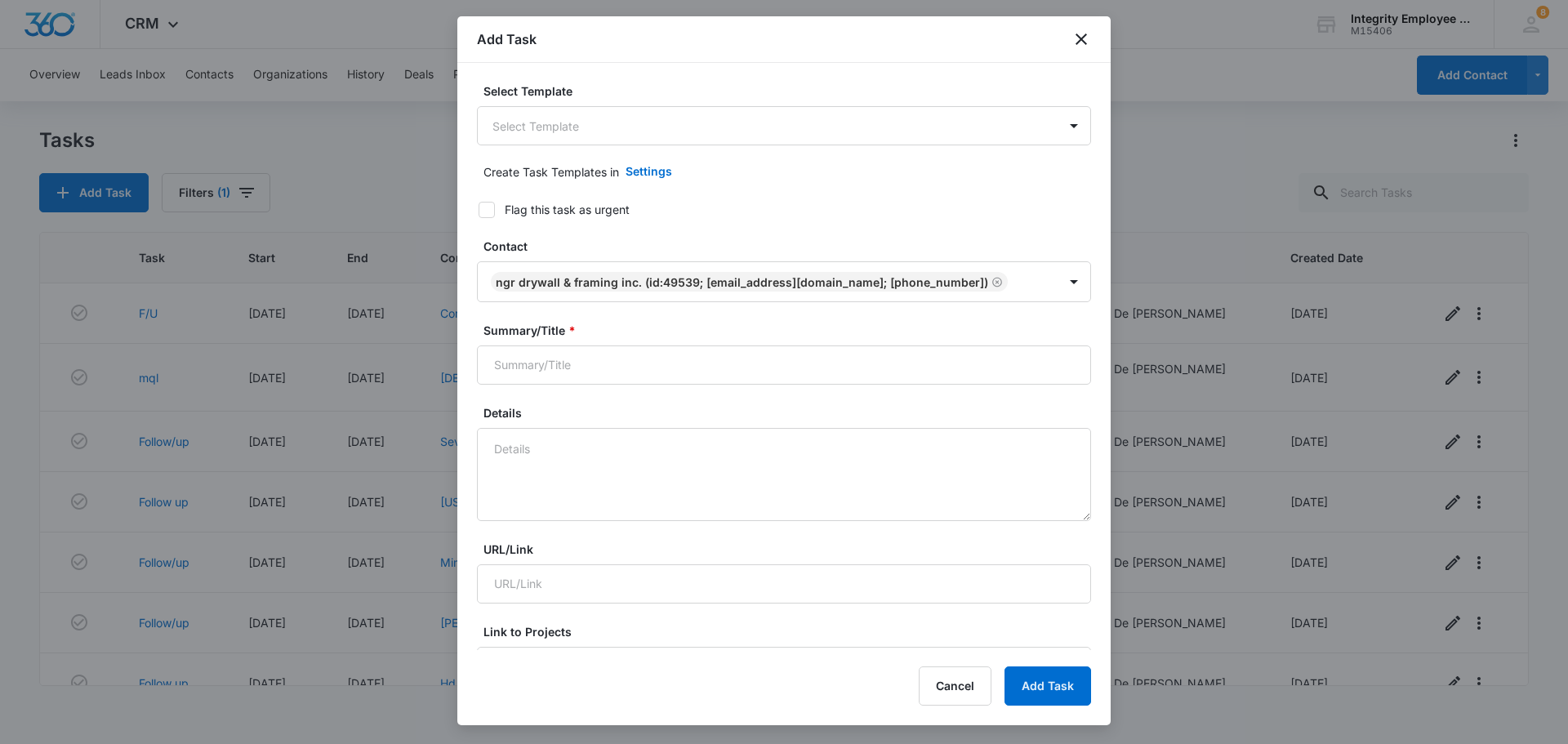
click at [781, 161] on div "Create Task Templates in Settings" at bounding box center [787, 171] width 607 height 39
click at [544, 456] on textarea "Details" at bounding box center [784, 475] width 614 height 93
click at [490, 449] on textarea "A phone call is good." at bounding box center [784, 475] width 614 height 93
click at [625, 451] on textarea "A phone call is good." at bounding box center [784, 475] width 614 height 93
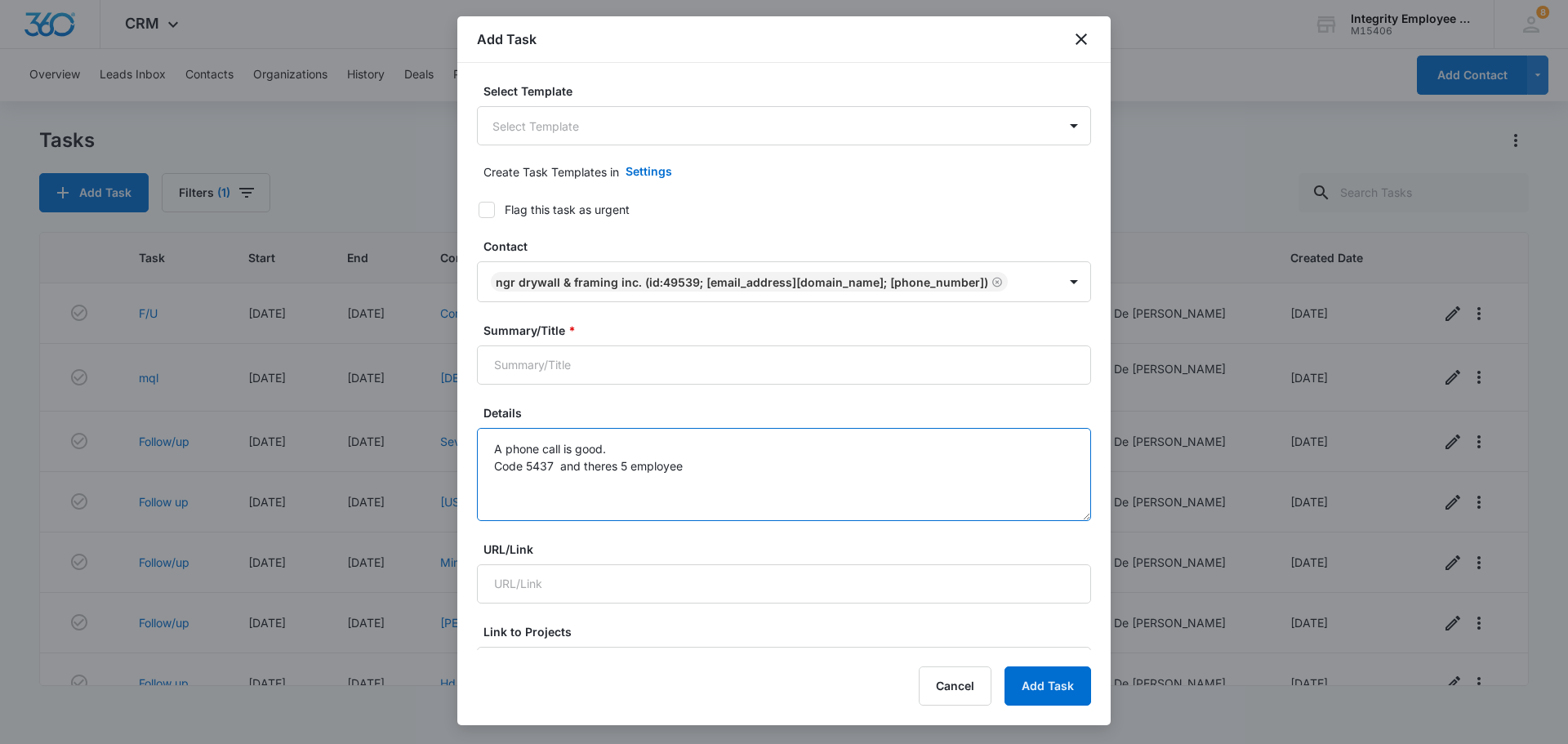
click at [617, 466] on textarea "A phone call is good. Code 5437 and theres 5 employee" at bounding box center [784, 475] width 614 height 93
click at [781, 464] on textarea "A phone call is good. Code 5437 and theirs 5 employee" at bounding box center [784, 475] width 614 height 93
type textarea "A phone call is good. Code 5437 and theirs 5 employee"
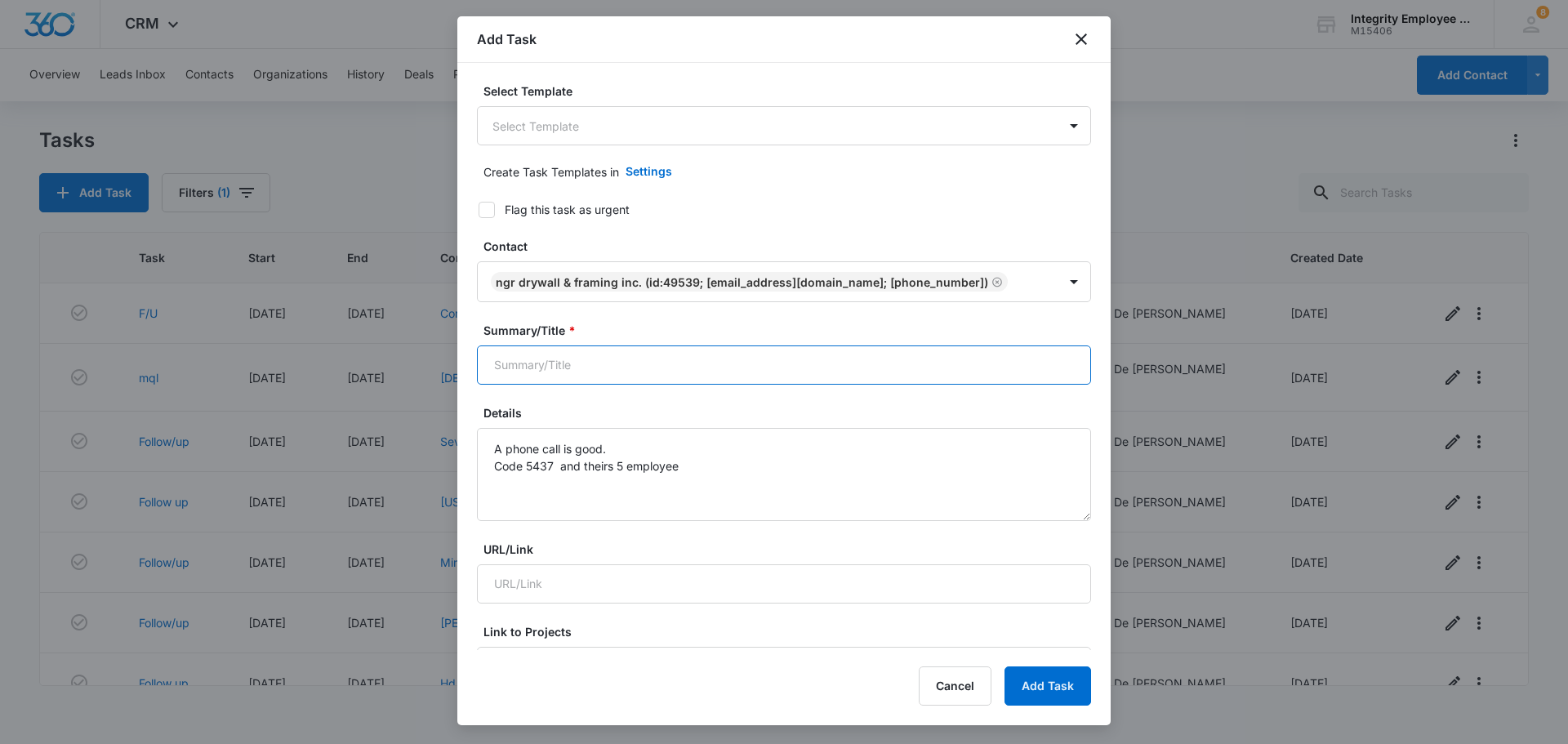
click at [781, 369] on input "Summary/Title *" at bounding box center [784, 365] width 614 height 39
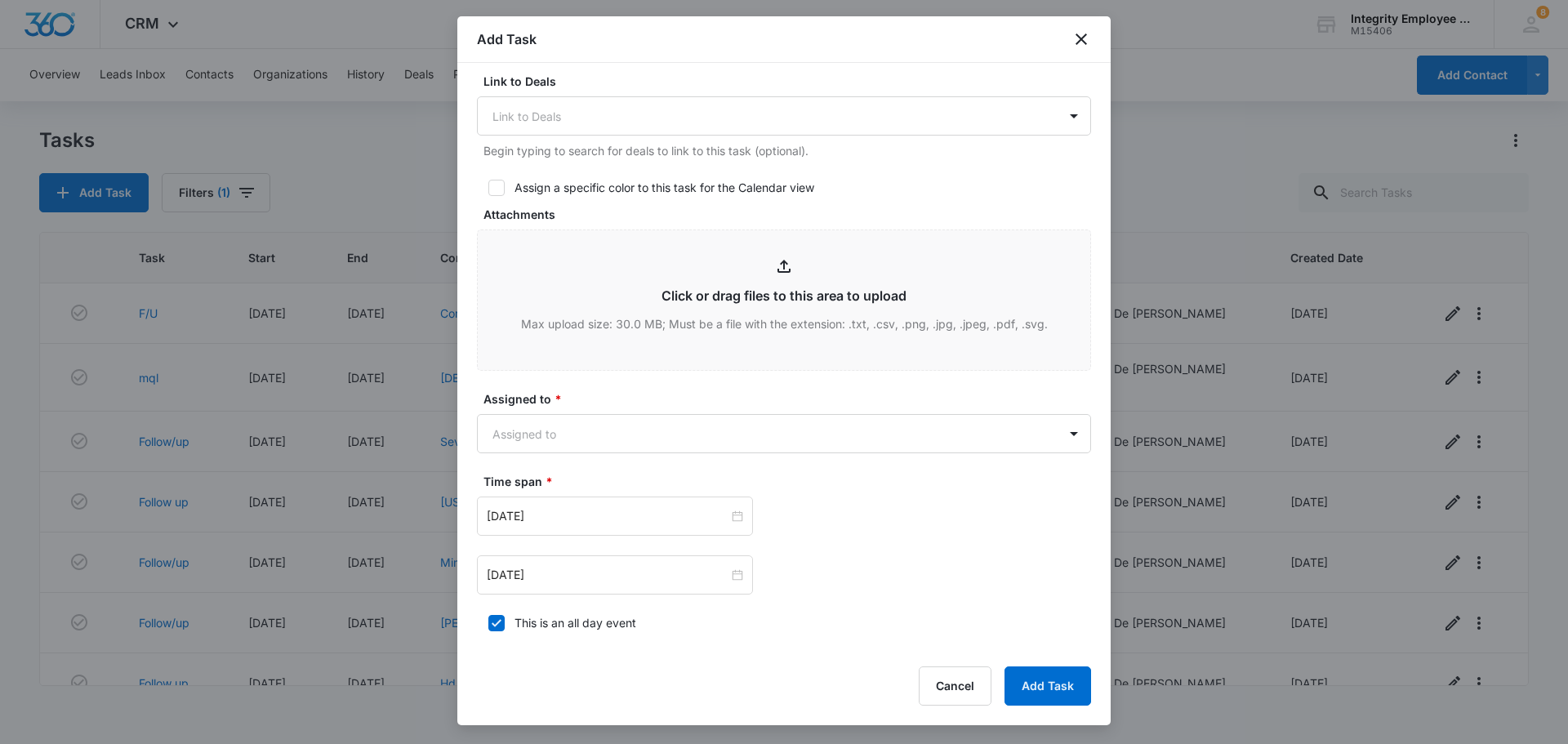
scroll to position [735, 0]
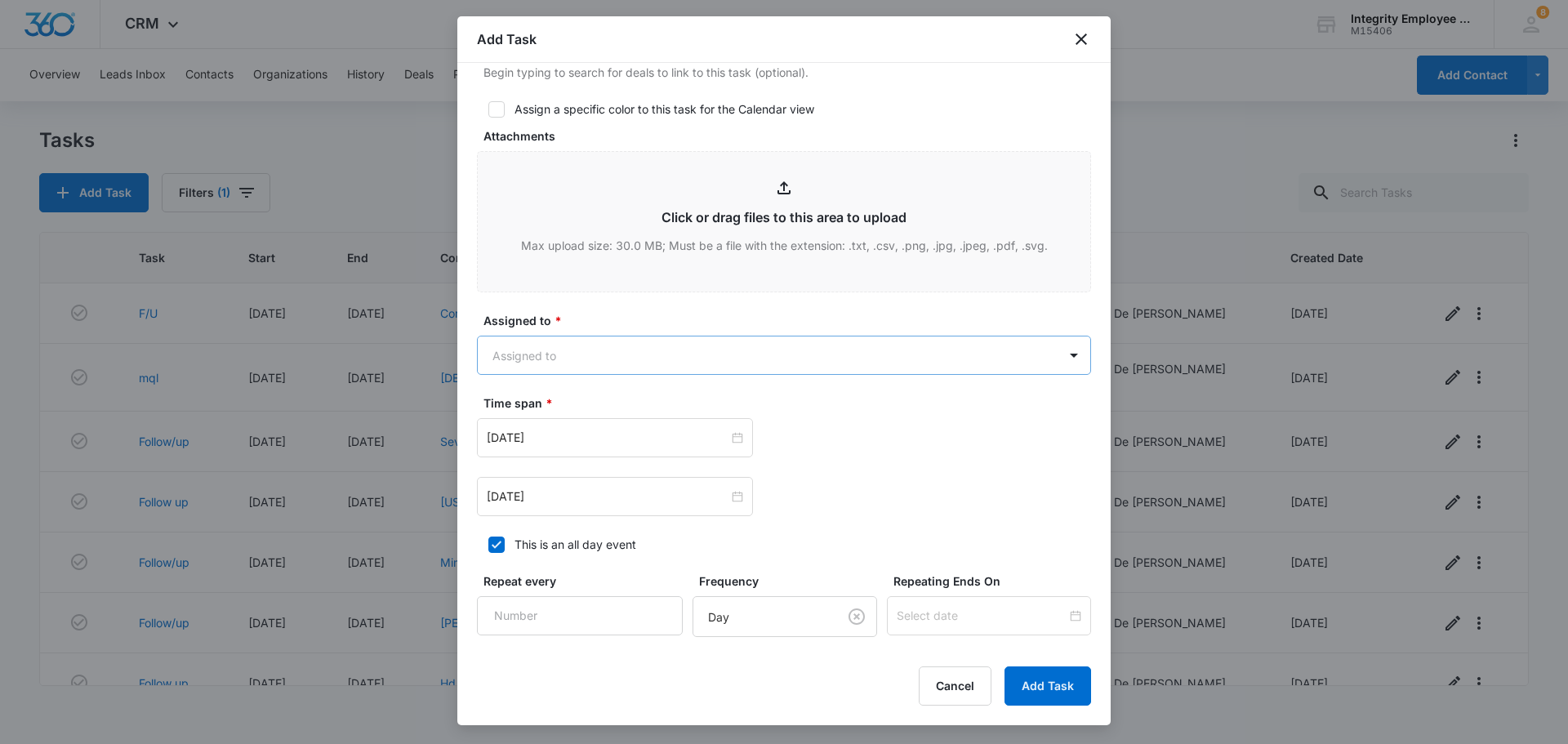
type input "F/U"
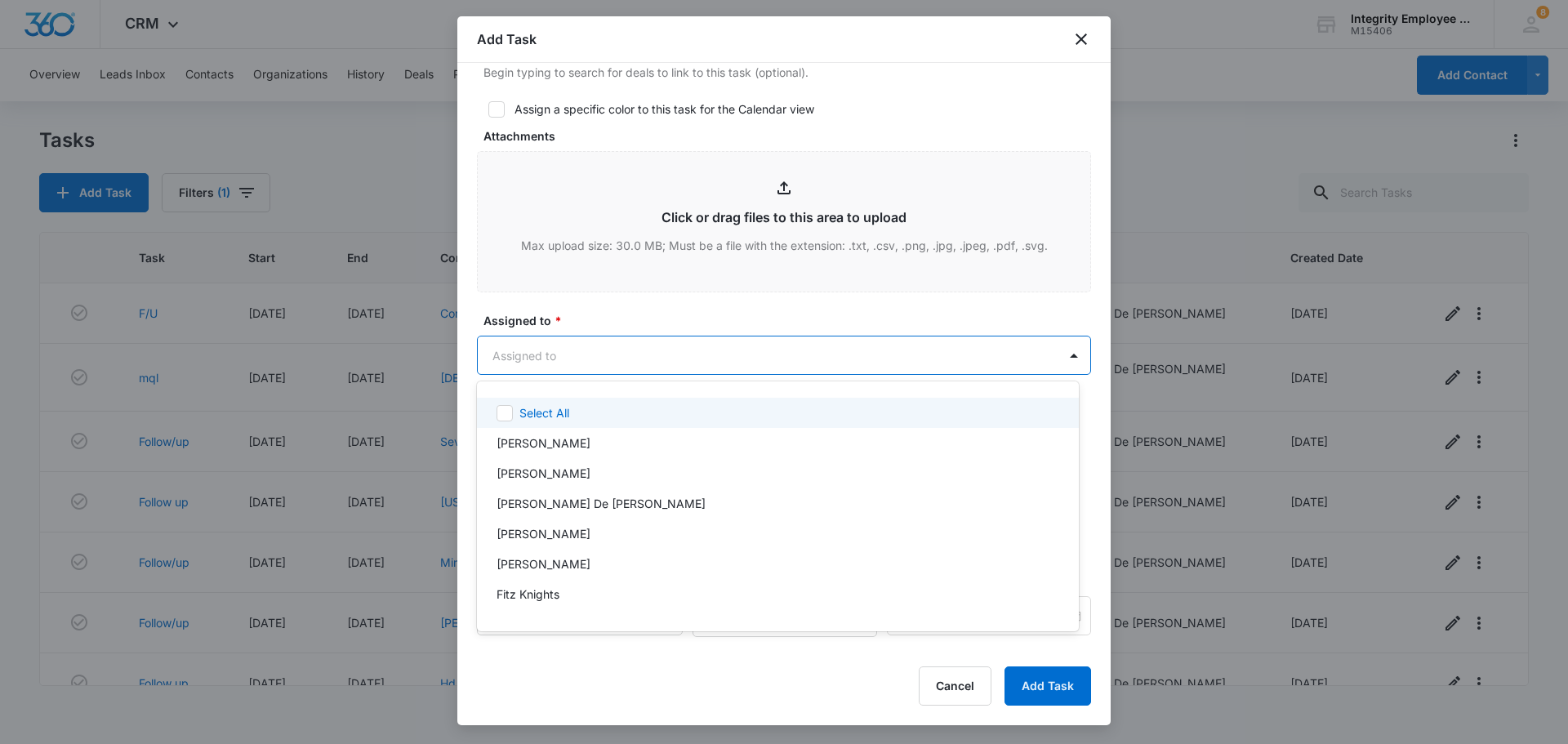
click at [781, 359] on body "CRM Apps Reputation Websites Forms CRM Email Social Shop Payments POS Content A…" at bounding box center [784, 372] width 1568 height 744
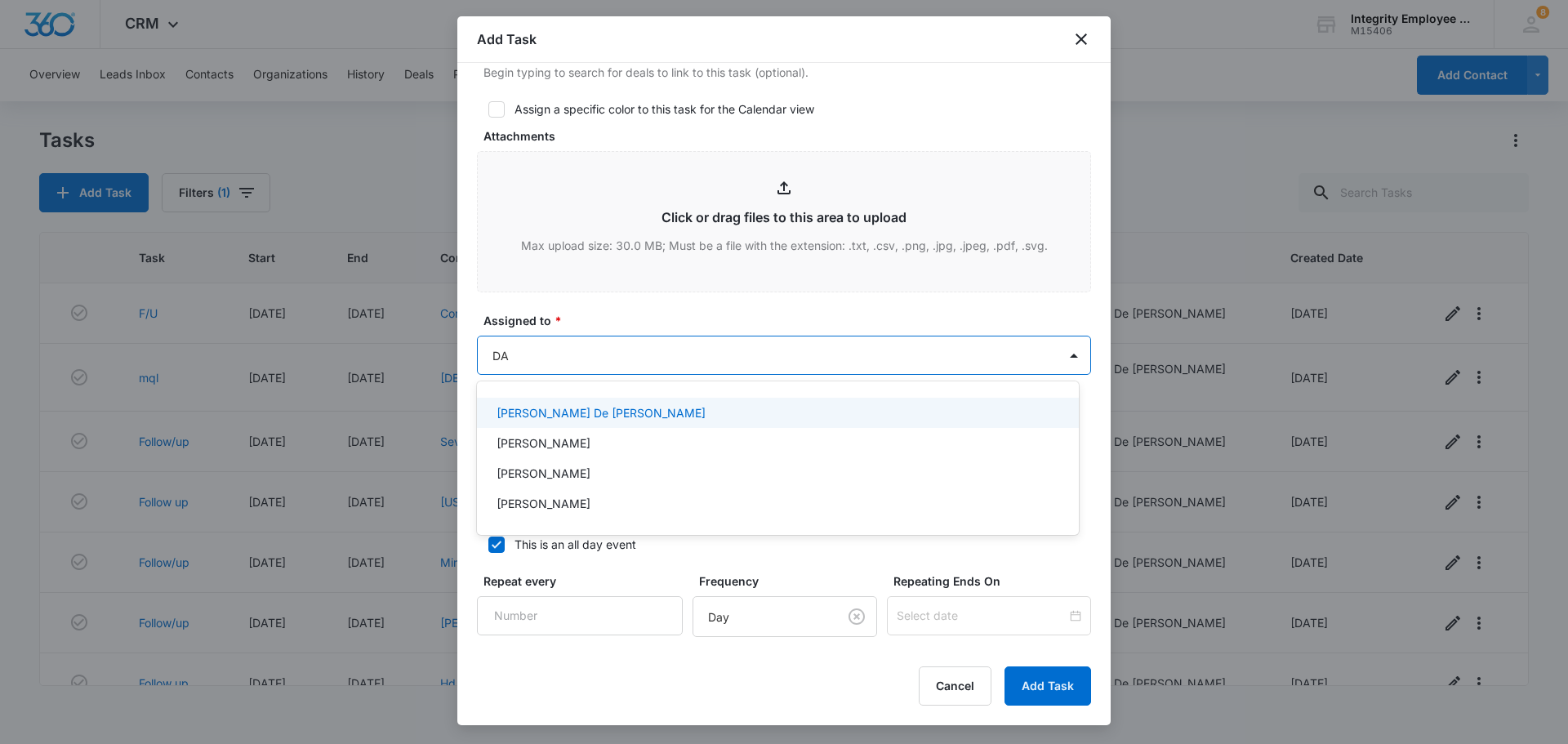
type input "DAI"
click at [582, 419] on p "Daisy De Le Vega" at bounding box center [601, 413] width 209 height 17
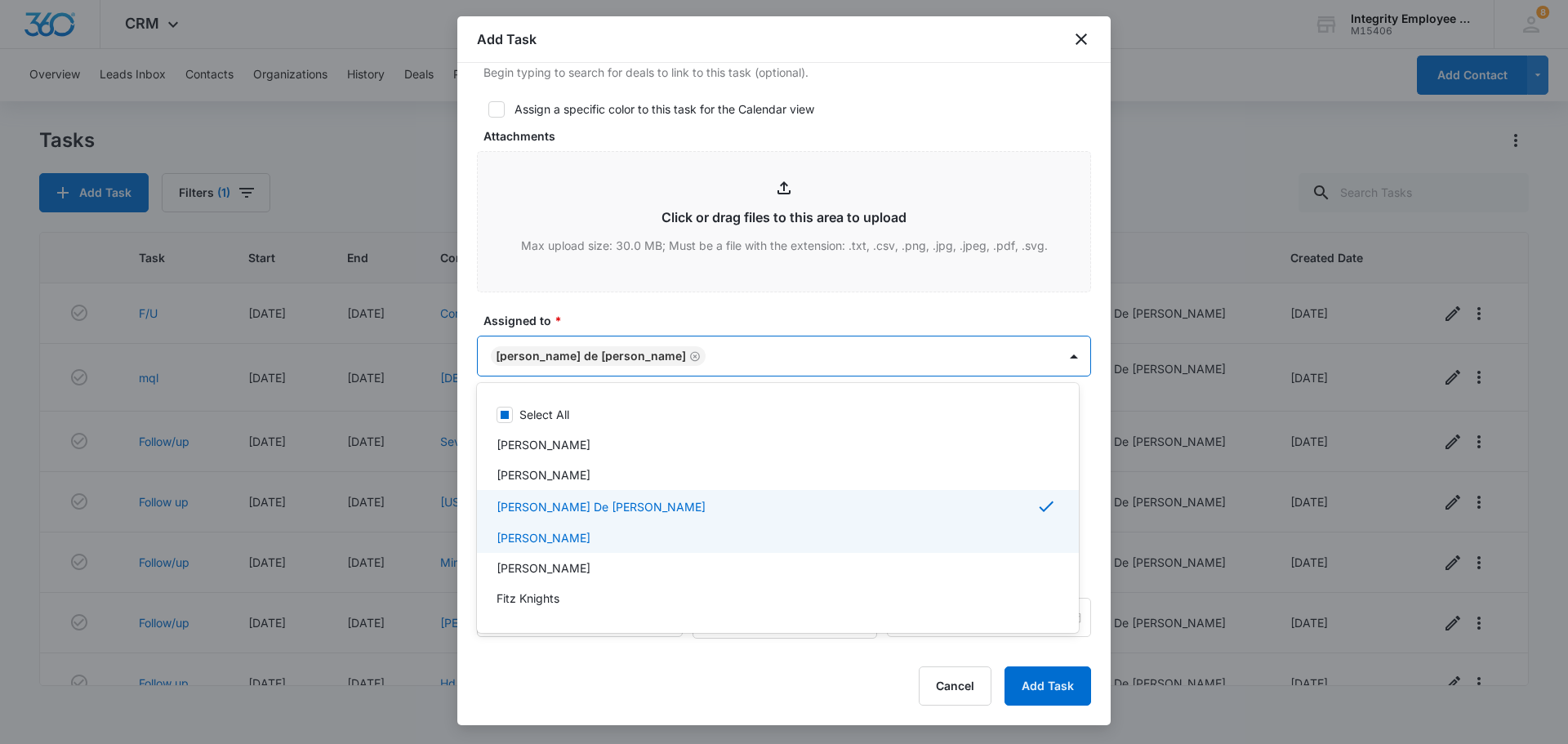
click at [579, 544] on div "Dan Valentino" at bounding box center [777, 538] width 560 height 17
click at [781, 121] on div at bounding box center [784, 372] width 1568 height 744
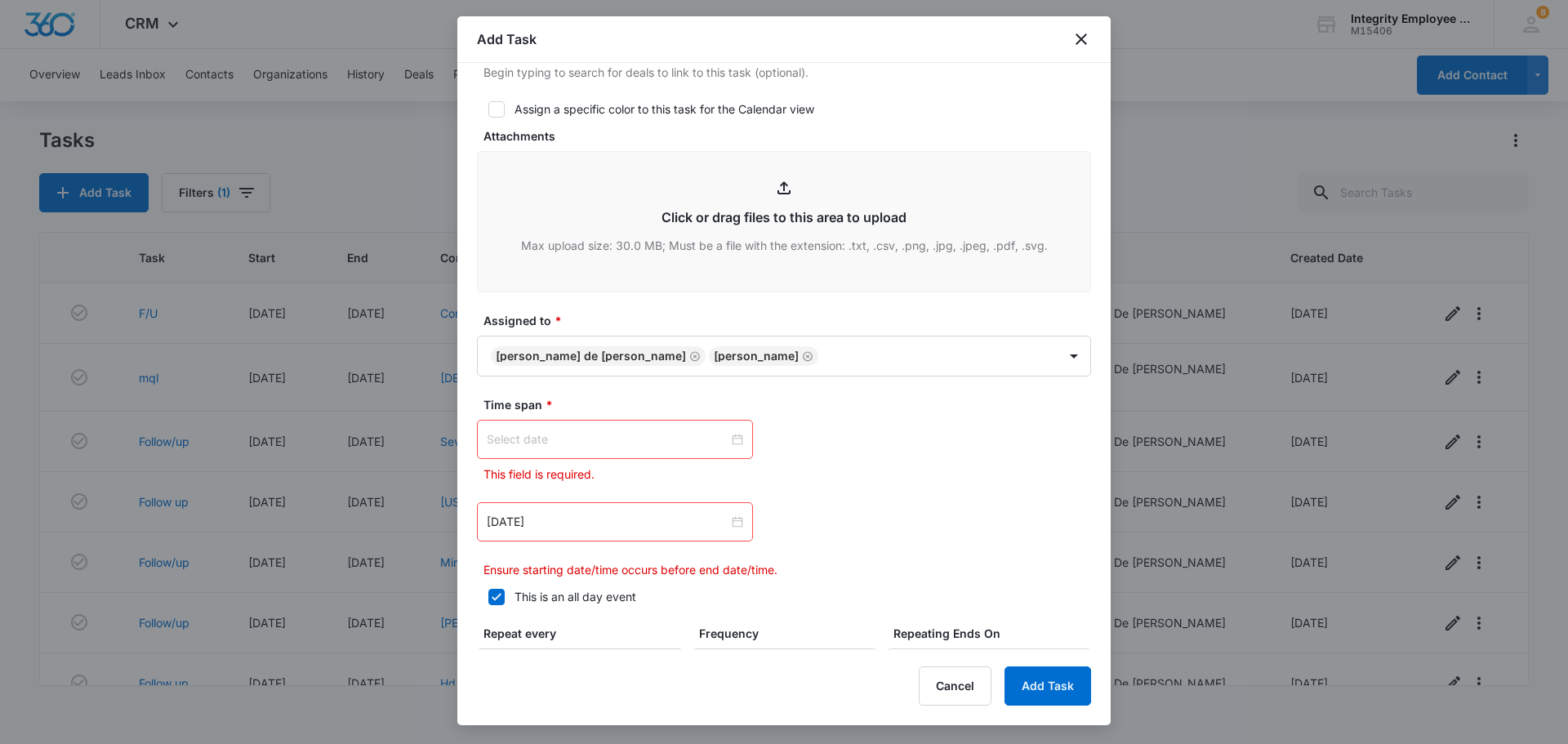
click at [730, 439] on div at bounding box center [615, 440] width 257 height 18
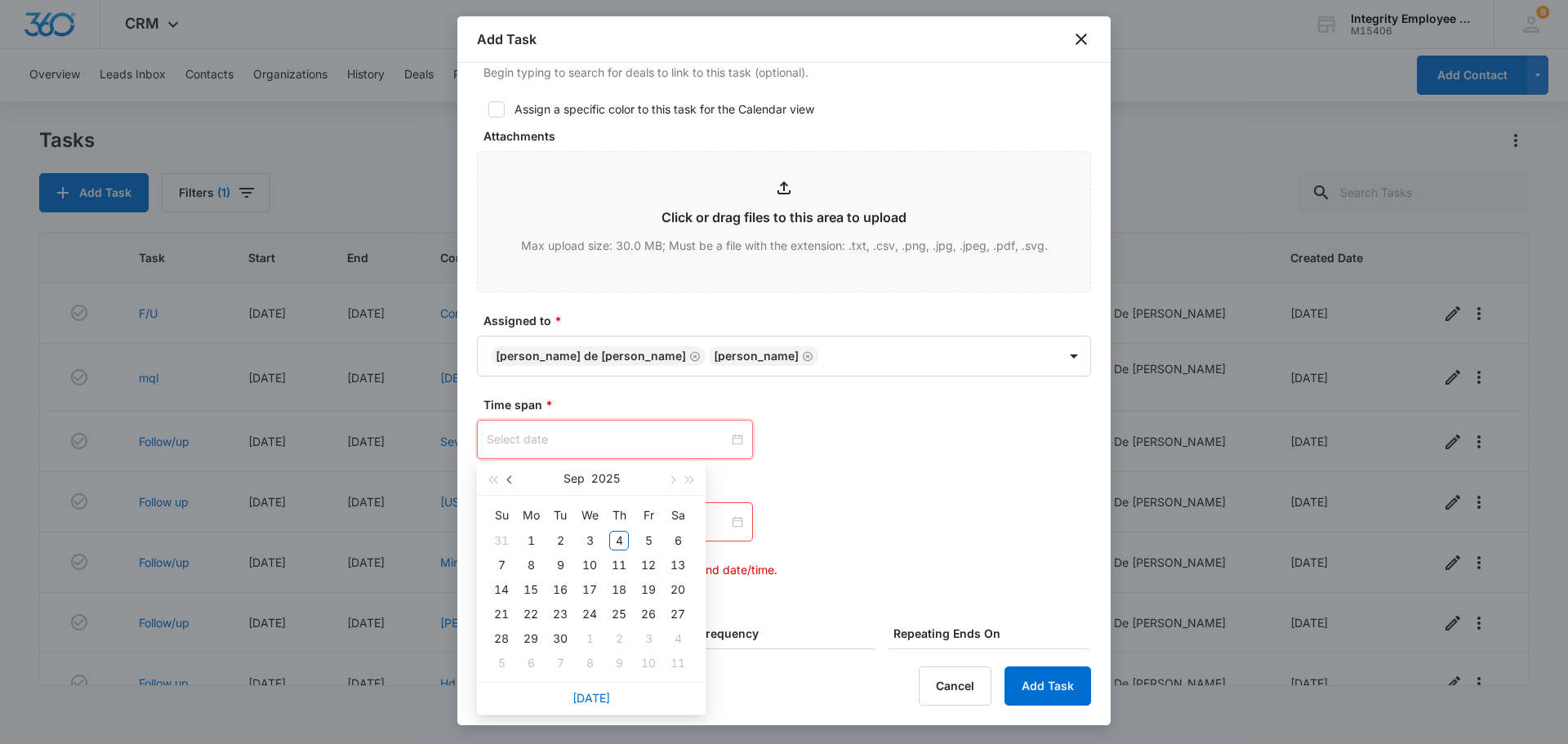
click at [507, 479] on span "button" at bounding box center [510, 480] width 8 height 8
type input "Aug 26, 2025"
click at [562, 608] on div "26" at bounding box center [561, 639] width 20 height 20
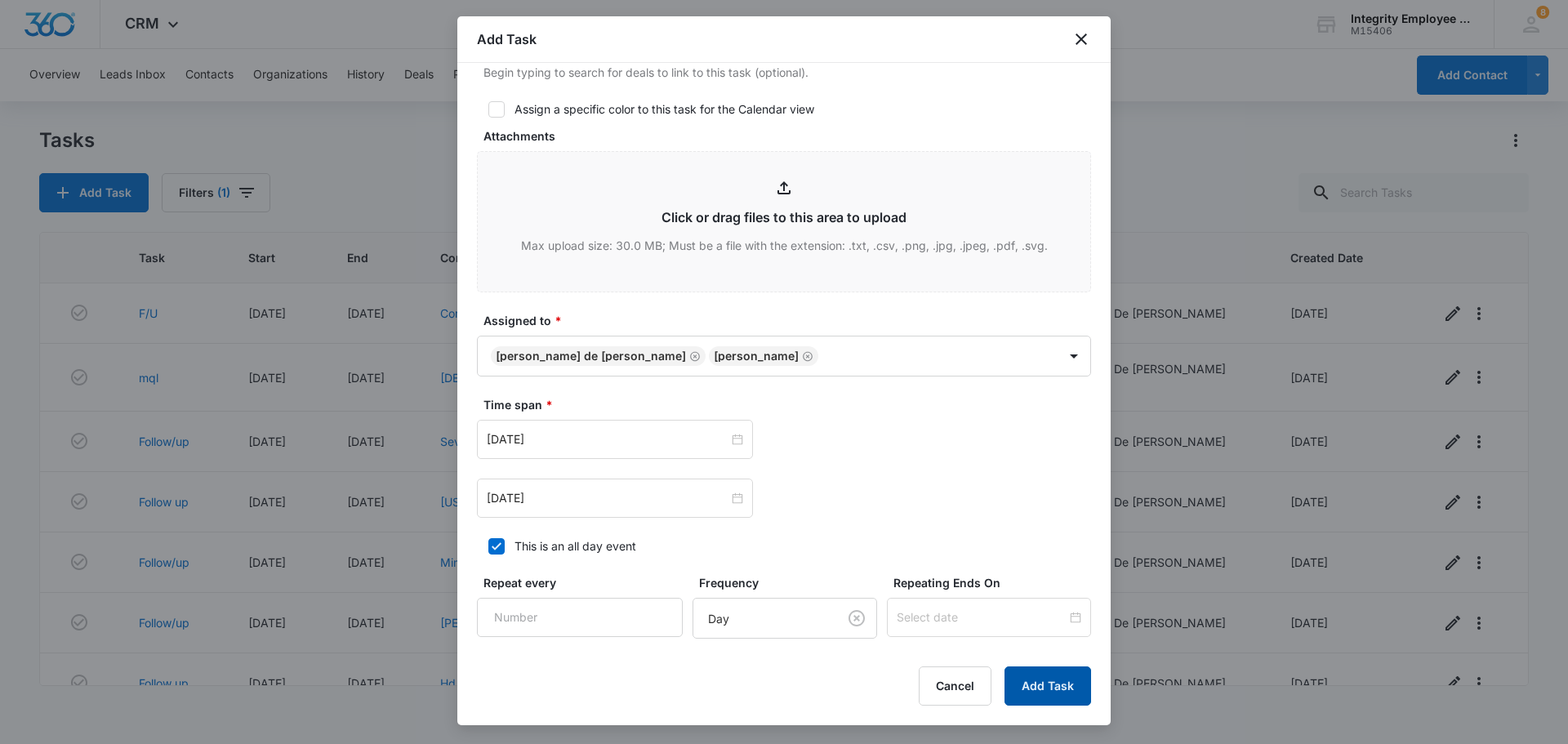
click at [781, 608] on button "Add Task" at bounding box center [1048, 687] width 87 height 39
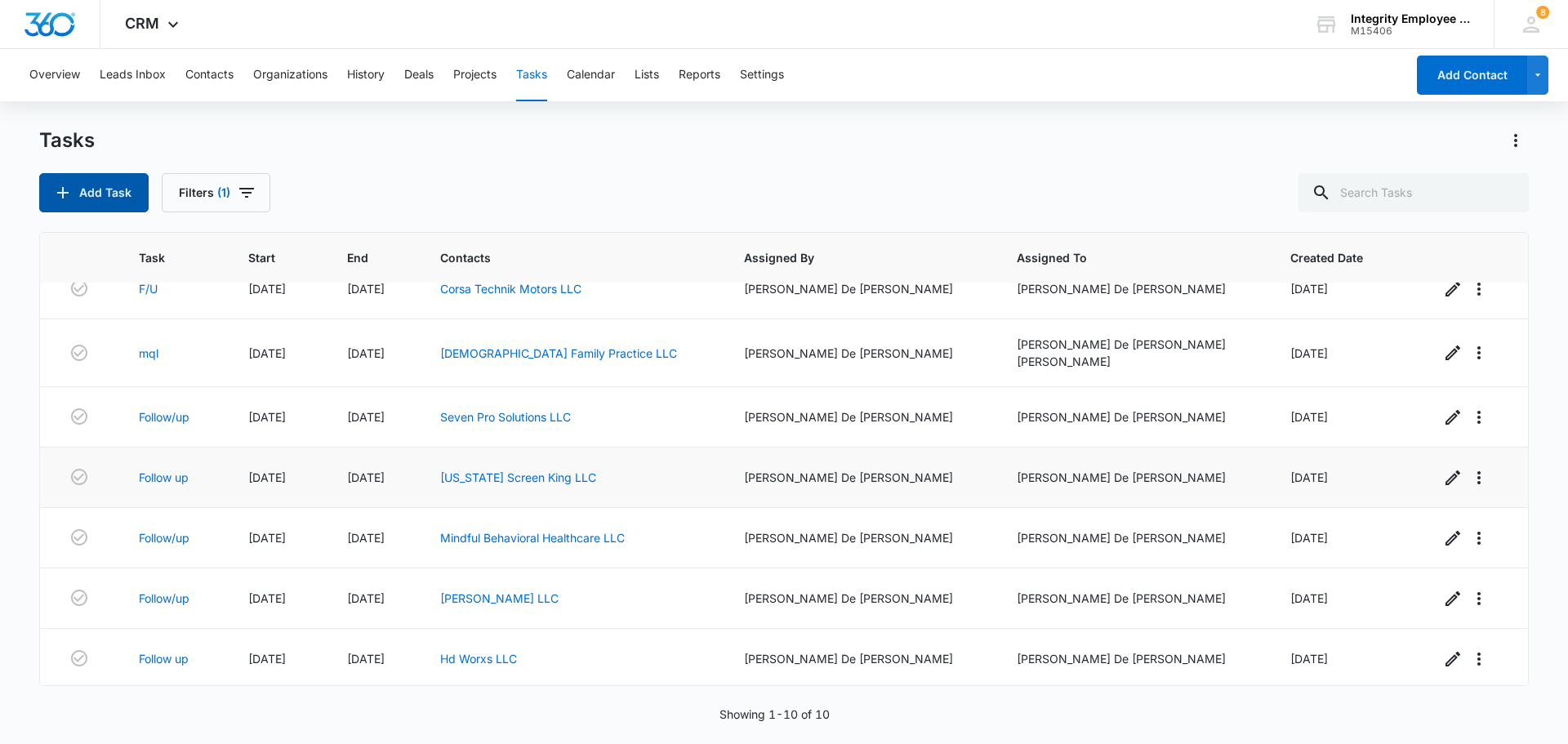
scroll to position [0, 0]
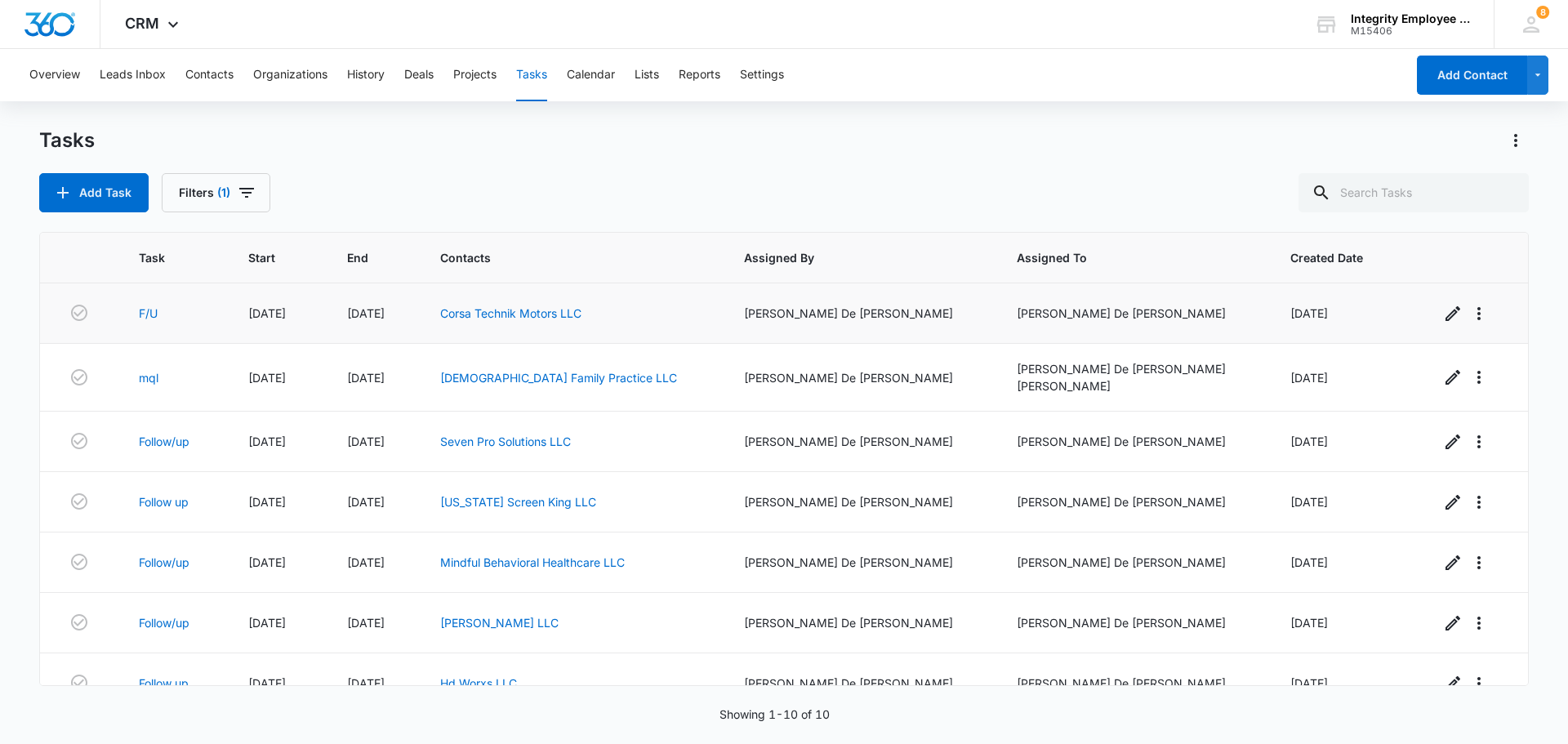
click at [385, 315] on span "08/26/25" at bounding box center [366, 312] width 38 height 13
click at [781, 314] on icon "button" at bounding box center [1453, 313] width 14 height 14
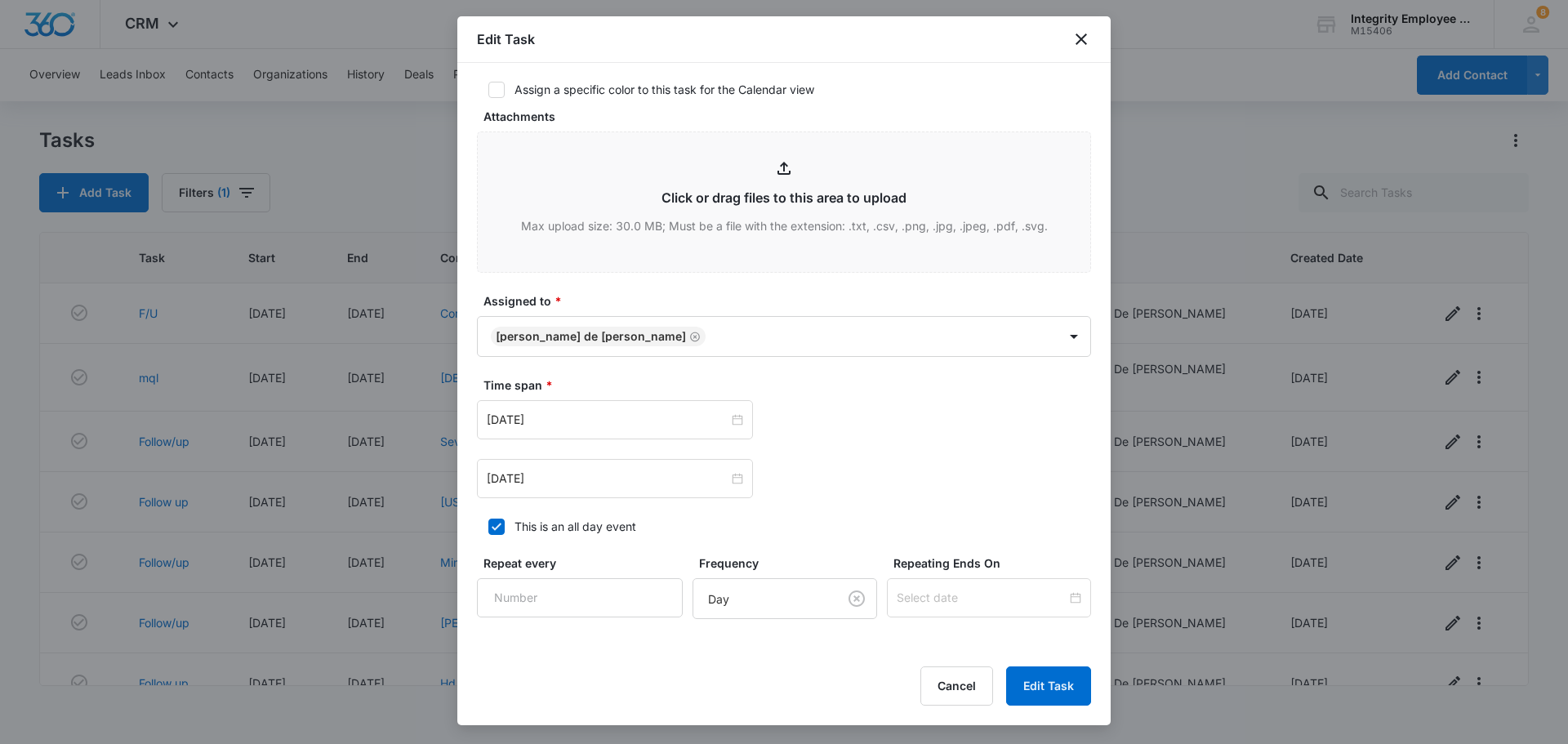
scroll to position [653, 0]
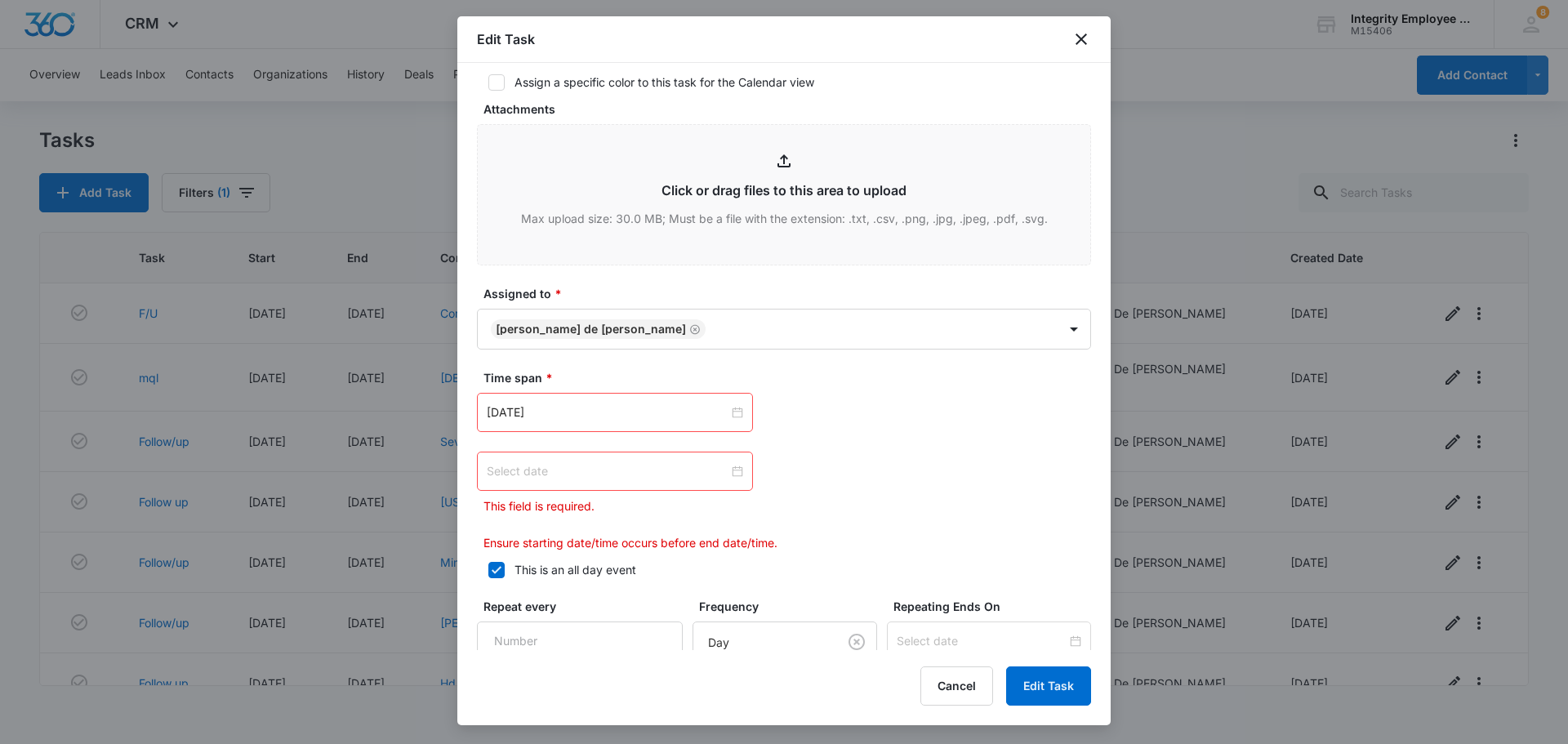
click at [733, 471] on div at bounding box center [615, 471] width 257 height 18
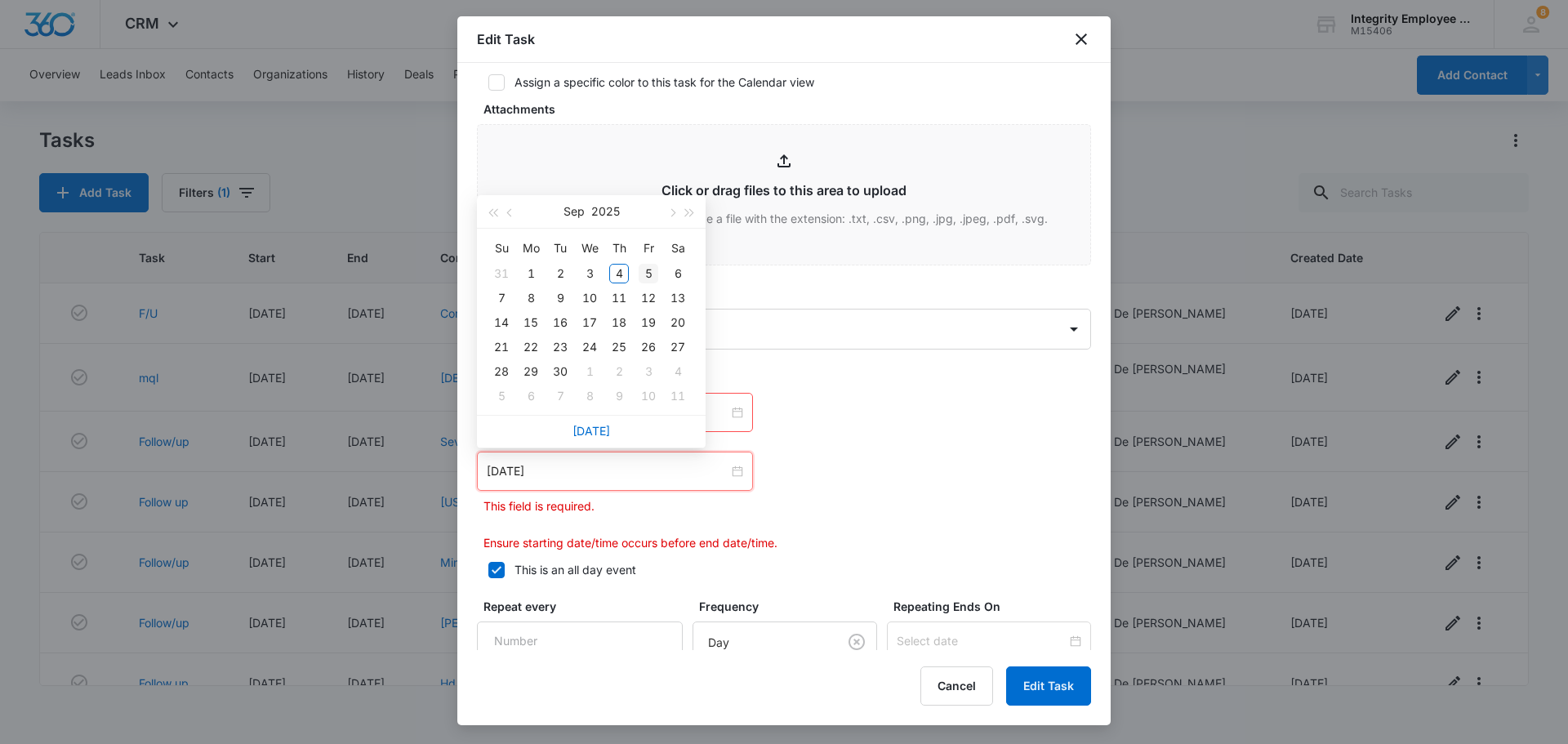
type input "Sep 5, 2025"
type input "Sep 4, 2025"
click at [616, 269] on div "4" at bounding box center [619, 274] width 20 height 20
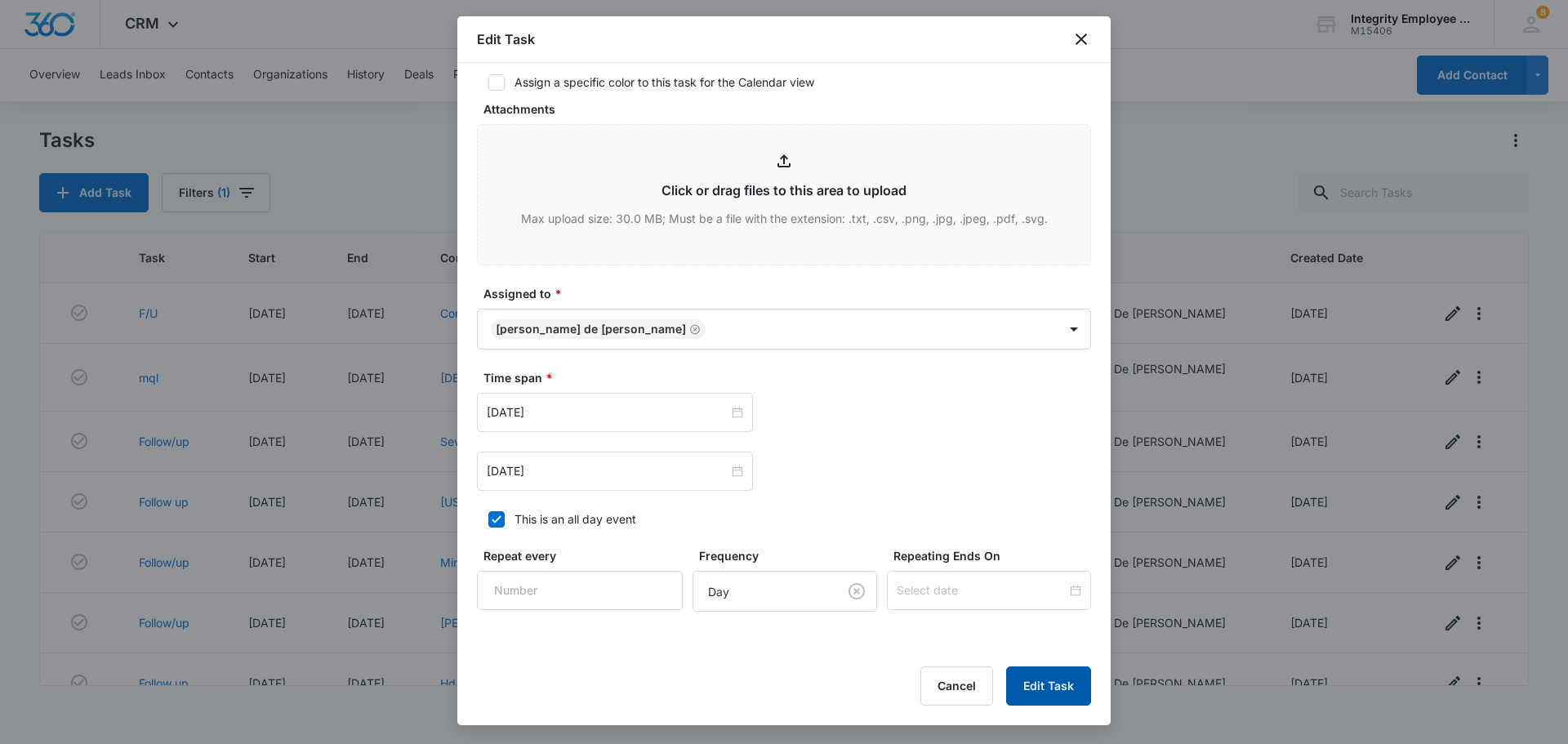
click at [781, 608] on button "Edit Task" at bounding box center [1049, 687] width 85 height 39
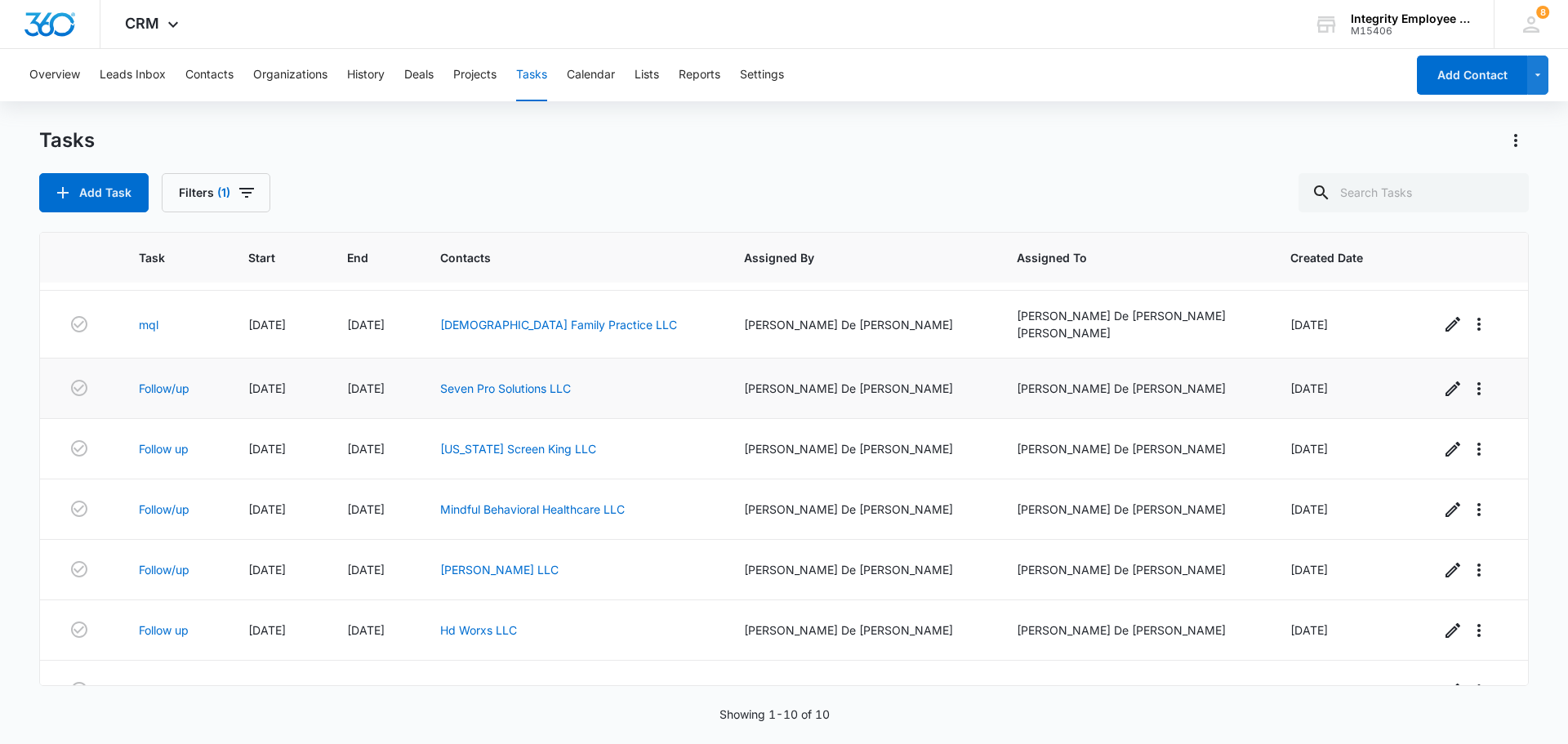
scroll to position [0, 0]
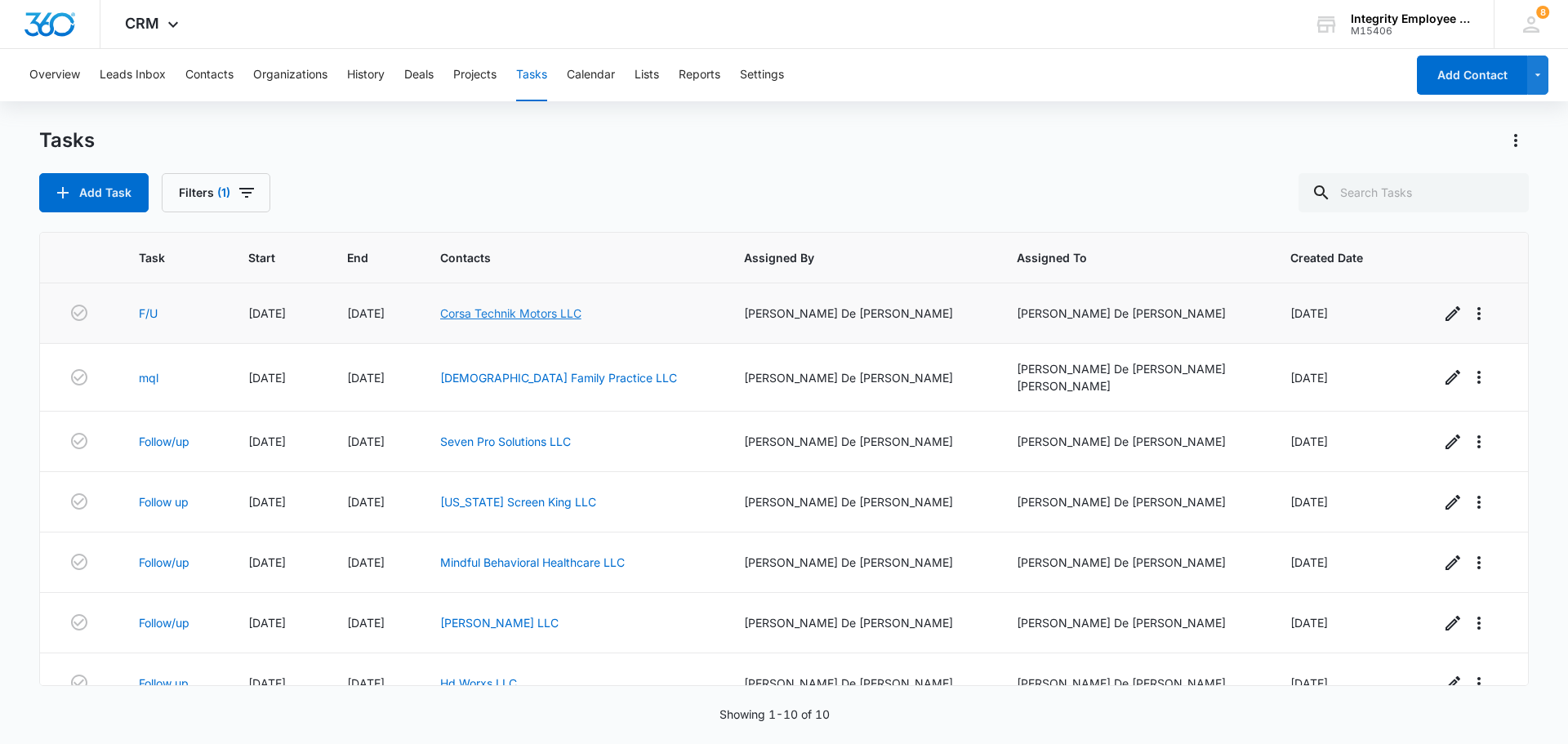
click at [581, 311] on link "Corsa Technik Motors LLC" at bounding box center [511, 312] width 142 height 13
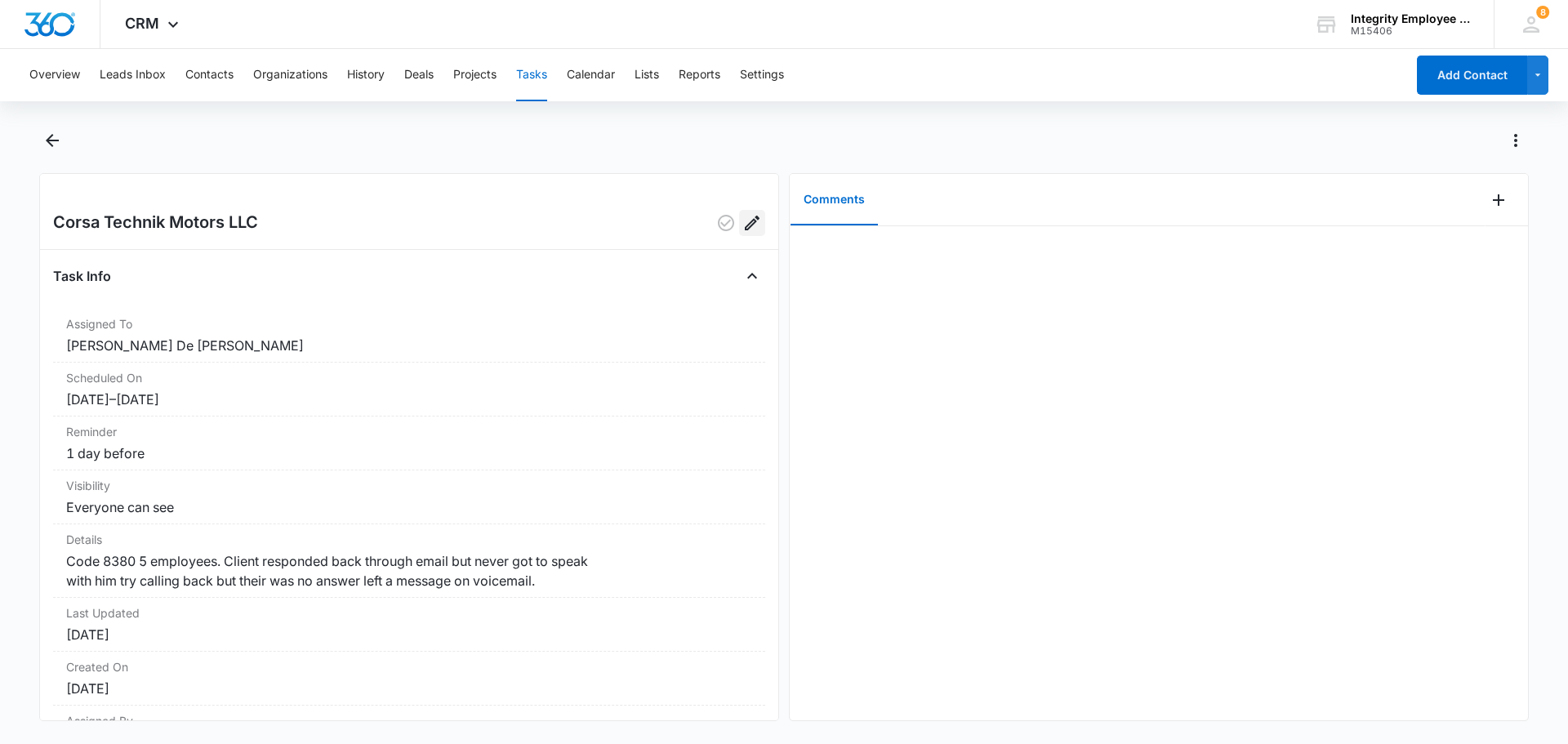
click at [745, 223] on icon "Edit" at bounding box center [752, 223] width 14 height 14
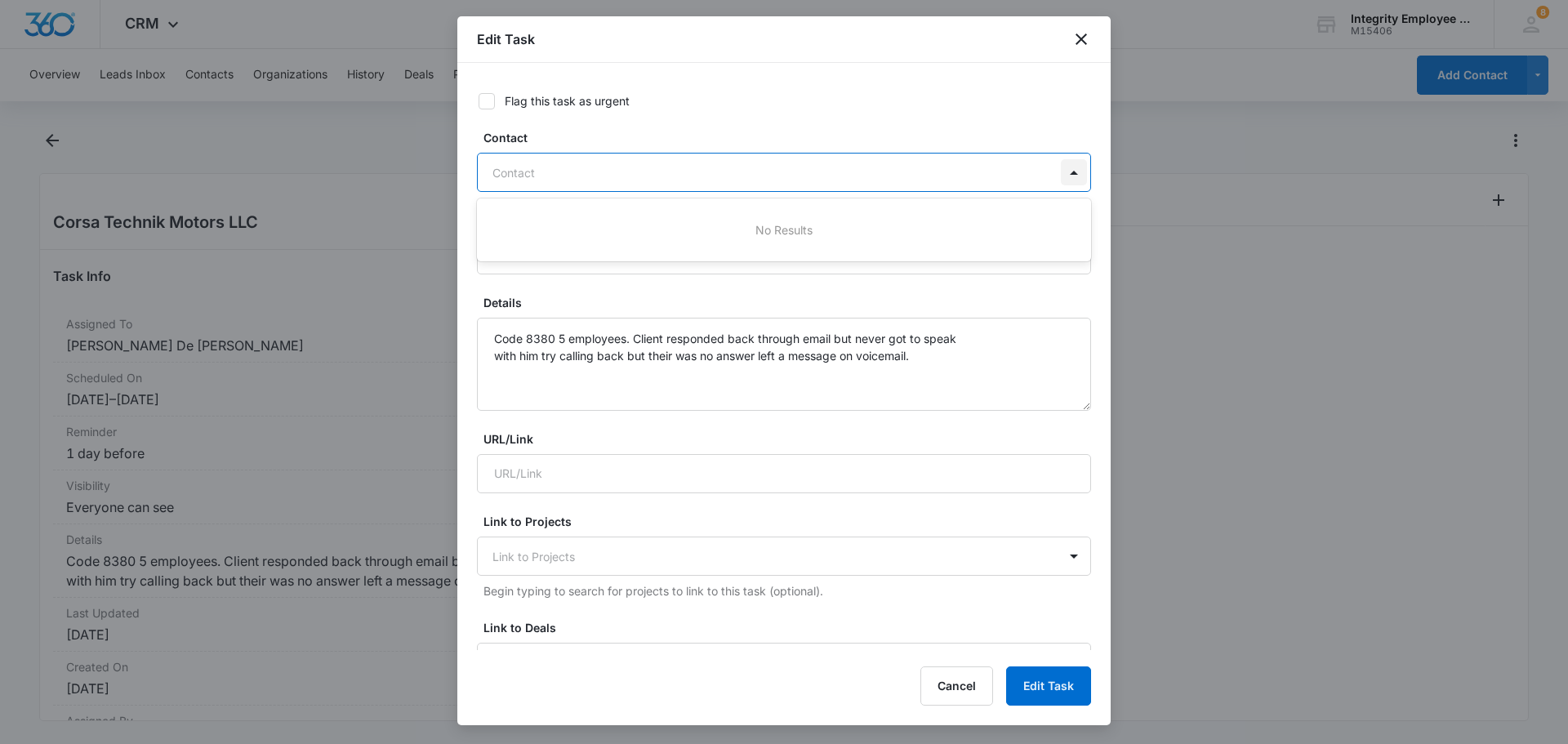
click at [1061, 178] on div at bounding box center [1074, 172] width 26 height 26
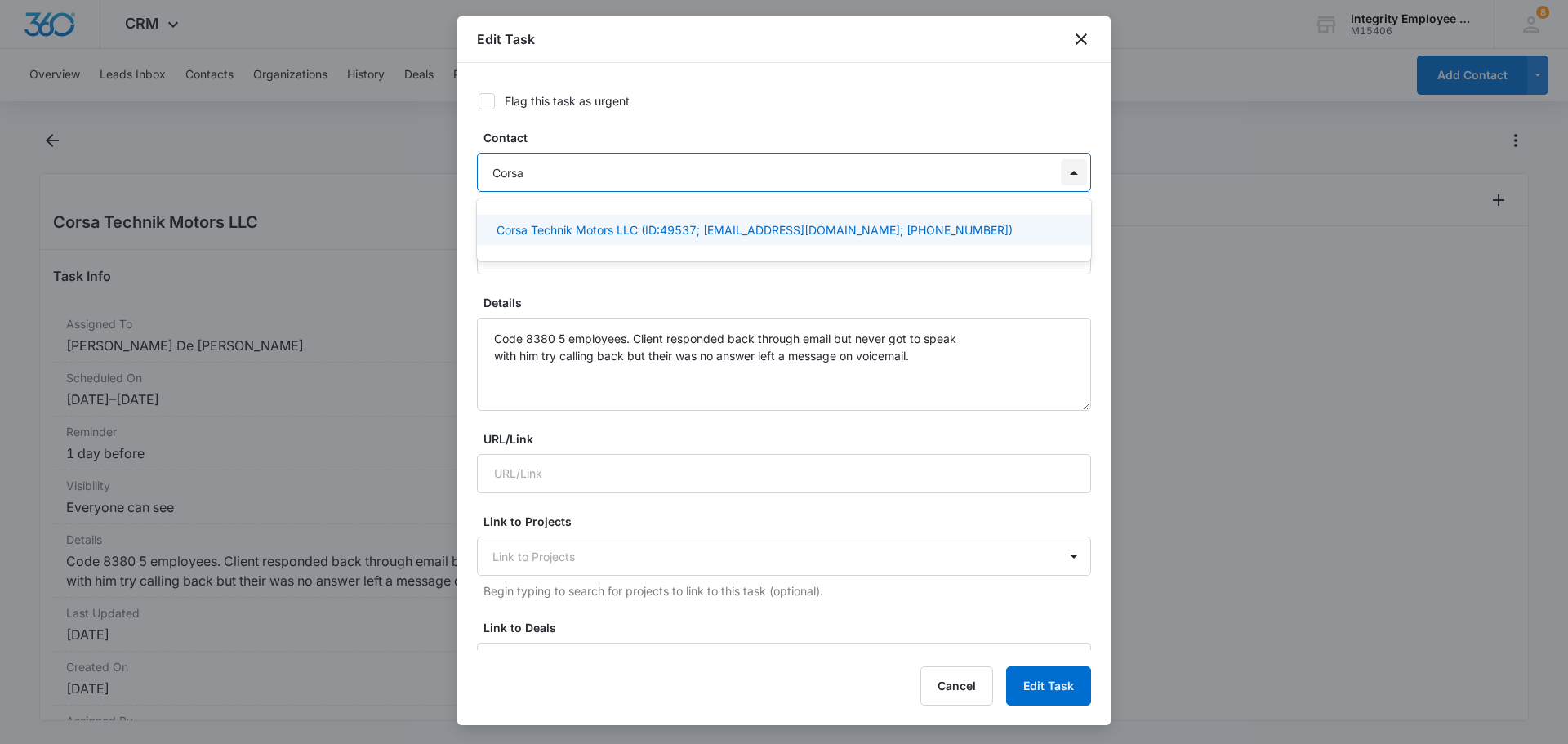
type input "Corsa"
click at [552, 229] on p "Corsa Technik Motors LLC (ID:49537; [EMAIL_ADDRESS][DOMAIN_NAME]; [PHONE_NUMBER…" at bounding box center [754, 230] width 516 height 17
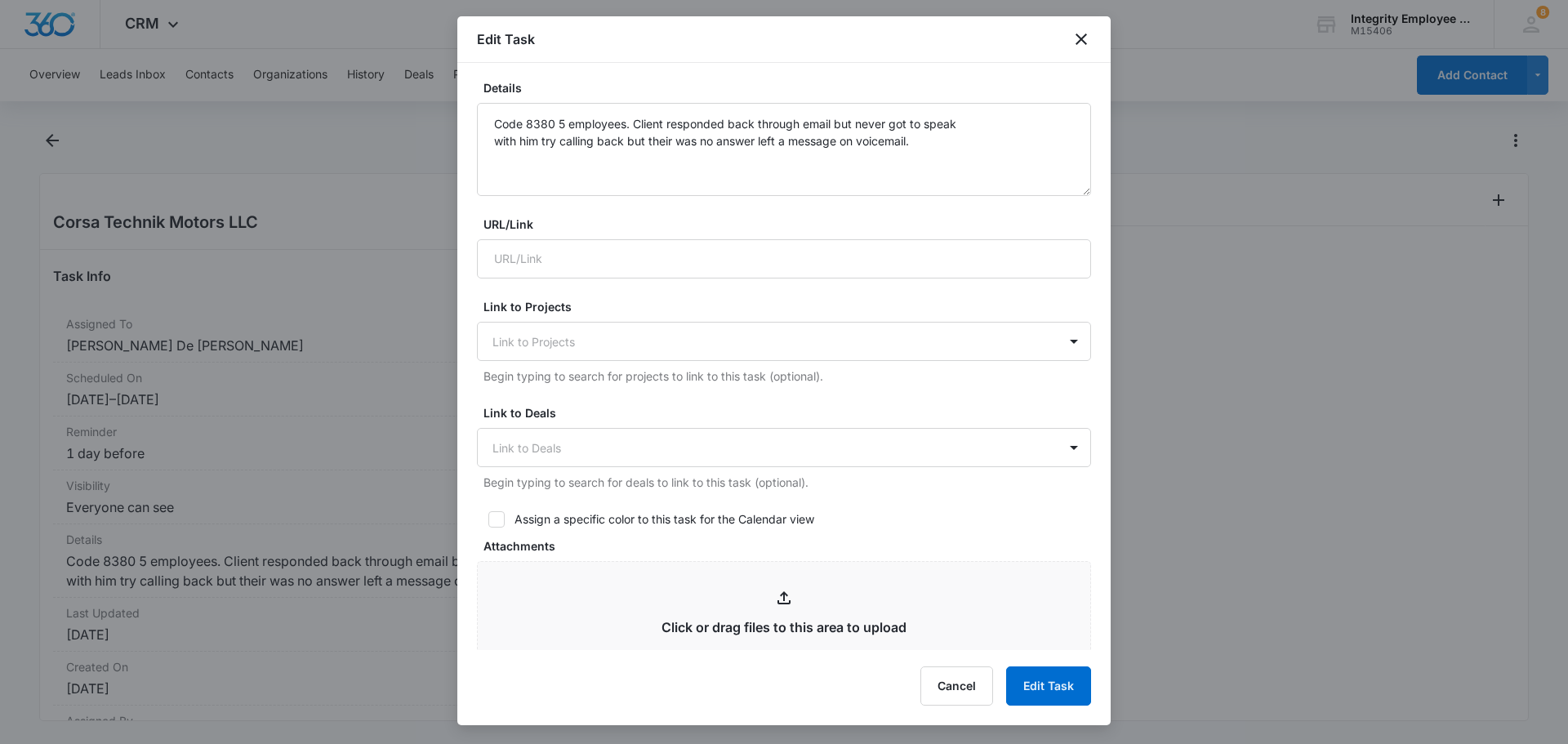
scroll to position [245, 0]
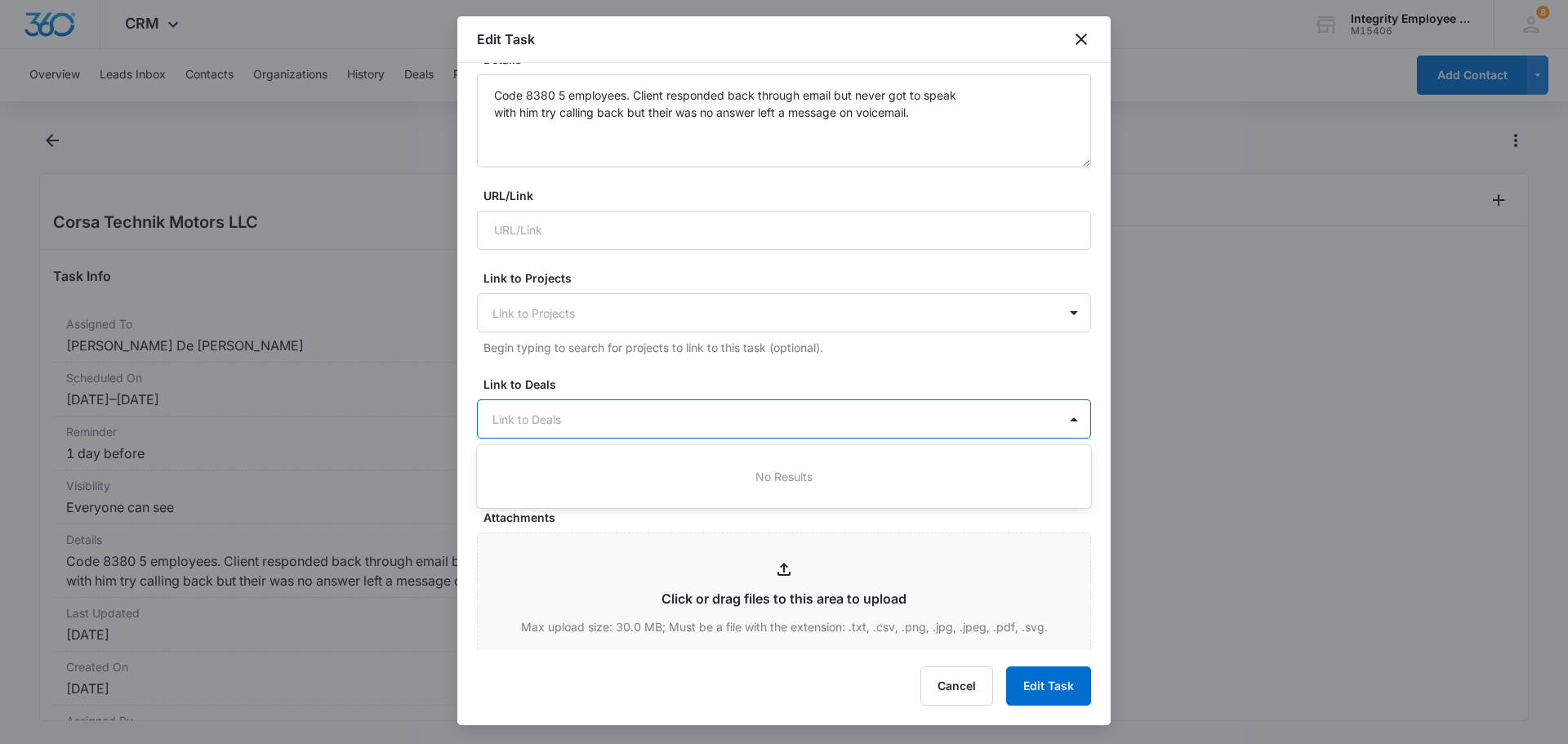
click at [507, 425] on div at bounding box center [774, 419] width 563 height 21
click at [566, 230] on input "URL/Link" at bounding box center [784, 231] width 614 height 39
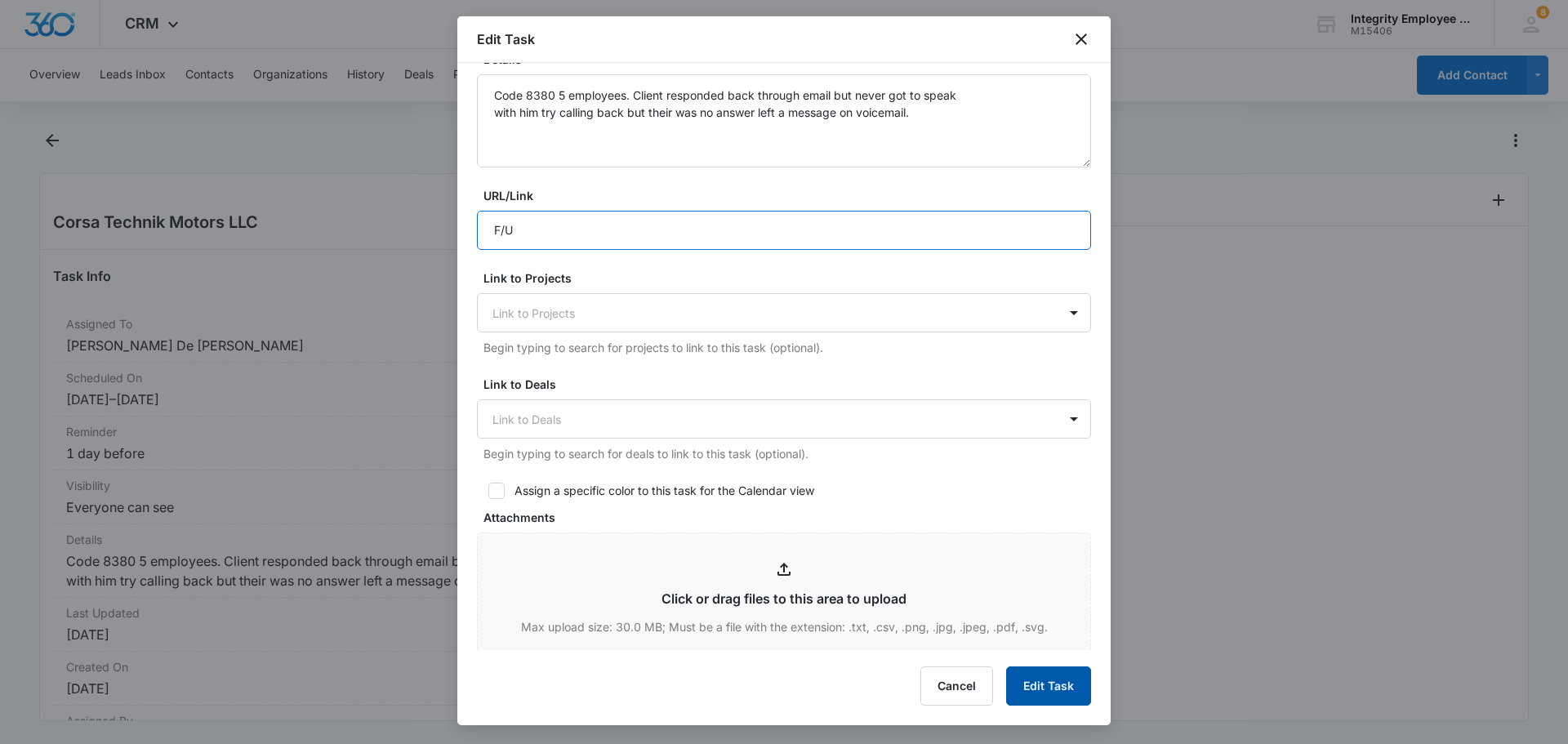
type input "F/U"
click at [1045, 680] on button "Edit Task" at bounding box center [1049, 687] width 85 height 39
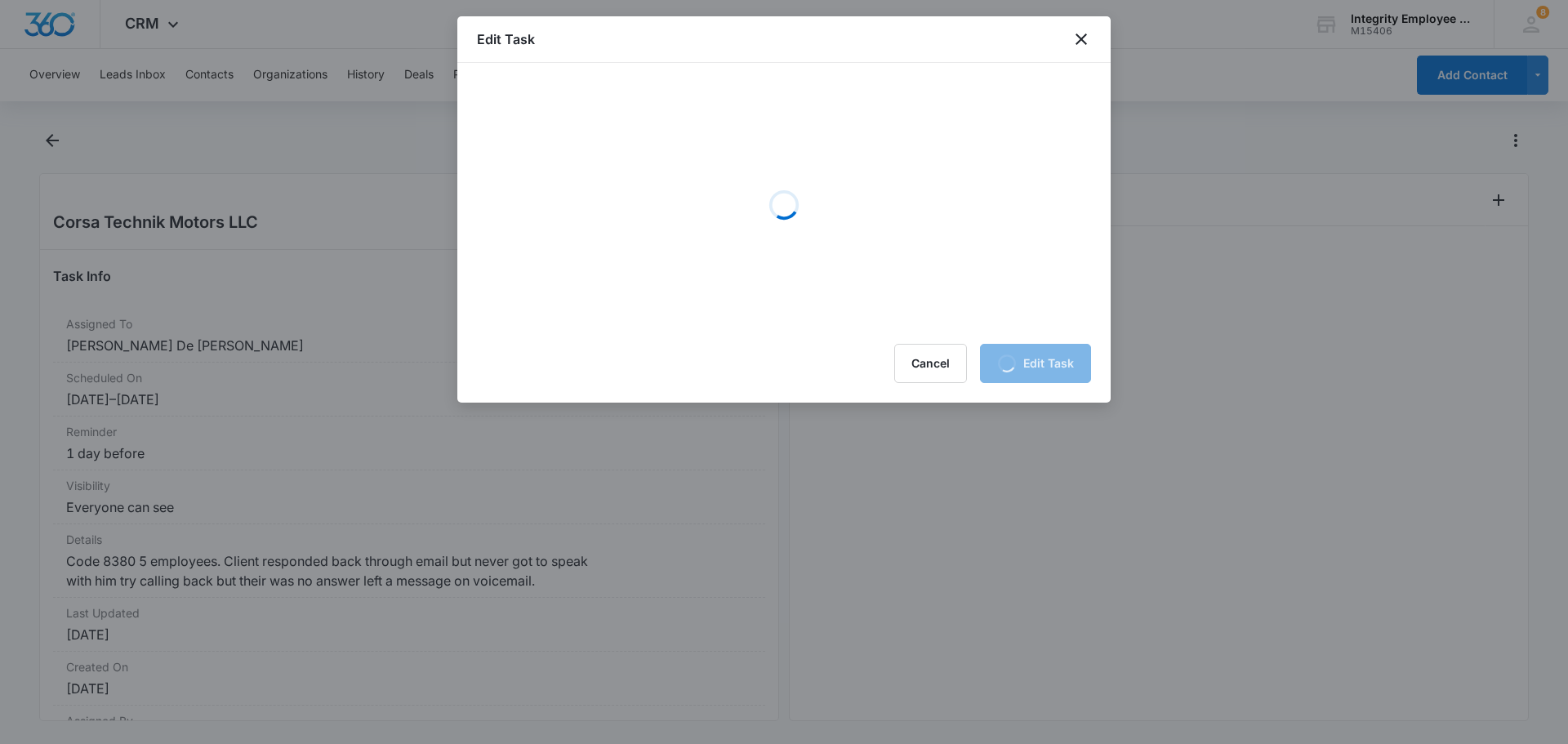
scroll to position [0, 0]
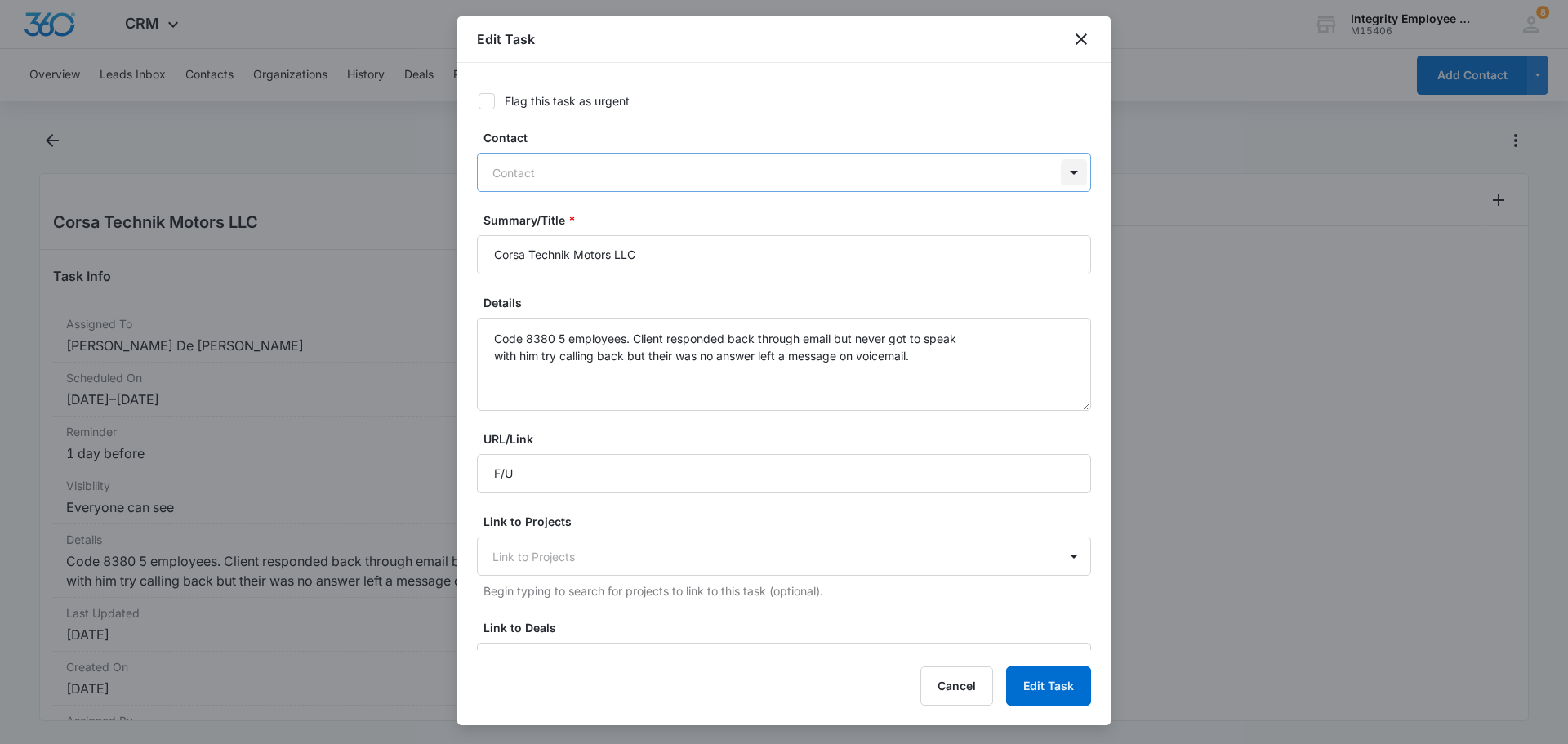
click at [1061, 166] on div at bounding box center [1074, 172] width 26 height 26
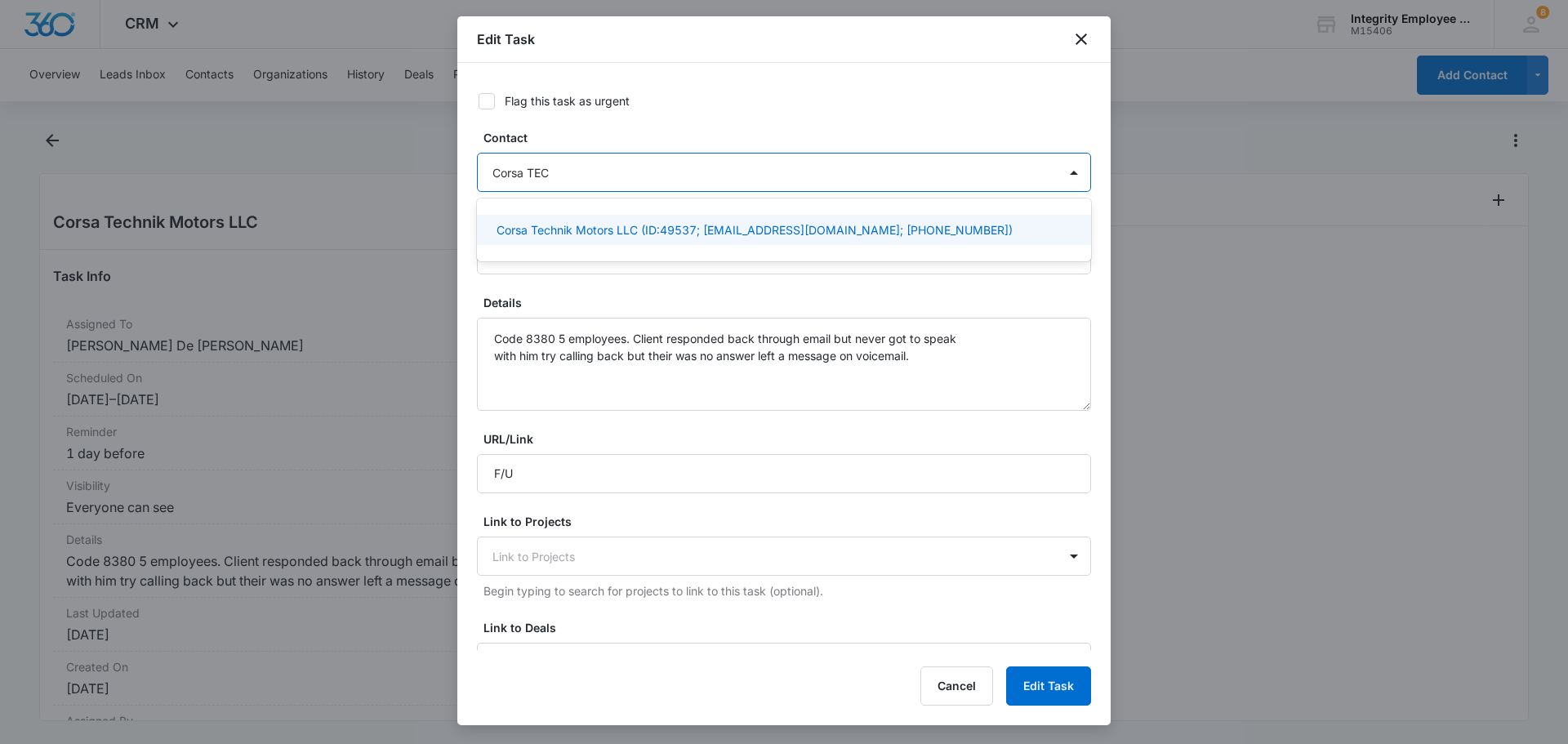
type input "Corsa TECH"
click at [758, 236] on p "Corsa Technik Motors LLC (ID:49537; corsatechnik@gmail.com; (754) 202-9616)" at bounding box center [754, 230] width 516 height 17
click at [793, 238] on p "Corsa Technik Motors LLC (ID:49537; corsatechnik@gmail.com; (754) 202-9616)" at bounding box center [754, 232] width 516 height 17
click at [796, 227] on p "Corsa Technik Motors LLC (ID:49537; corsatechnik@gmail.com; (754) 202-9616)" at bounding box center [754, 230] width 516 height 17
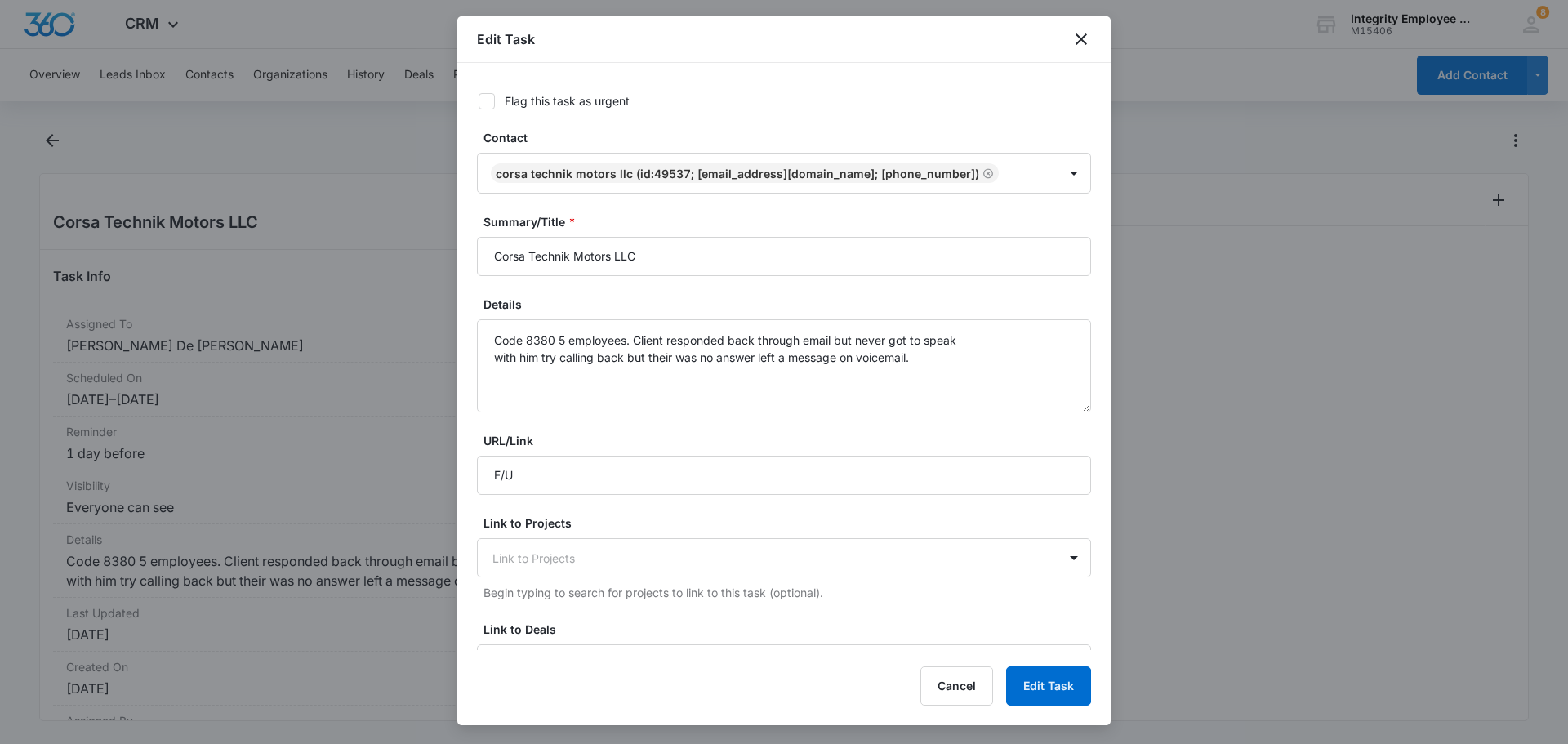
click at [1086, 385] on div "Flag this task as urgent Contact Corsa Technik Motors LLC (ID:49537; corsatechn…" at bounding box center [784, 356] width 653 height 588
click at [686, 249] on input "Corsa Technik Motors LLC" at bounding box center [784, 257] width 614 height 39
type input "C"
type input "F/U"
click at [1063, 680] on button "Edit Task" at bounding box center [1049, 687] width 85 height 39
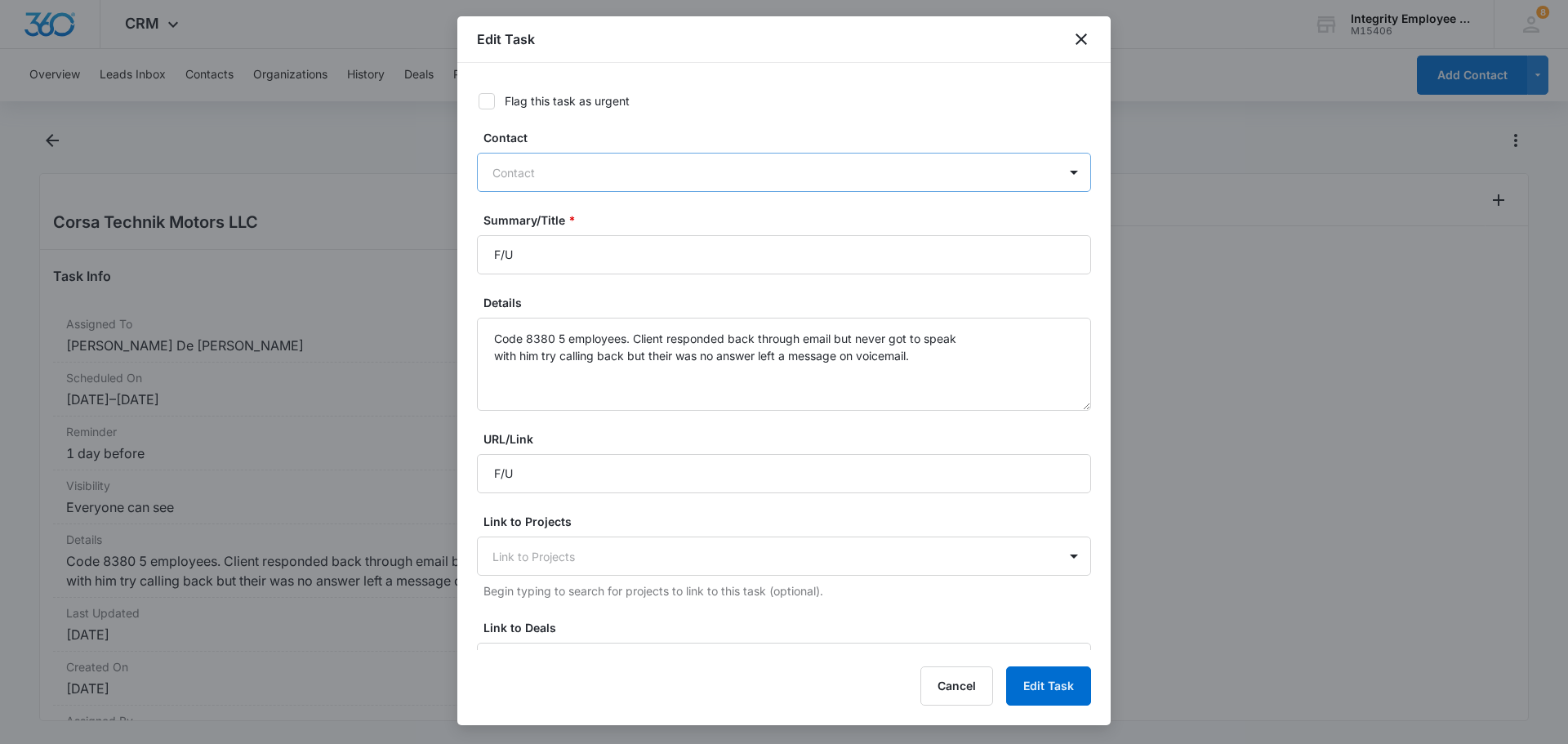
click at [952, 177] on div at bounding box center [774, 172] width 563 height 21
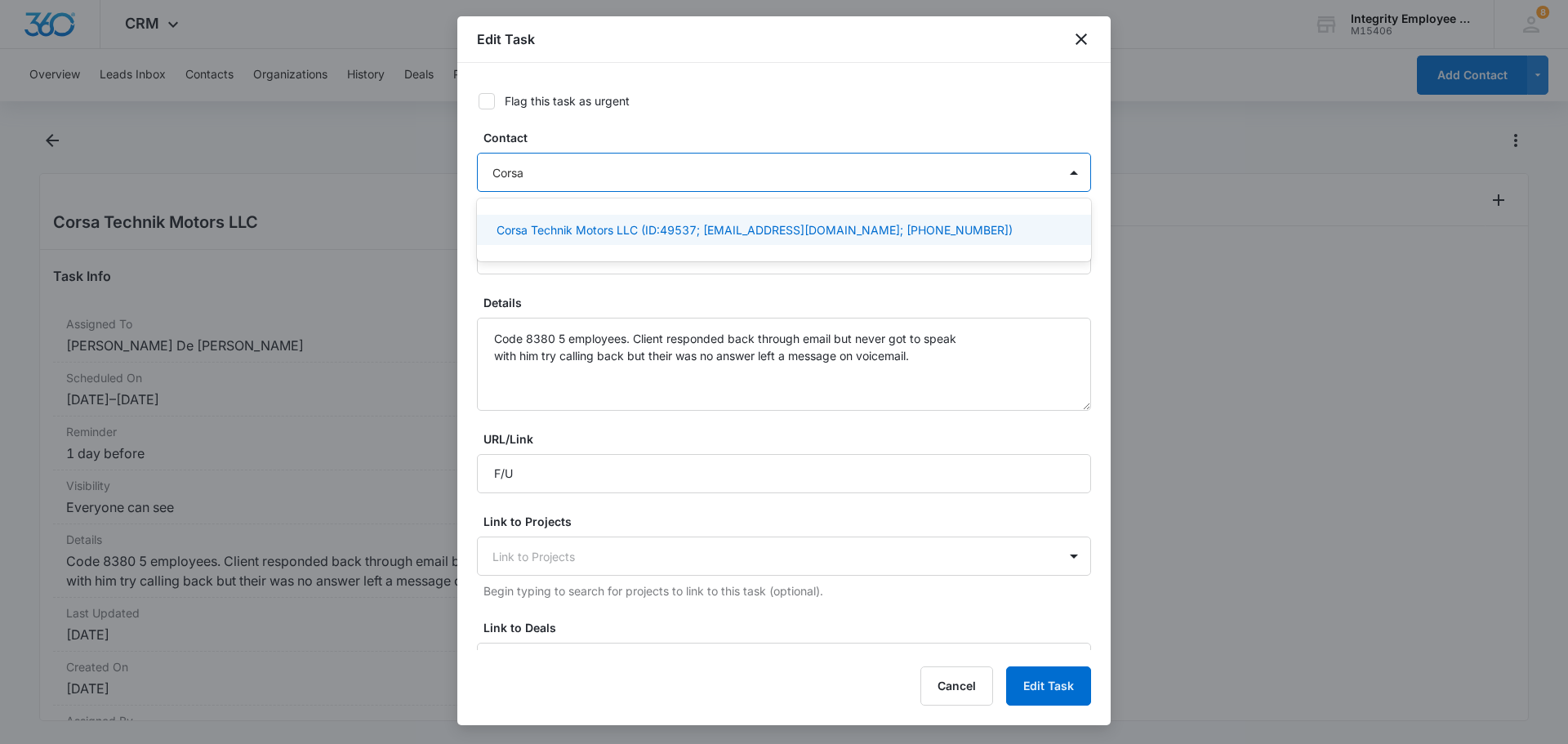
type input "Corsa T"
click at [710, 235] on p "Corsa Technik Motors LLC (ID:49537; corsatechnik@gmail.com; (754) 202-9616)" at bounding box center [754, 230] width 516 height 17
click at [710, 235] on p "Corsa Technik Motors LLC (ID:49537; corsatechnik@gmail.com; (754) 202-9616)" at bounding box center [754, 232] width 516 height 17
click at [710, 235] on p "Corsa Technik Motors LLC (ID:49537; corsatechnik@gmail.com; (754) 202-9616)" at bounding box center [754, 230] width 516 height 17
click at [739, 234] on p "Corsa Technik Motors LLC (ID:49537; corsatechnik@gmail.com; (754) 202-9616)" at bounding box center [754, 232] width 516 height 17
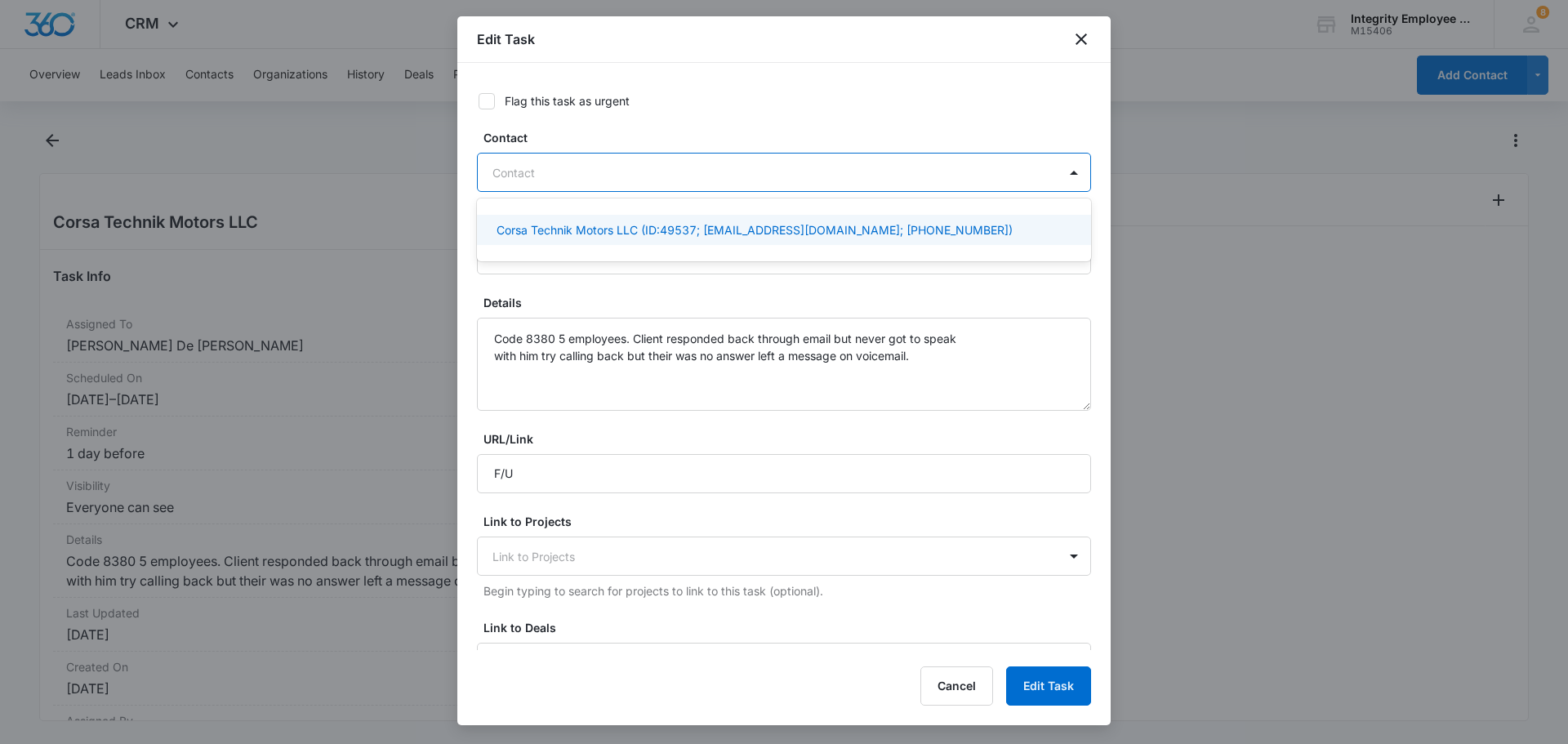
click at [699, 171] on div at bounding box center [774, 172] width 563 height 21
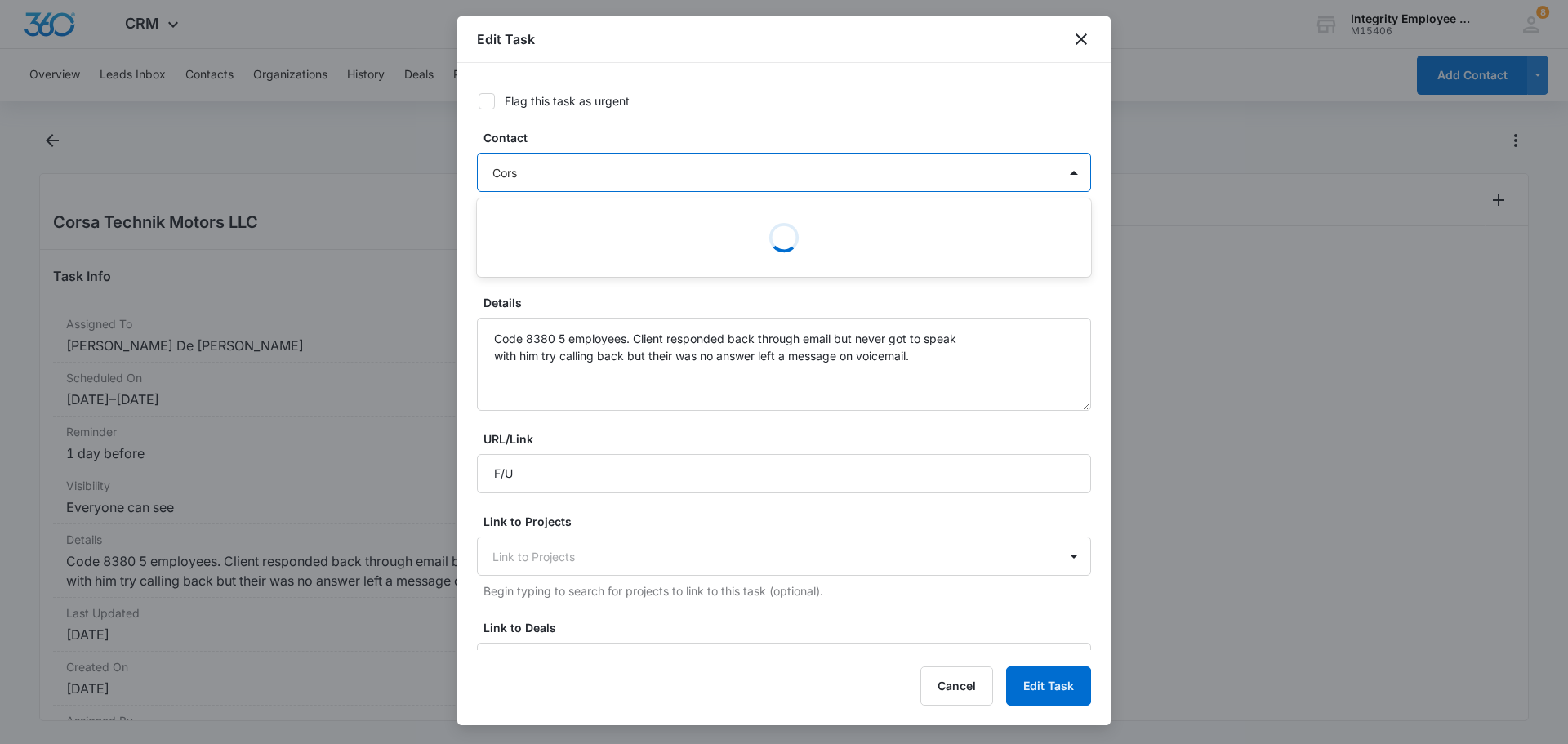
type input "Corsa"
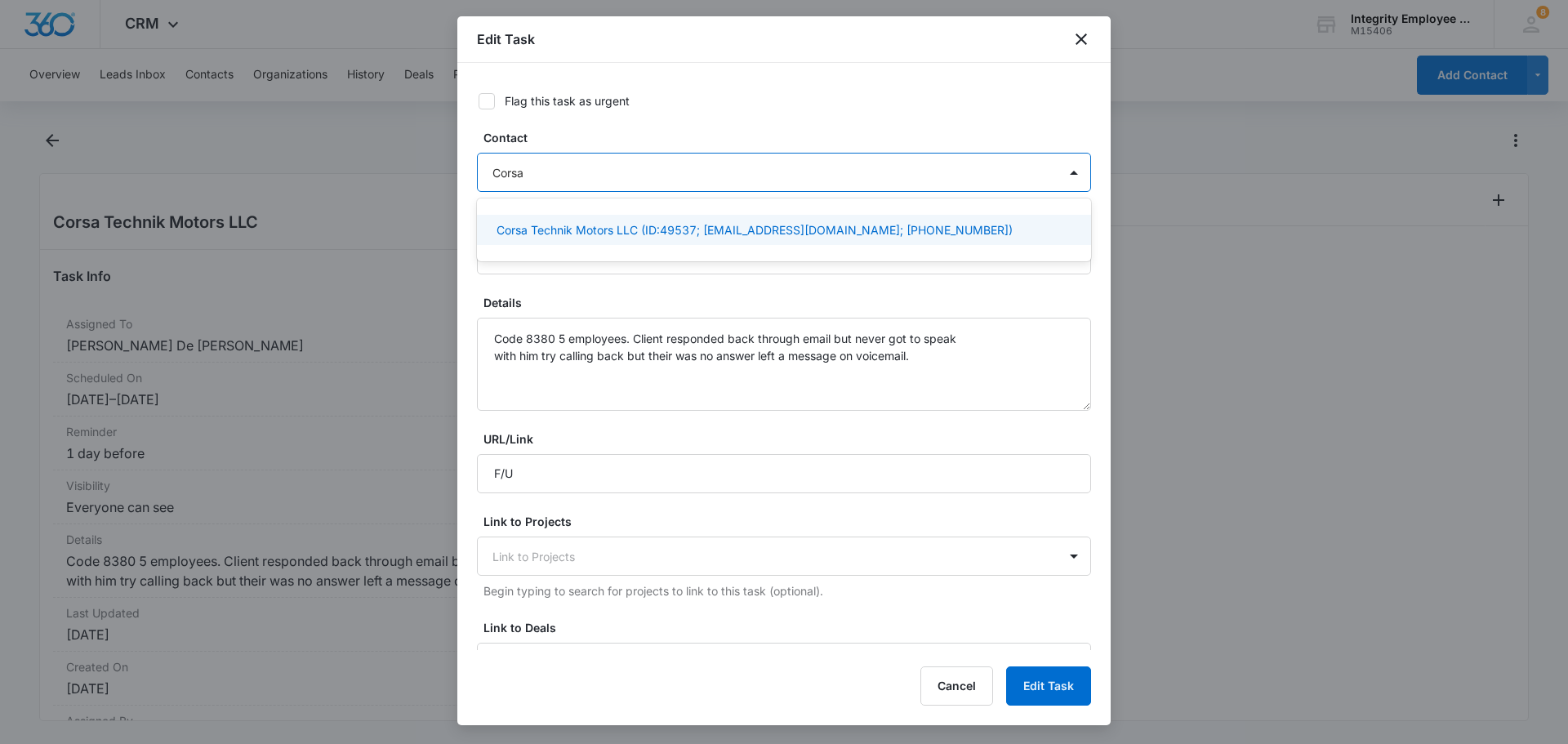
click at [640, 230] on p "Corsa Technik Motors LLC (ID:49537; corsatechnik@gmail.com; (754) 202-9616)" at bounding box center [754, 230] width 516 height 17
click at [764, 238] on p "Corsa Technik Motors LLC (ID:49537; corsatechnik@gmail.com; (754) 202-9616)" at bounding box center [754, 232] width 516 height 17
click at [764, 238] on p "Corsa Technik Motors LLC (ID:49537; corsatechnik@gmail.com; (754) 202-9616)" at bounding box center [754, 230] width 516 height 17
click at [976, 36] on div "Edit Task" at bounding box center [784, 39] width 653 height 47
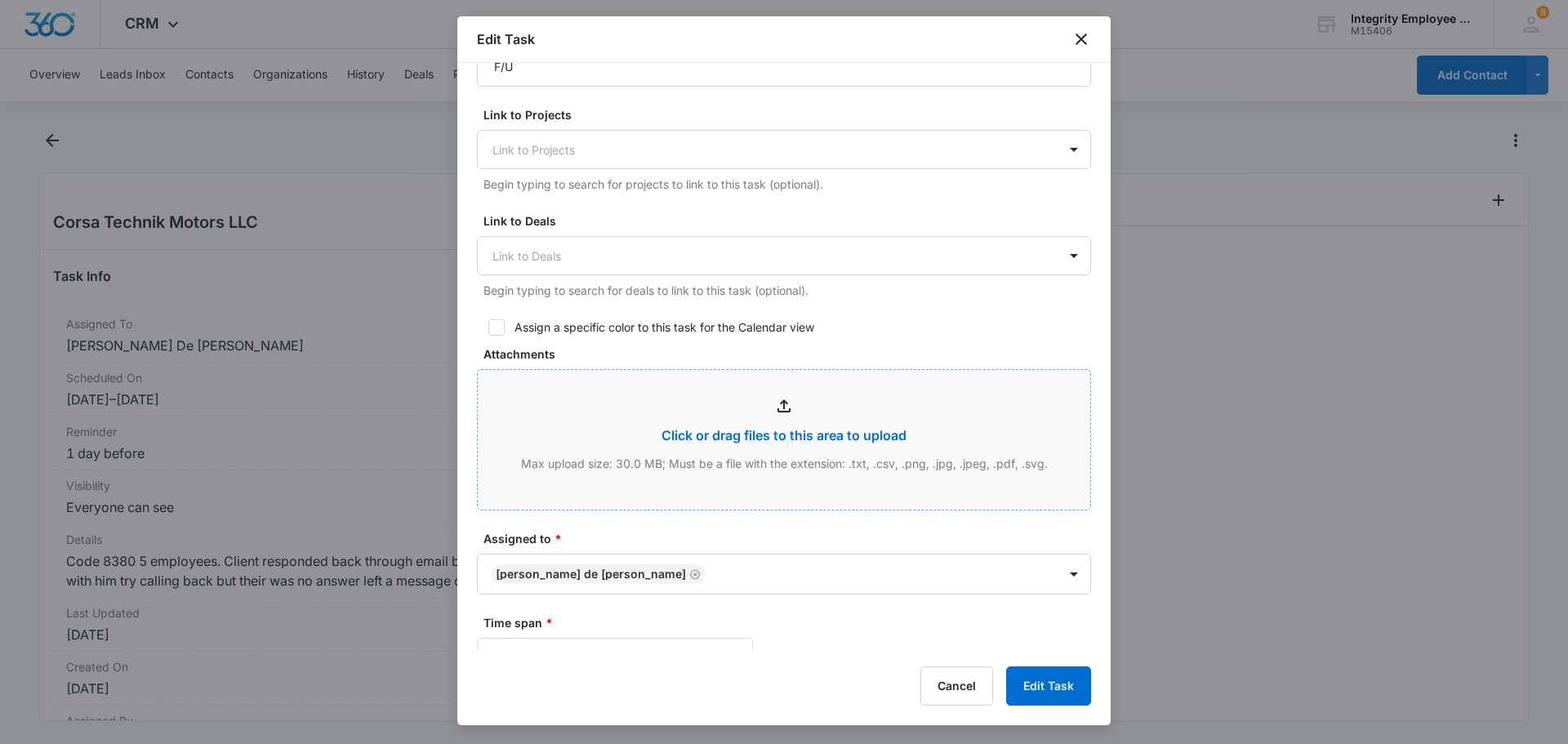
scroll to position [327, 0]
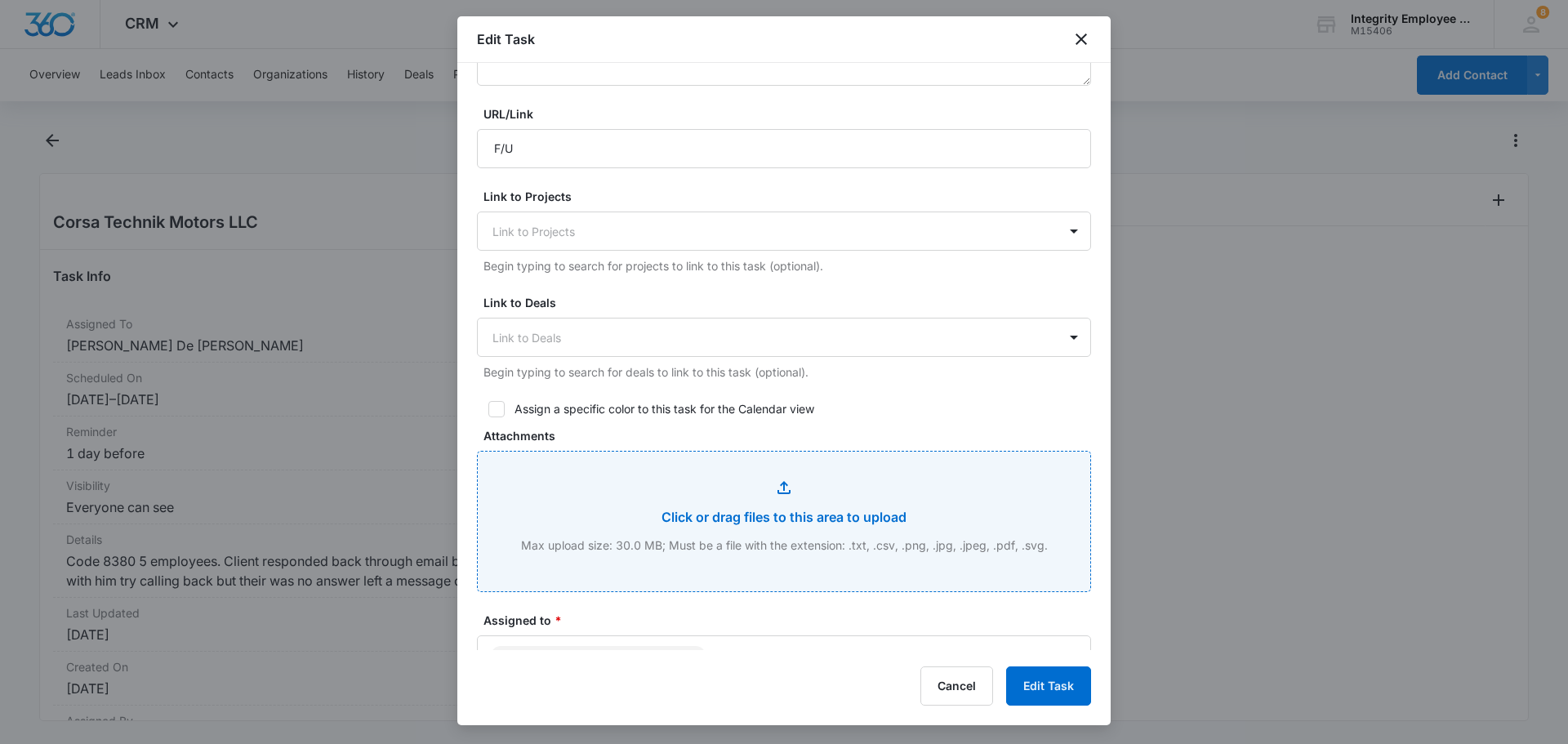
click at [780, 489] on input "Attachments" at bounding box center [784, 522] width 613 height 140
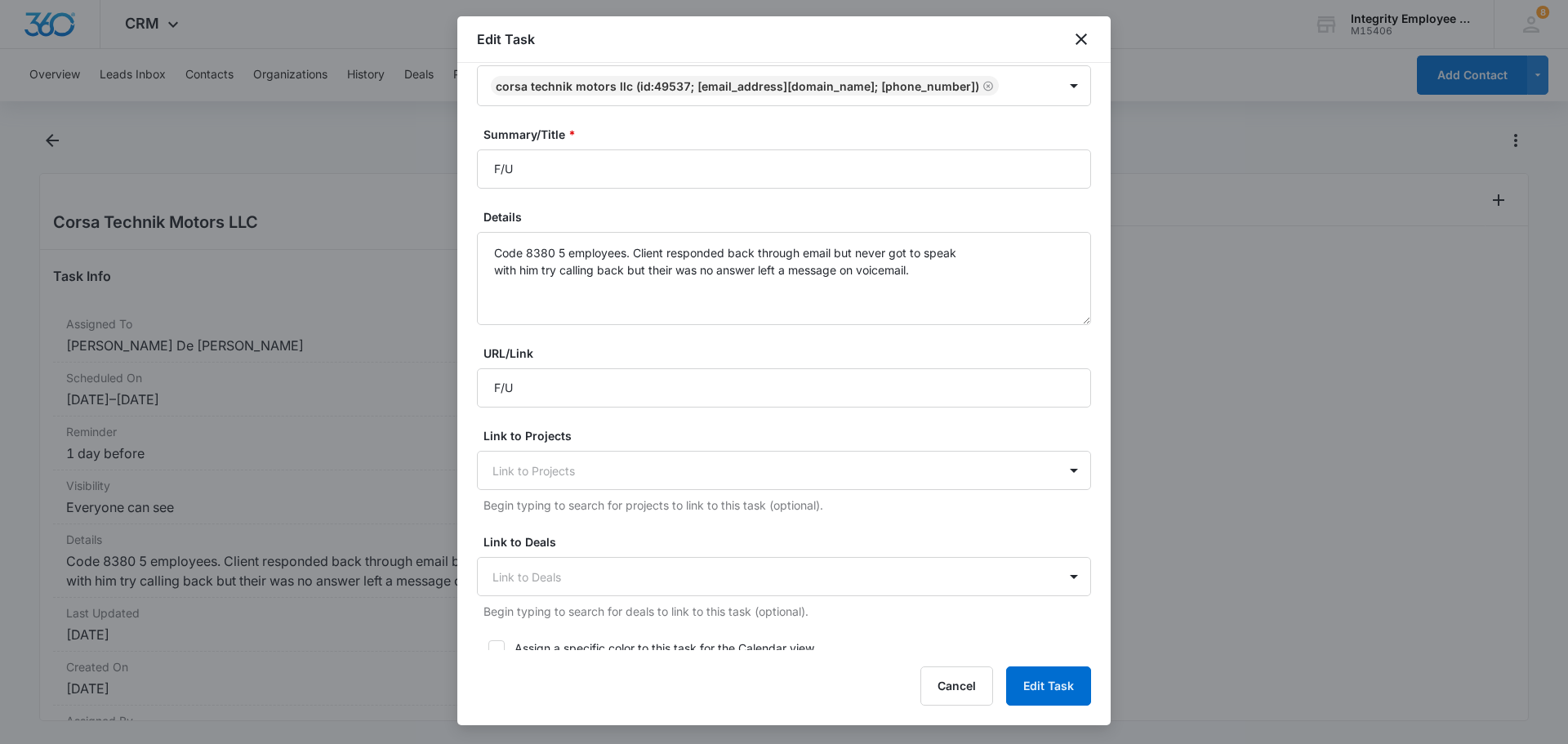
scroll to position [82, 0]
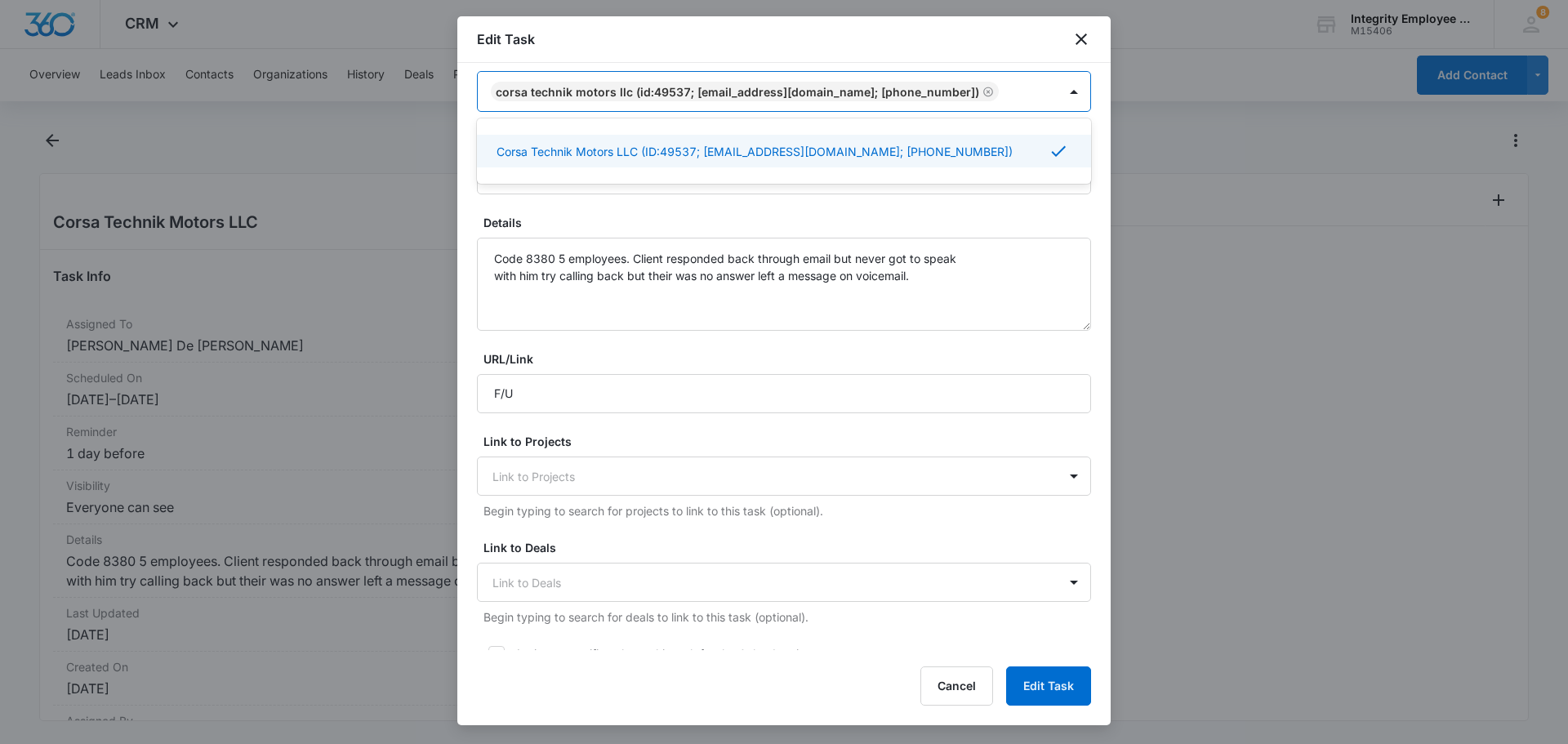
drag, startPoint x: 793, startPoint y: 87, endPoint x: 793, endPoint y: 122, distance: 35.0
click at [793, 112] on div "1 result available. Use Up and Down to choose options, press Enter to select th…" at bounding box center [784, 92] width 614 height 41
drag, startPoint x: 788, startPoint y: 144, endPoint x: 770, endPoint y: 654, distance: 510.3
click at [770, 654] on div "Edit Task Flag this task as urgent Contact 1 result available. Use Up and Down …" at bounding box center [784, 371] width 653 height 709
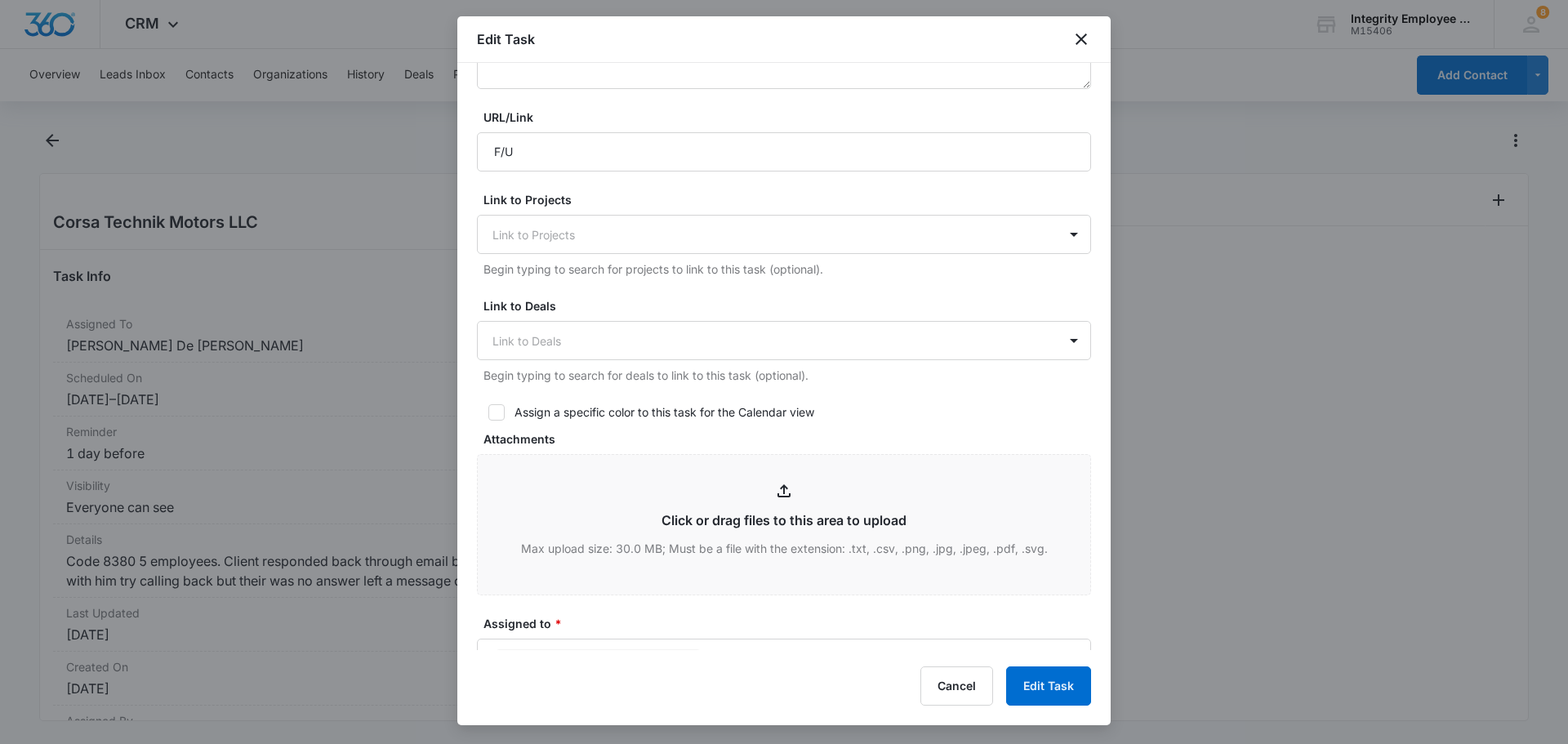
scroll to position [327, 0]
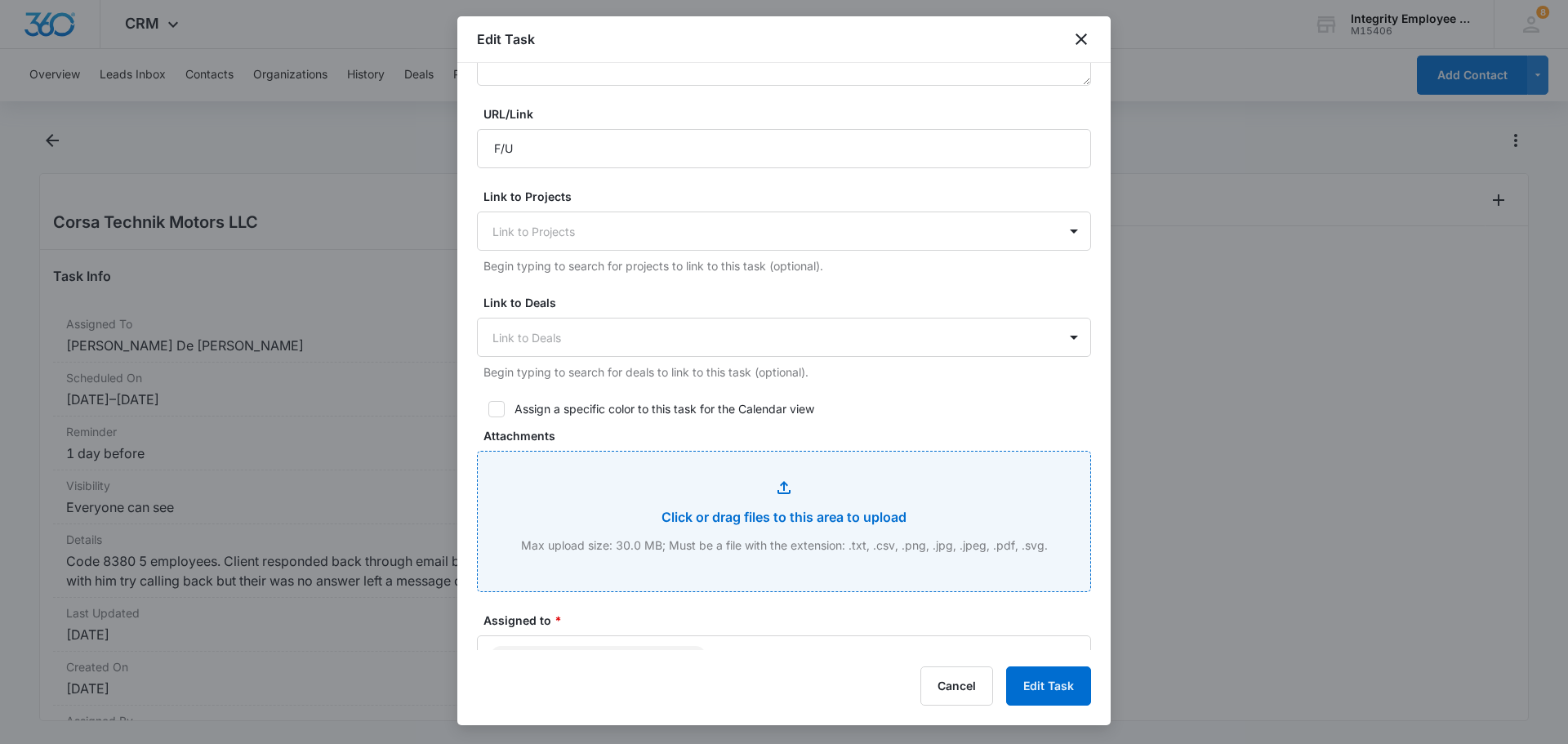
click at [849, 516] on input "Attachments" at bounding box center [784, 522] width 613 height 140
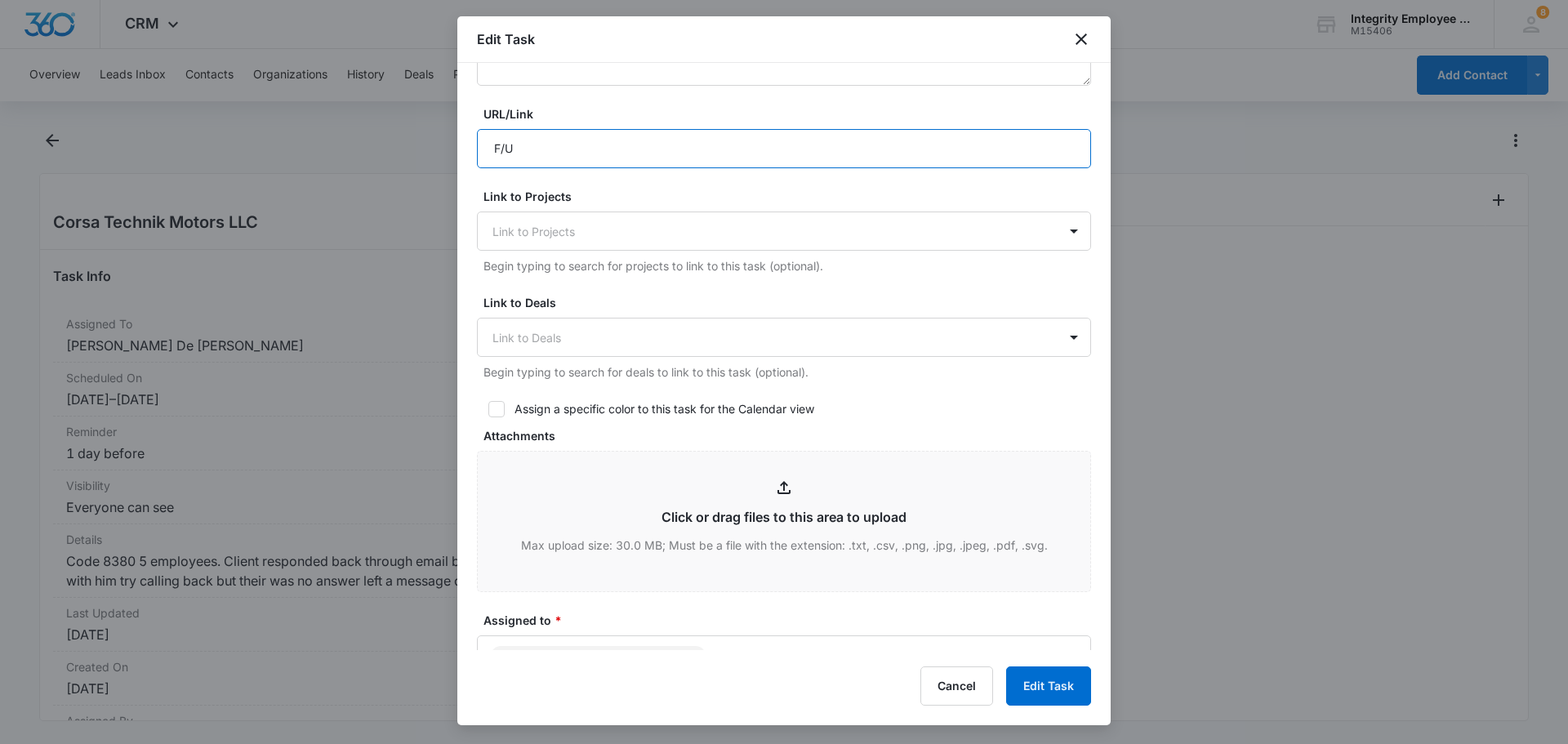
click at [579, 158] on input "F/U" at bounding box center [784, 149] width 614 height 39
type input "F"
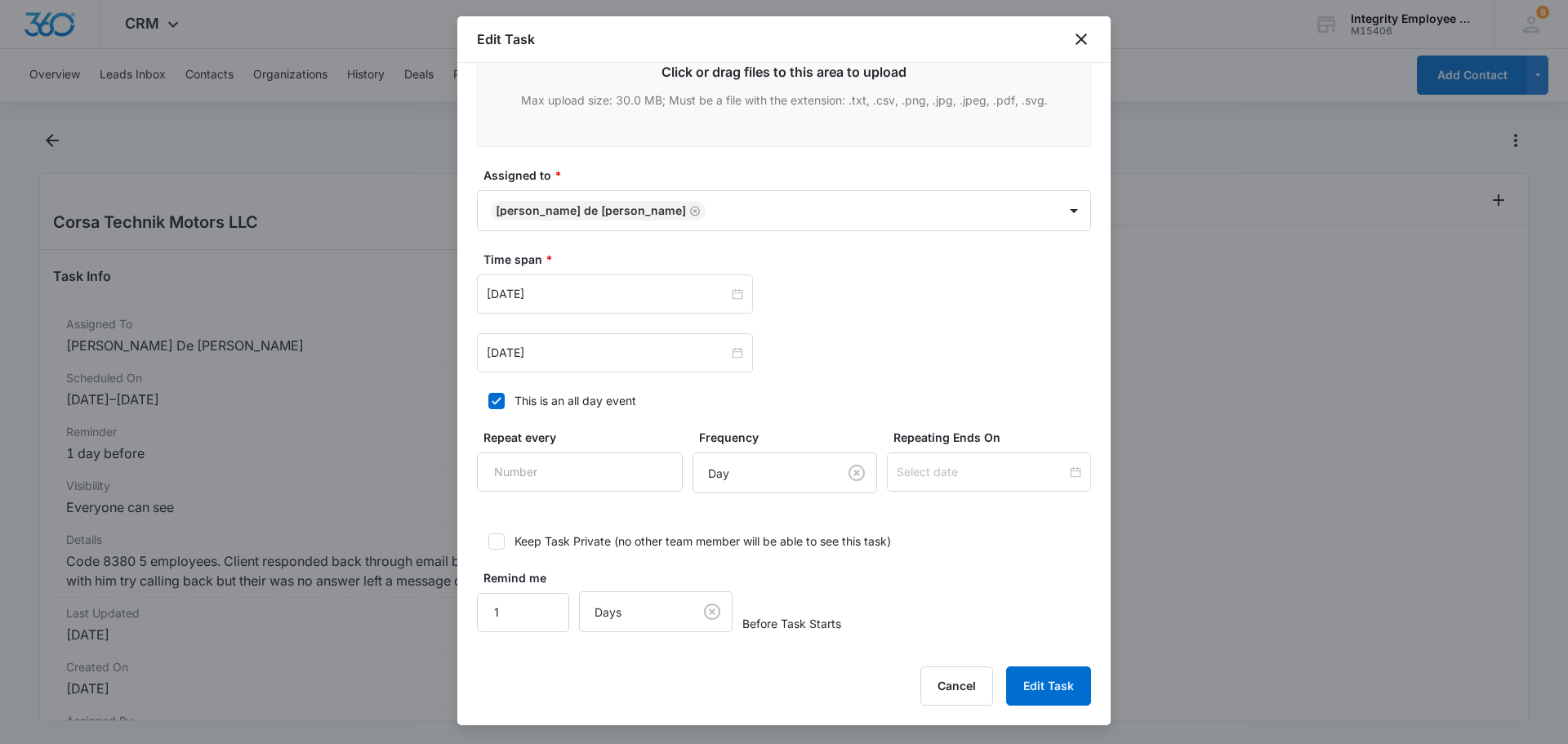
scroll to position [774, 0]
click at [1039, 686] on button "Edit Task" at bounding box center [1049, 687] width 85 height 39
